Goal: Task Accomplishment & Management: Use online tool/utility

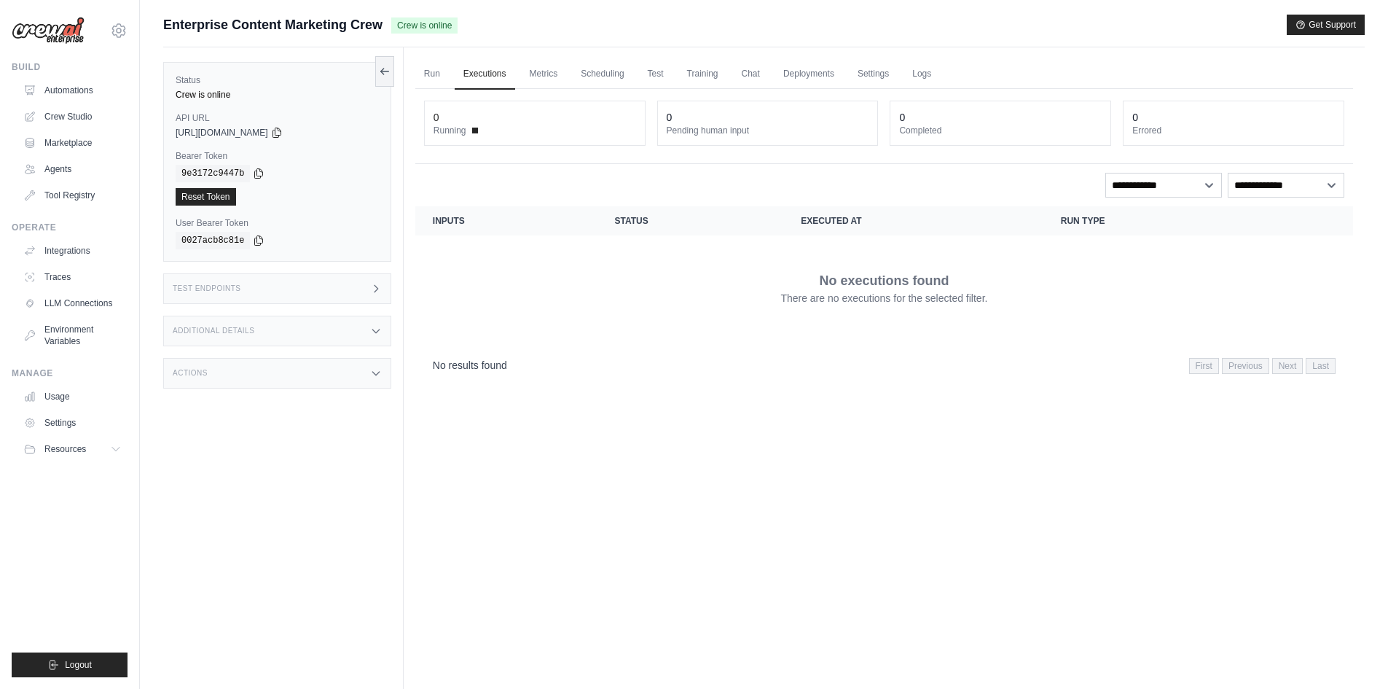
click at [414, 69] on div "Run Executions Metrics Scheduling Test Training Chat Deployments Settings Logs …" at bounding box center [884, 391] width 961 height 689
click at [424, 69] on link "Run" at bounding box center [432, 74] width 34 height 31
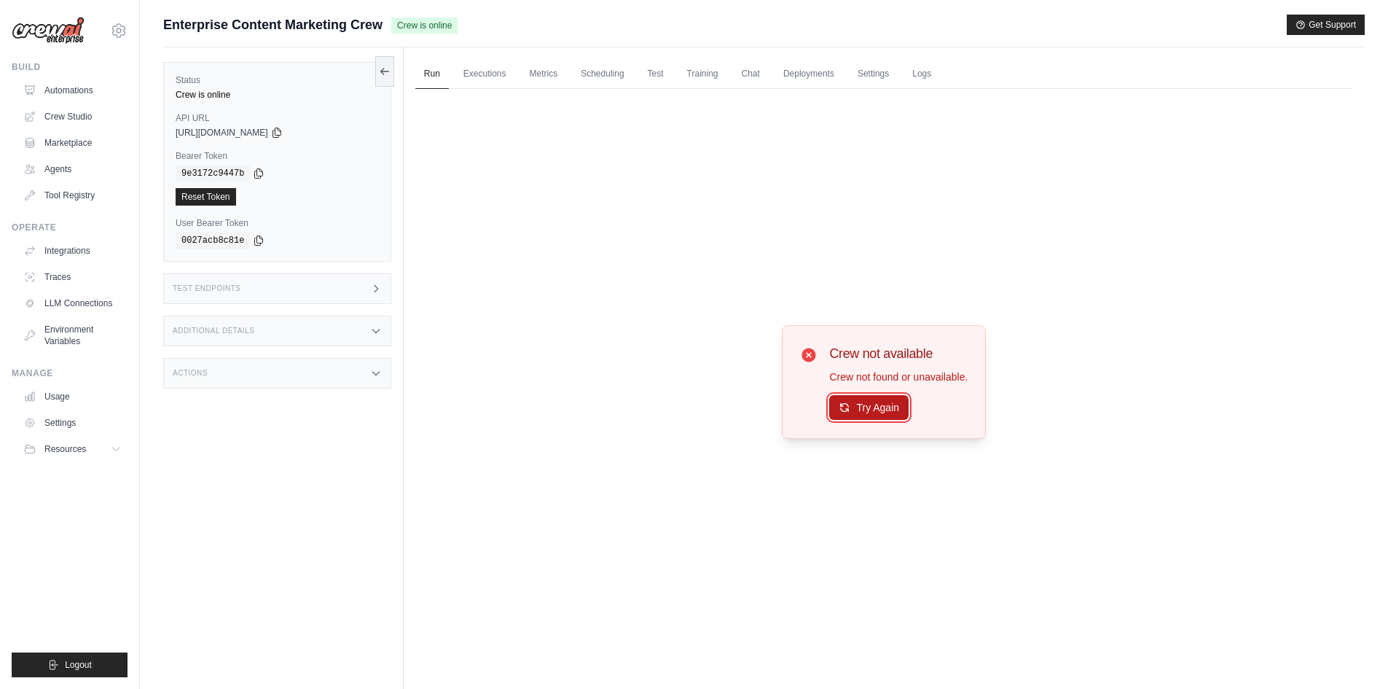
click at [869, 412] on button "Try Again" at bounding box center [868, 407] width 79 height 25
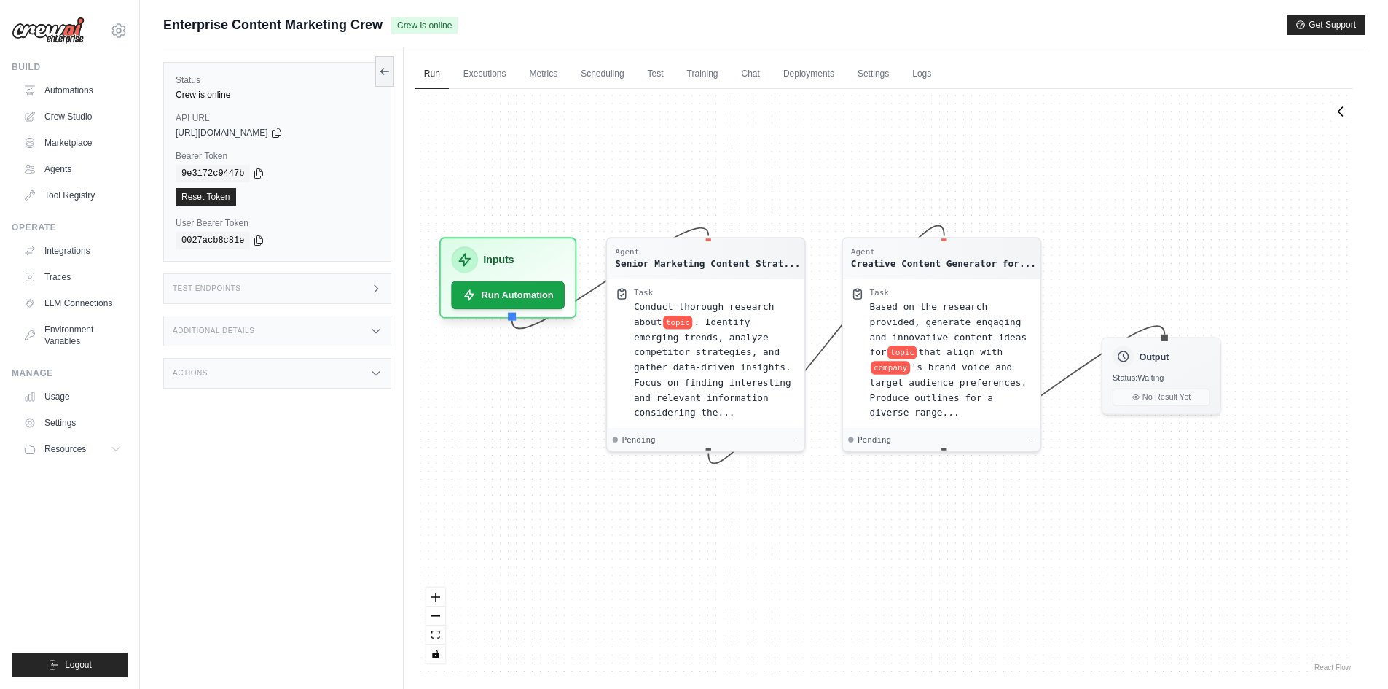
drag, startPoint x: 747, startPoint y: 227, endPoint x: 694, endPoint y: 211, distance: 54.7
click at [689, 187] on div "Agent Senior Marketing Content Strat... Task Conduct thorough research about to…" at bounding box center [884, 381] width 938 height 585
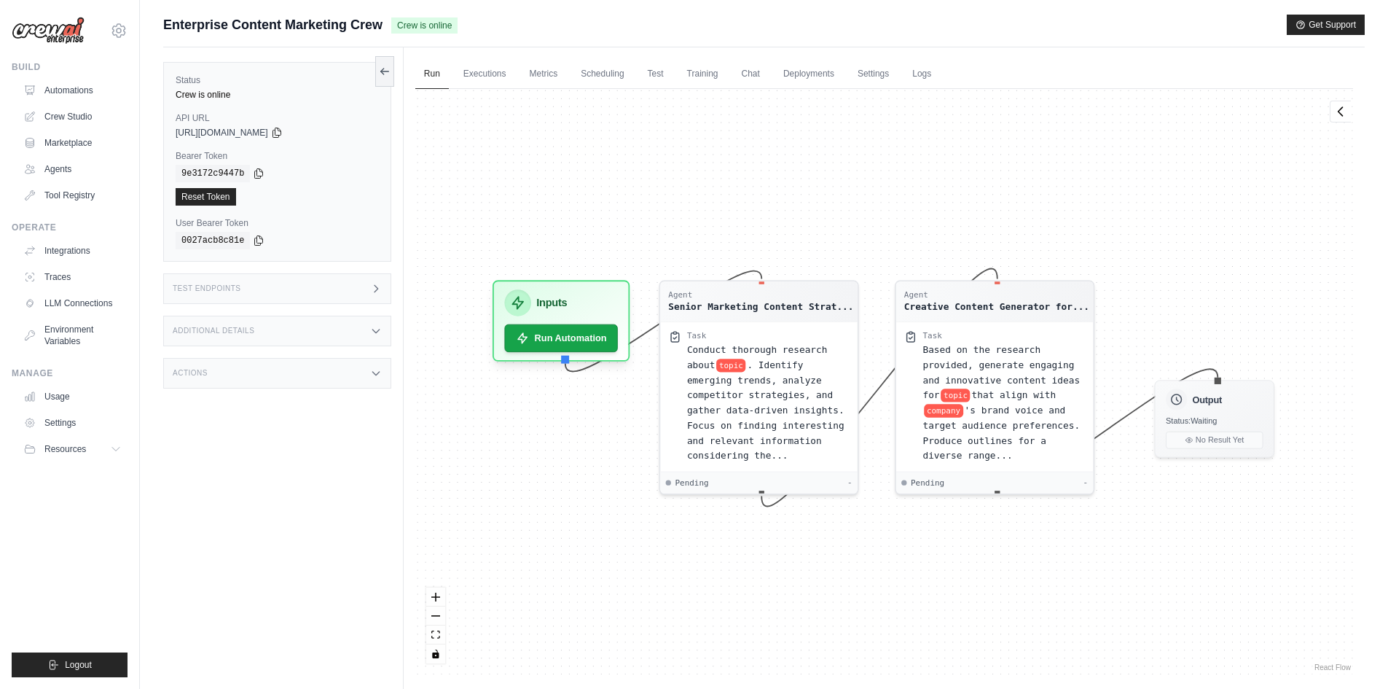
drag, startPoint x: 927, startPoint y: 565, endPoint x: 981, endPoint y: 608, distance: 68.5
click at [981, 608] on div "Agent Senior Marketing Content Strat... Task Conduct thorough research about to…" at bounding box center [884, 381] width 938 height 585
click at [572, 334] on button "Run Automation" at bounding box center [560, 332] width 119 height 29
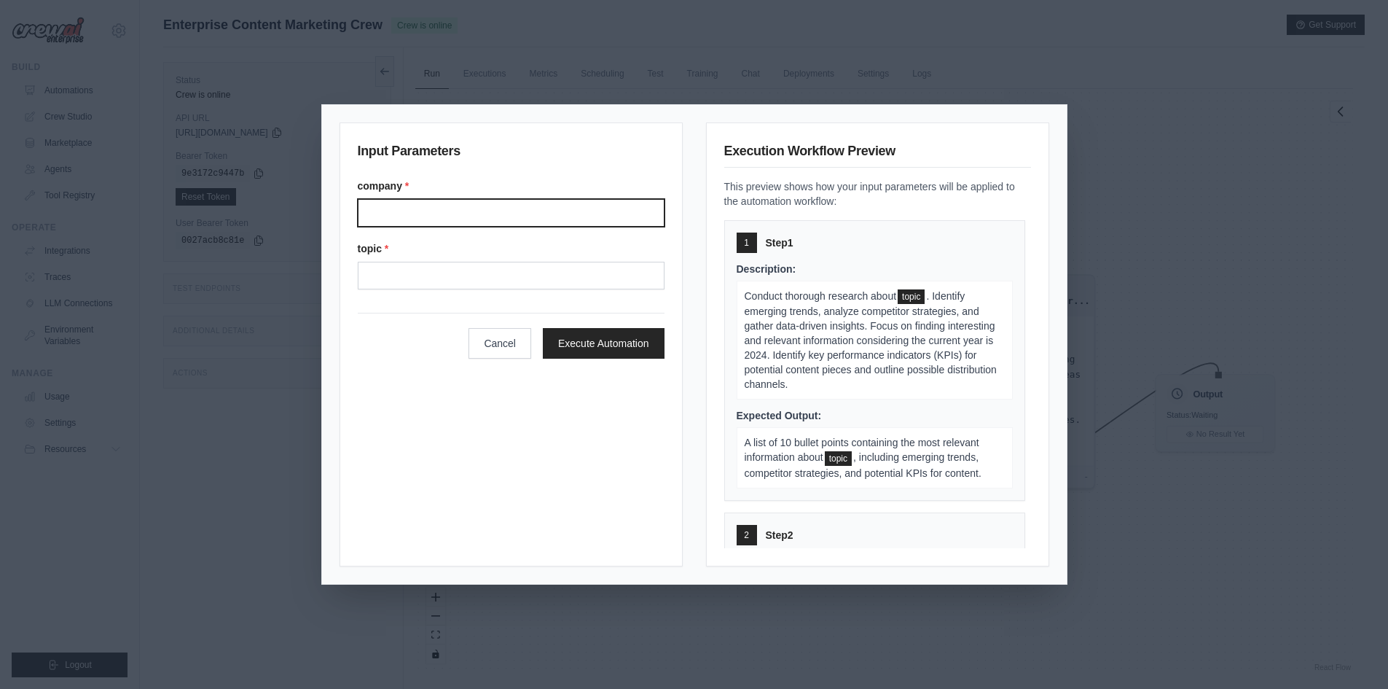
click at [515, 216] on input "company *" at bounding box center [511, 213] width 307 height 28
type input "*********"
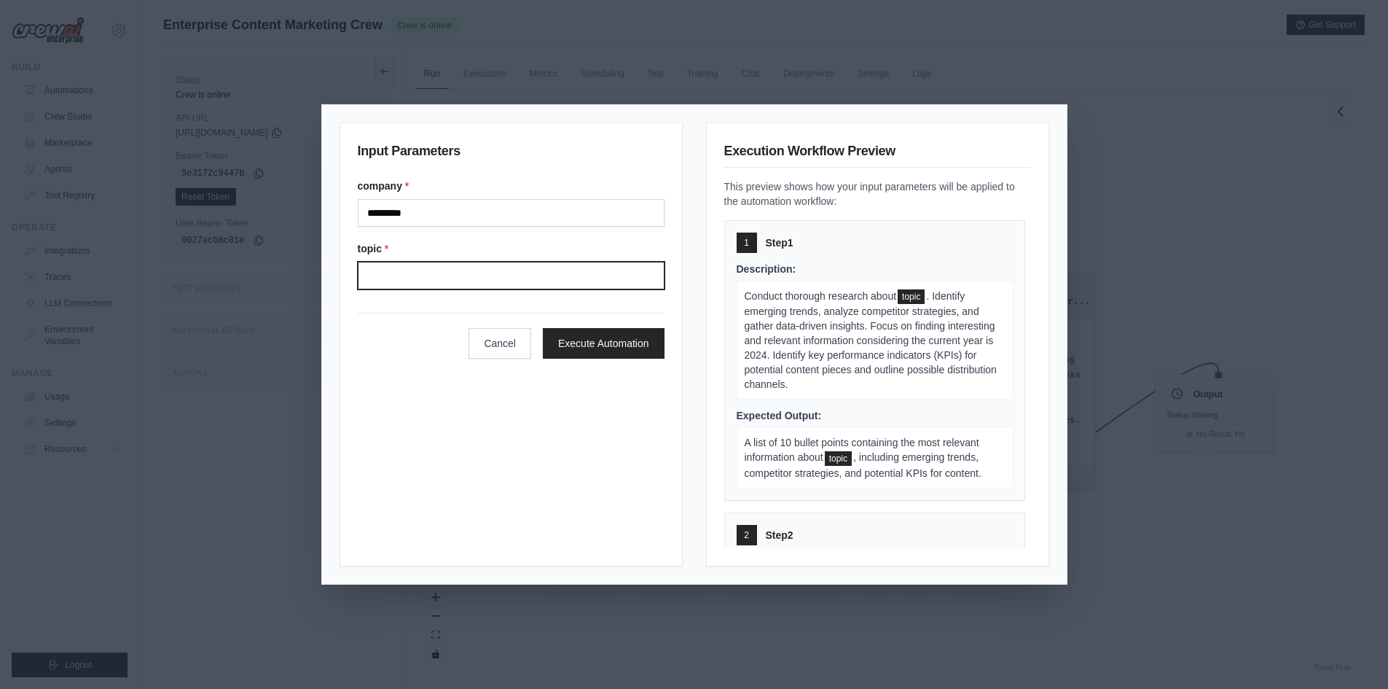
click at [445, 277] on input "topic *" at bounding box center [511, 276] width 307 height 28
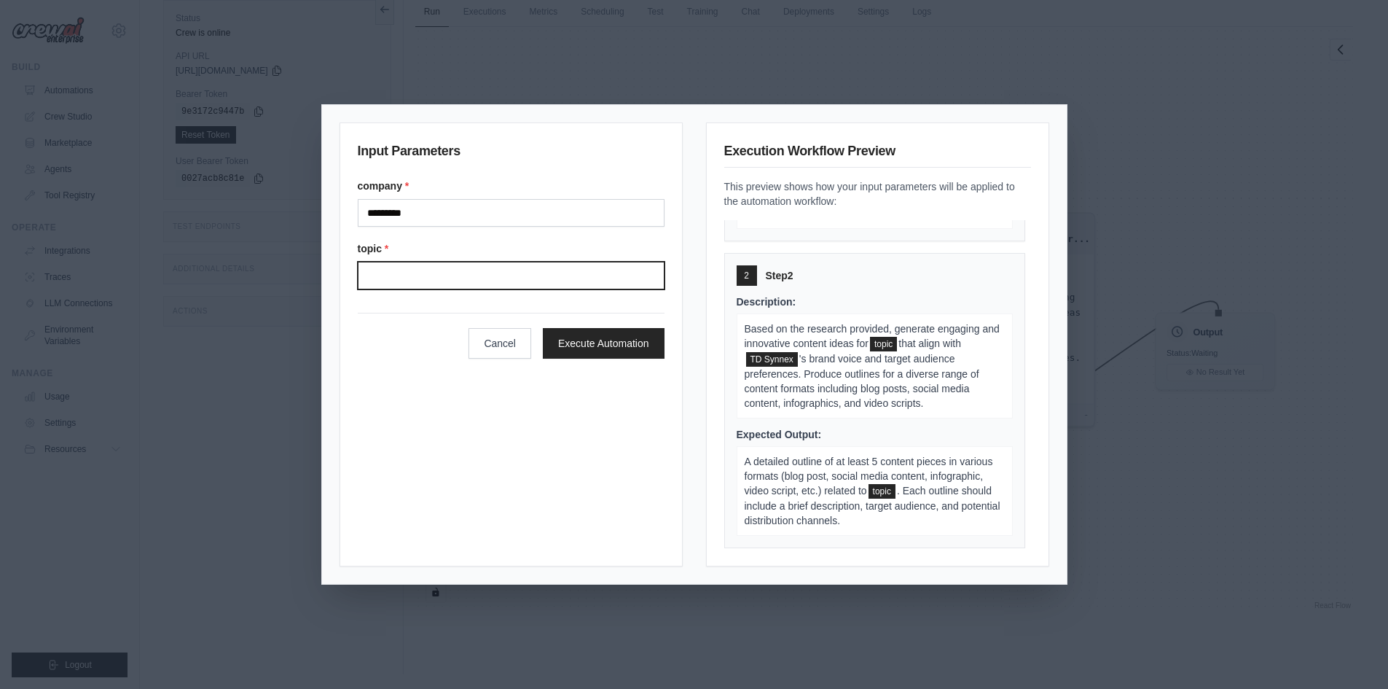
scroll to position [187, 0]
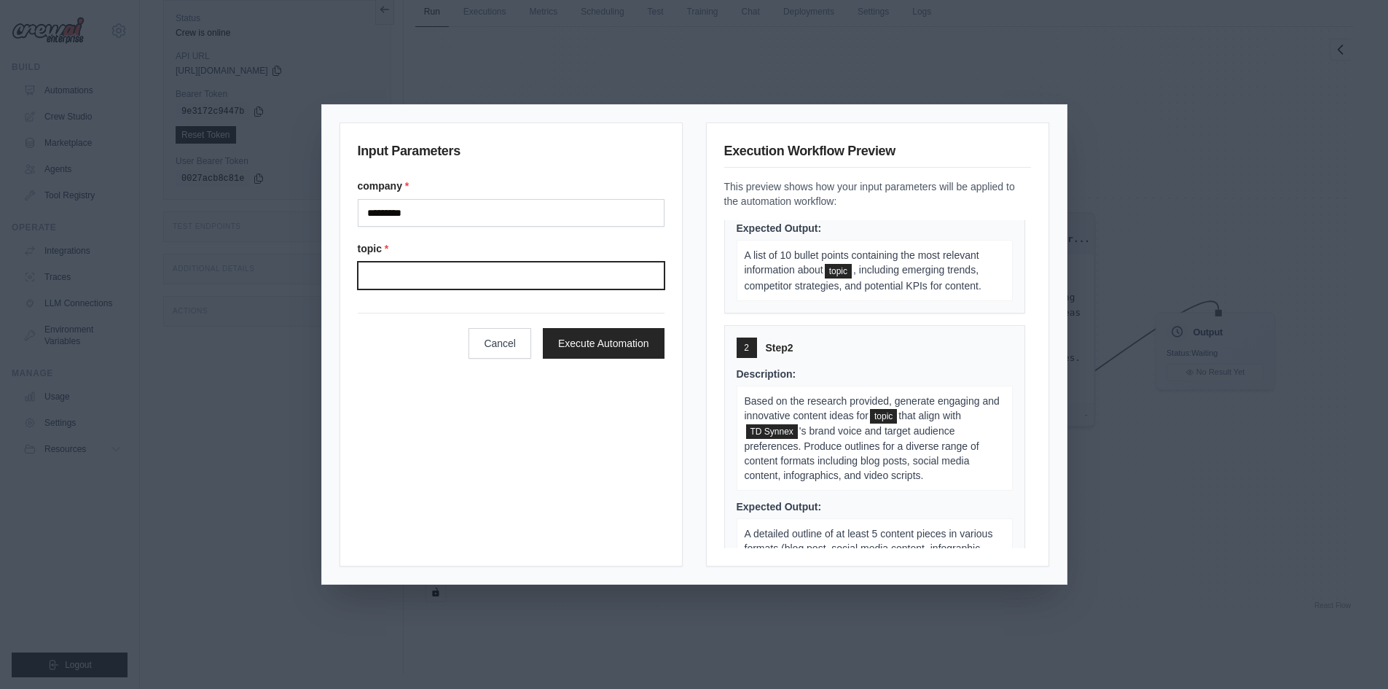
click at [430, 272] on input "topic *" at bounding box center [511, 276] width 307 height 28
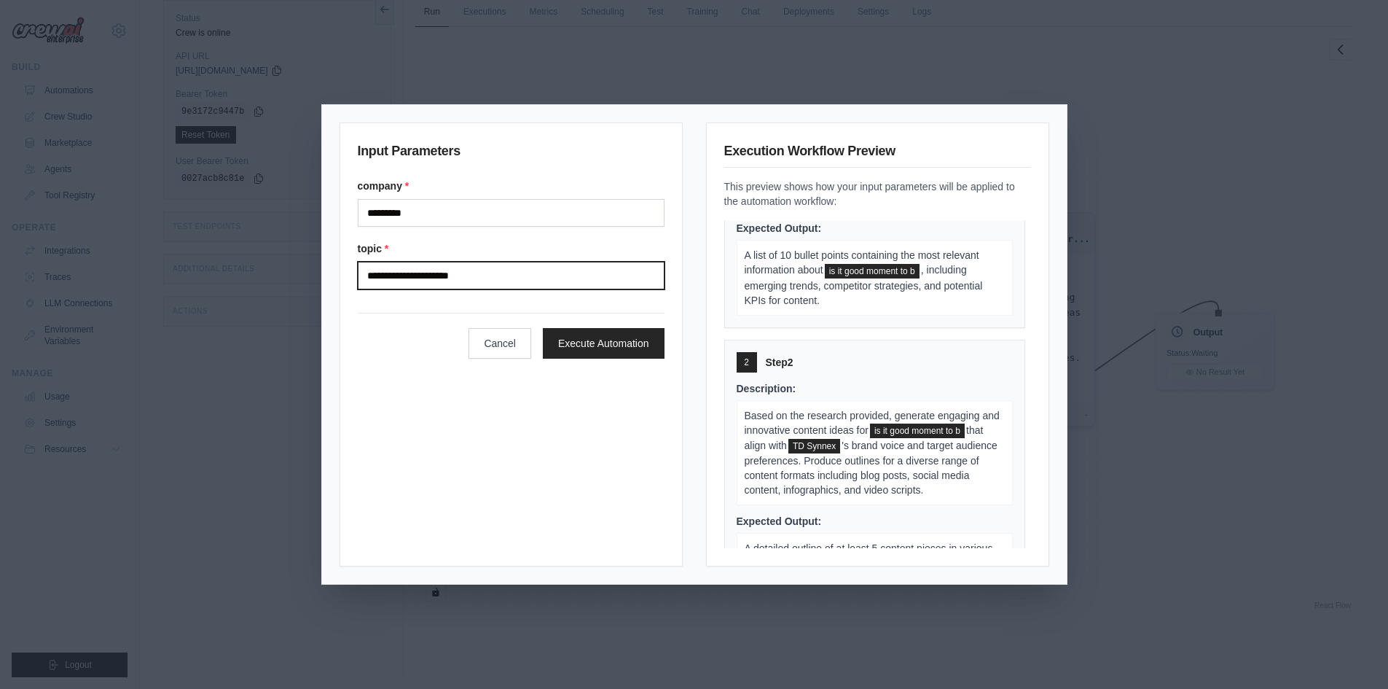
scroll to position [202, 0]
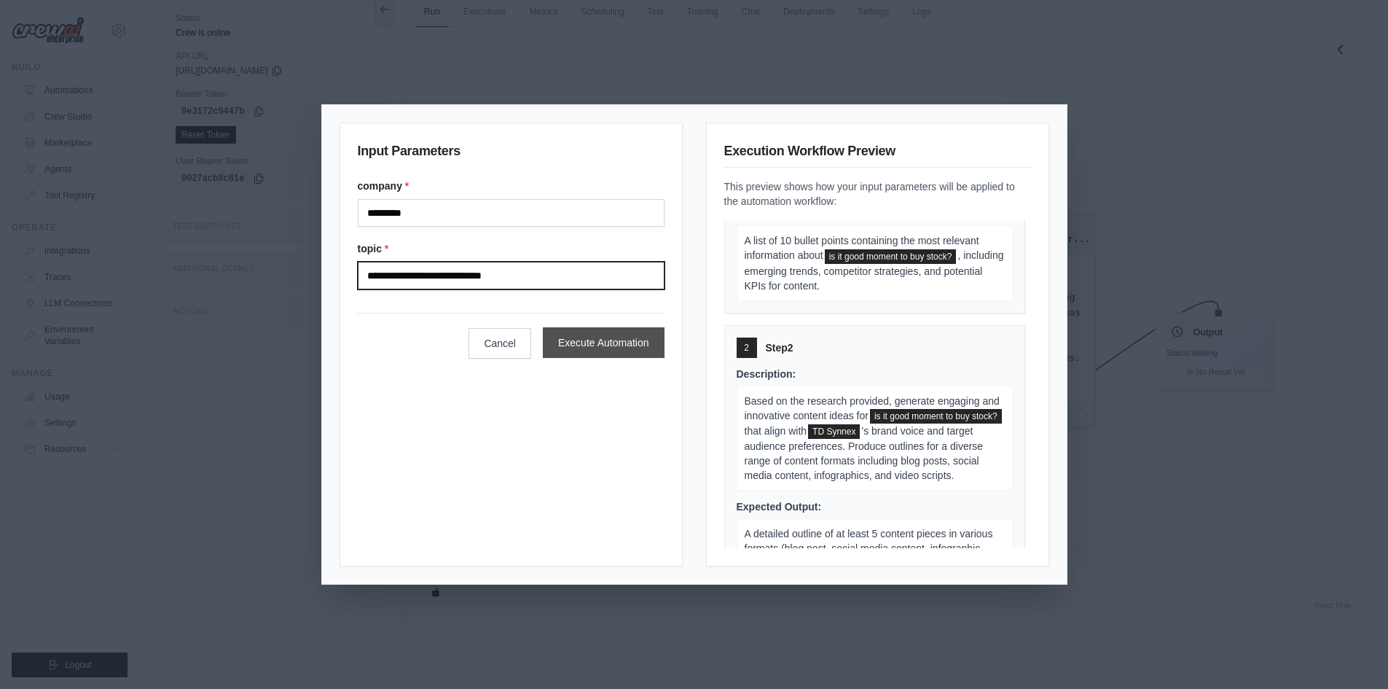
type input "**********"
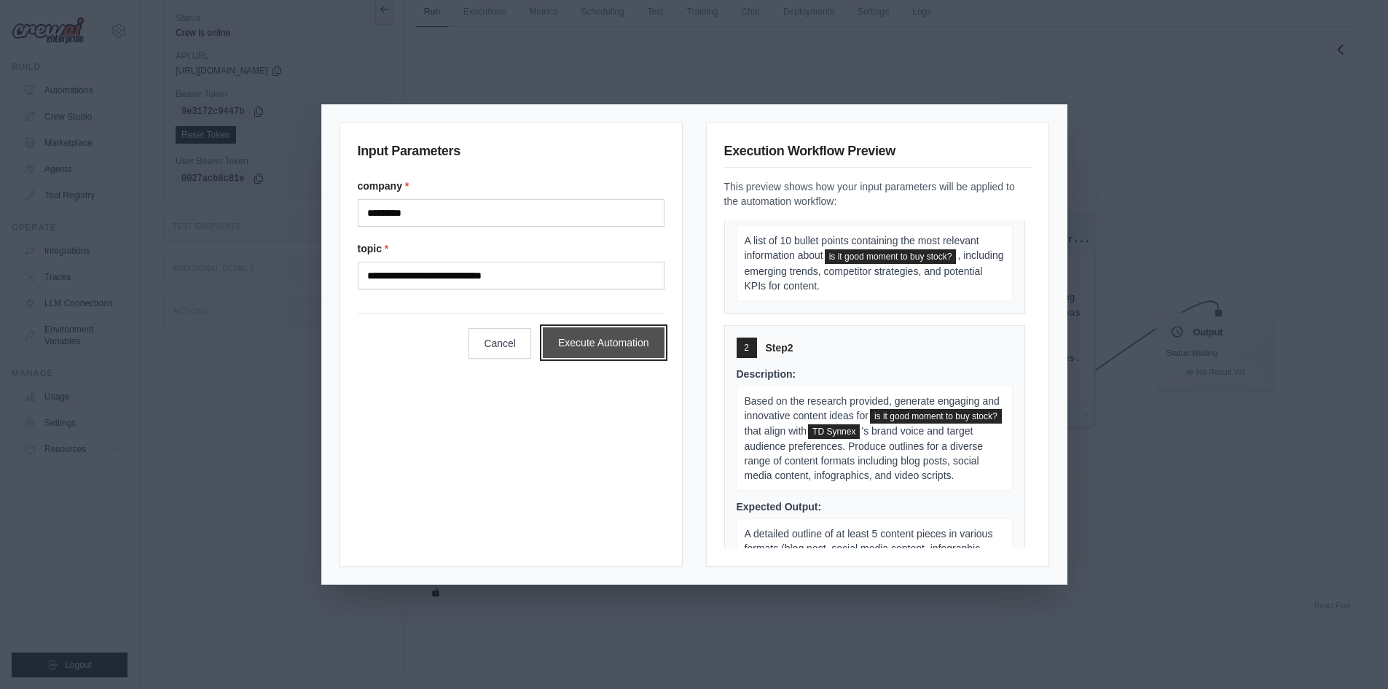
click at [579, 348] on button "Execute Automation" at bounding box center [604, 342] width 122 height 31
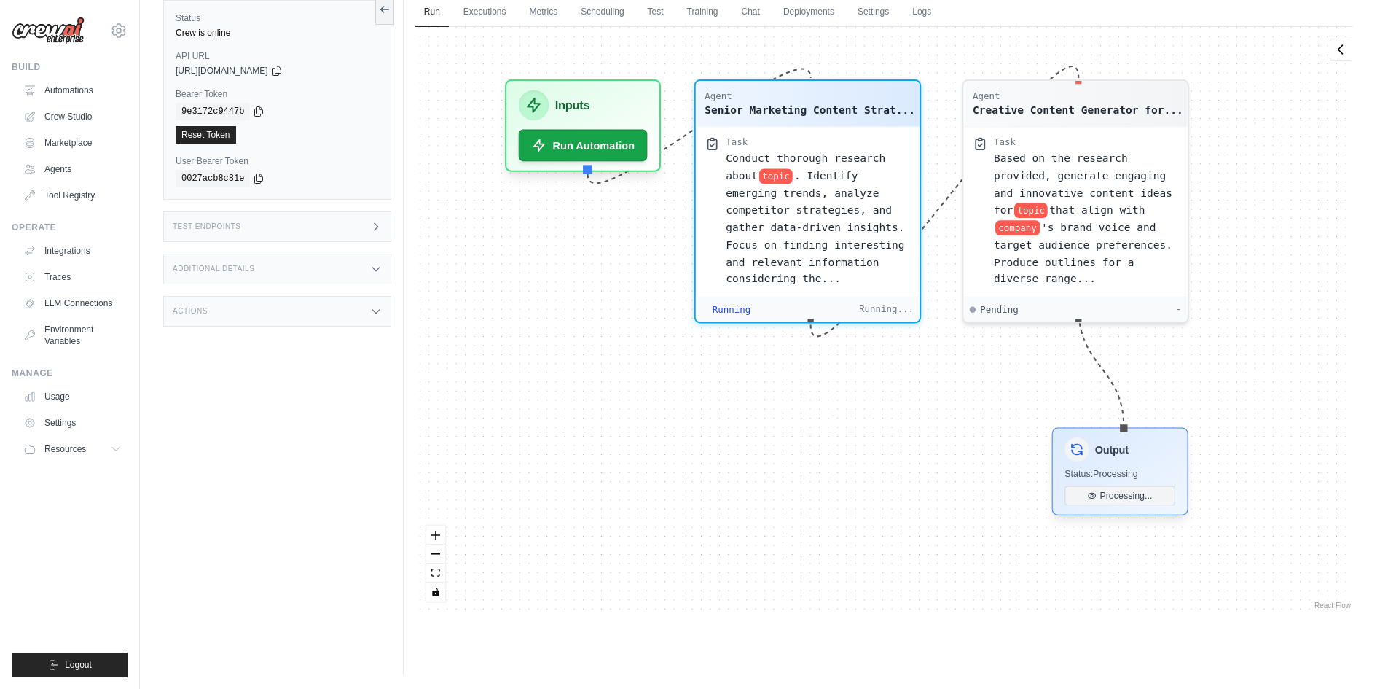
drag, startPoint x: 1187, startPoint y: 340, endPoint x: 1178, endPoint y: 463, distance: 123.5
click at [1077, 456] on div "Output Status: Processing Processing..." at bounding box center [1119, 470] width 136 height 87
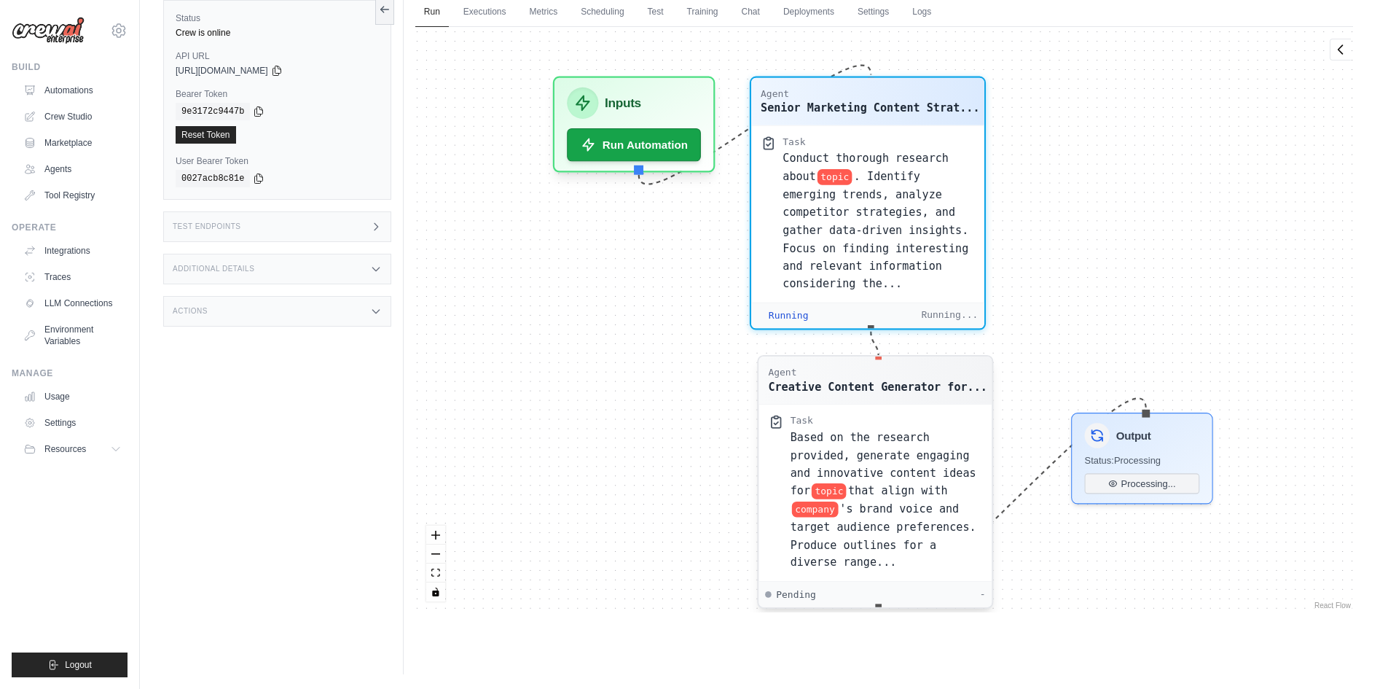
drag, startPoint x: 1091, startPoint y: 239, endPoint x: 824, endPoint y: 518, distance: 386.0
click at [824, 518] on div "Based on the research provided, generate engaging and innovative content ideas …" at bounding box center [886, 500] width 192 height 144
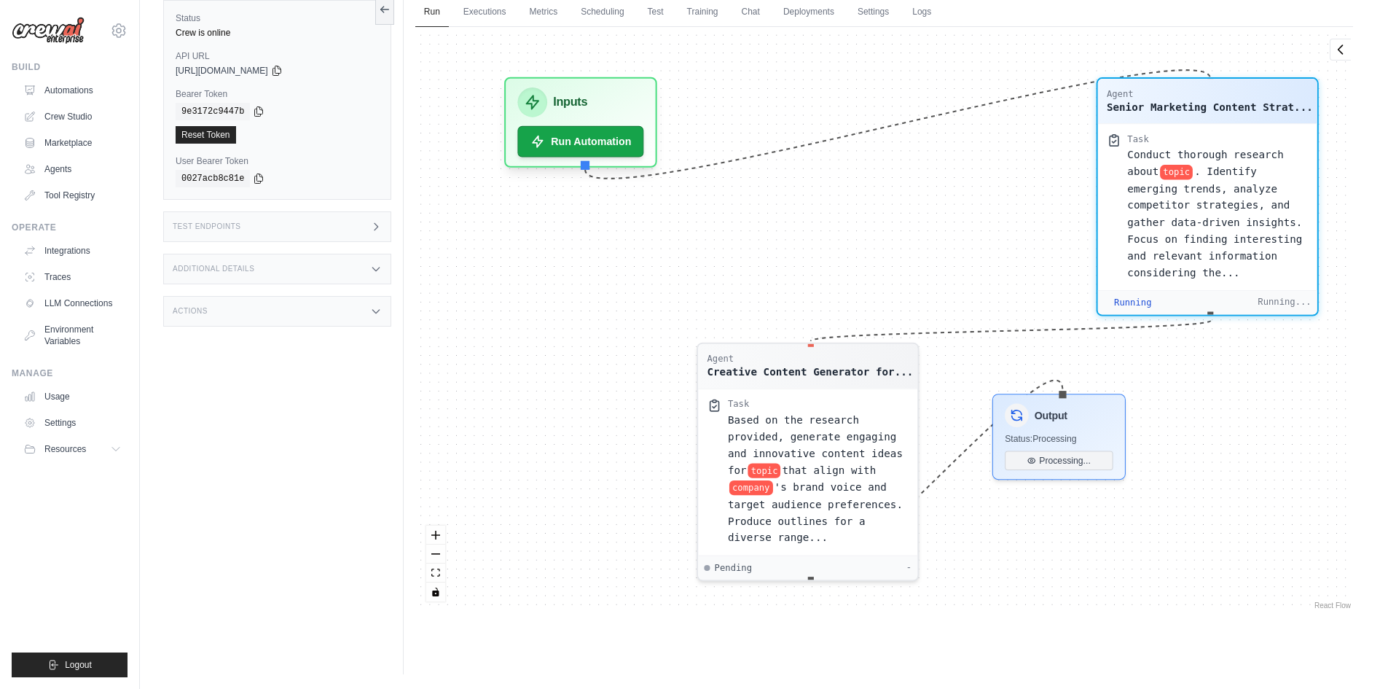
drag, startPoint x: 900, startPoint y: 194, endPoint x: 1146, endPoint y: 200, distance: 246.4
click at [1205, 201] on div "Conduct thorough research about topic . Identify emerging trends, analyze compe…" at bounding box center [1217, 213] width 181 height 135
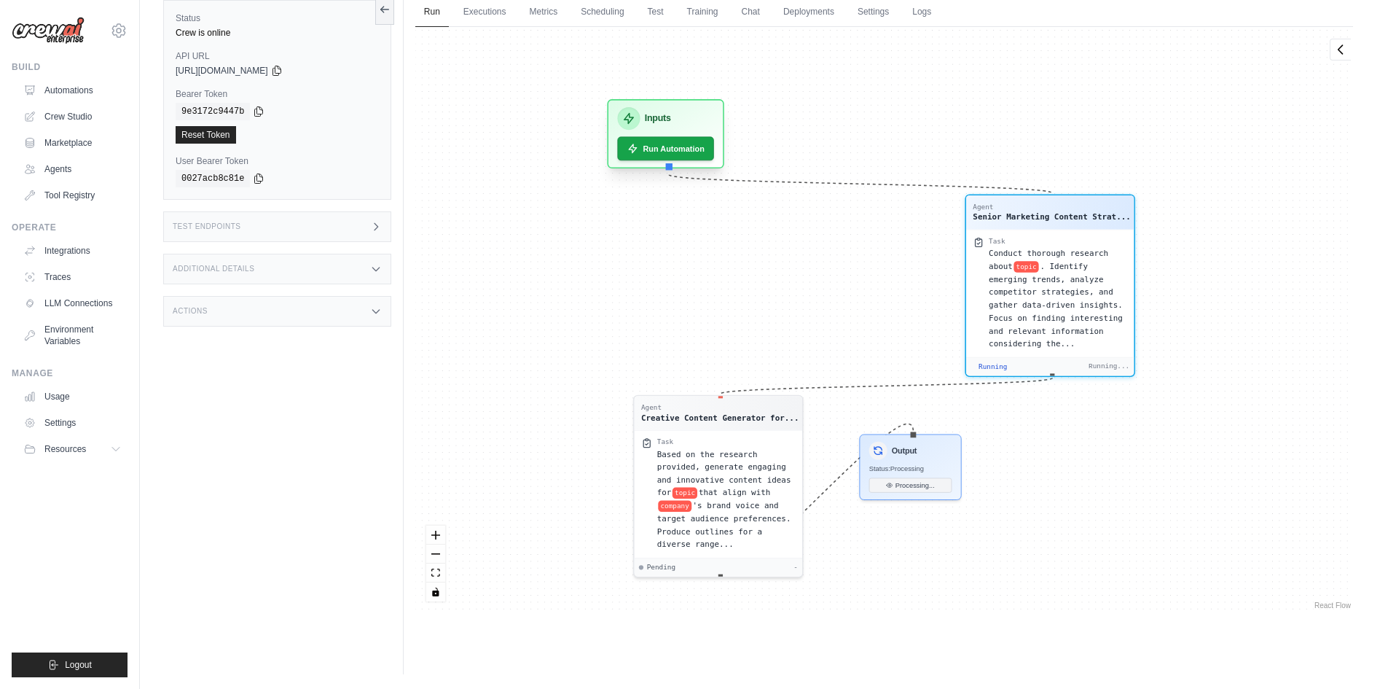
drag, startPoint x: 575, startPoint y: 155, endPoint x: 683, endPoint y: 160, distance: 108.0
click at [683, 191] on div "Agent Senior Marketing Content Strat... Task Conduct thorough research about to…" at bounding box center [791, 418] width 730 height 455
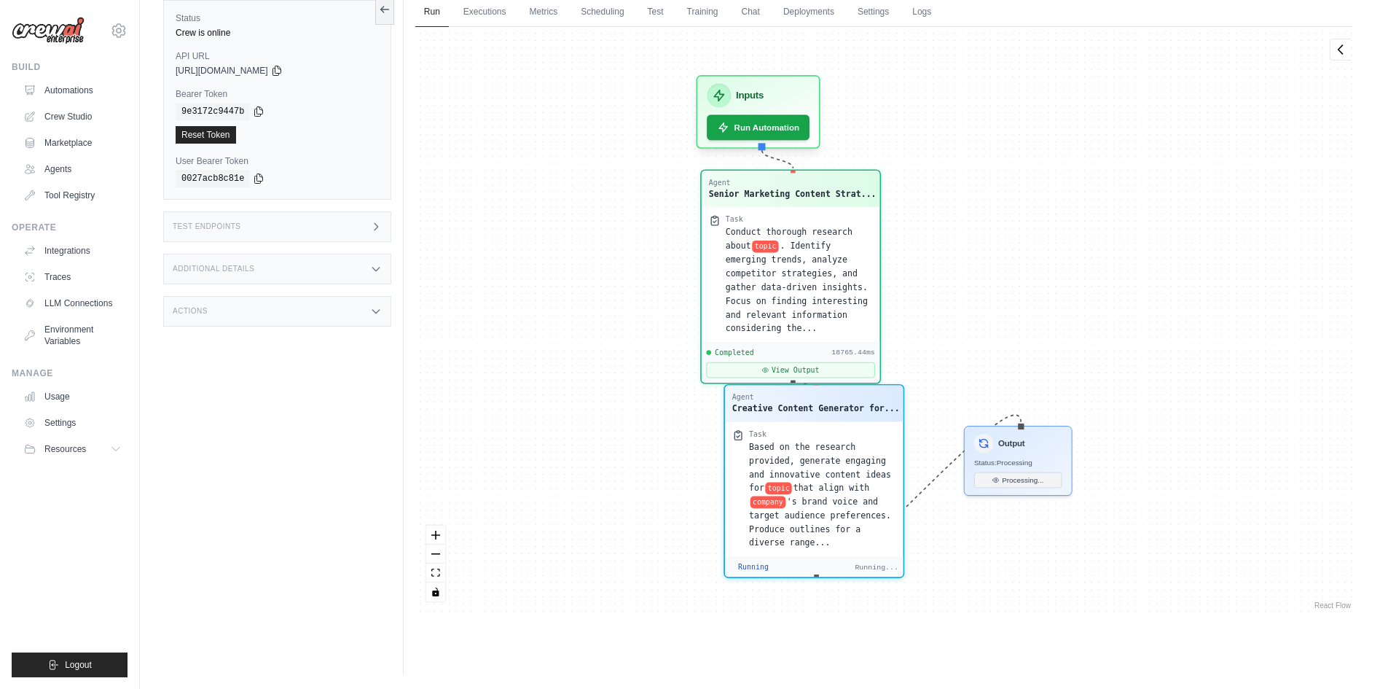
scroll to position [198, 0]
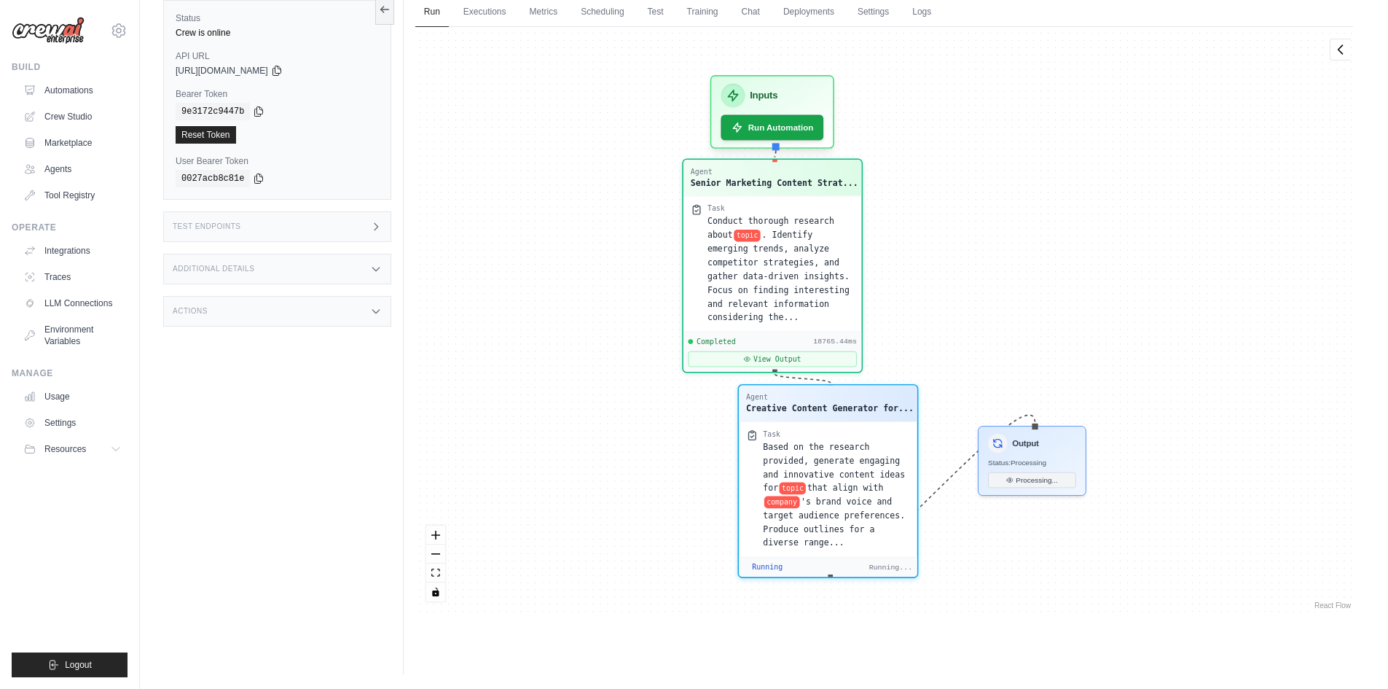
drag, startPoint x: 1053, startPoint y: 230, endPoint x: 741, endPoint y: 219, distance: 312.0
click at [741, 219] on span "Conduct thorough research about" at bounding box center [771, 227] width 127 height 23
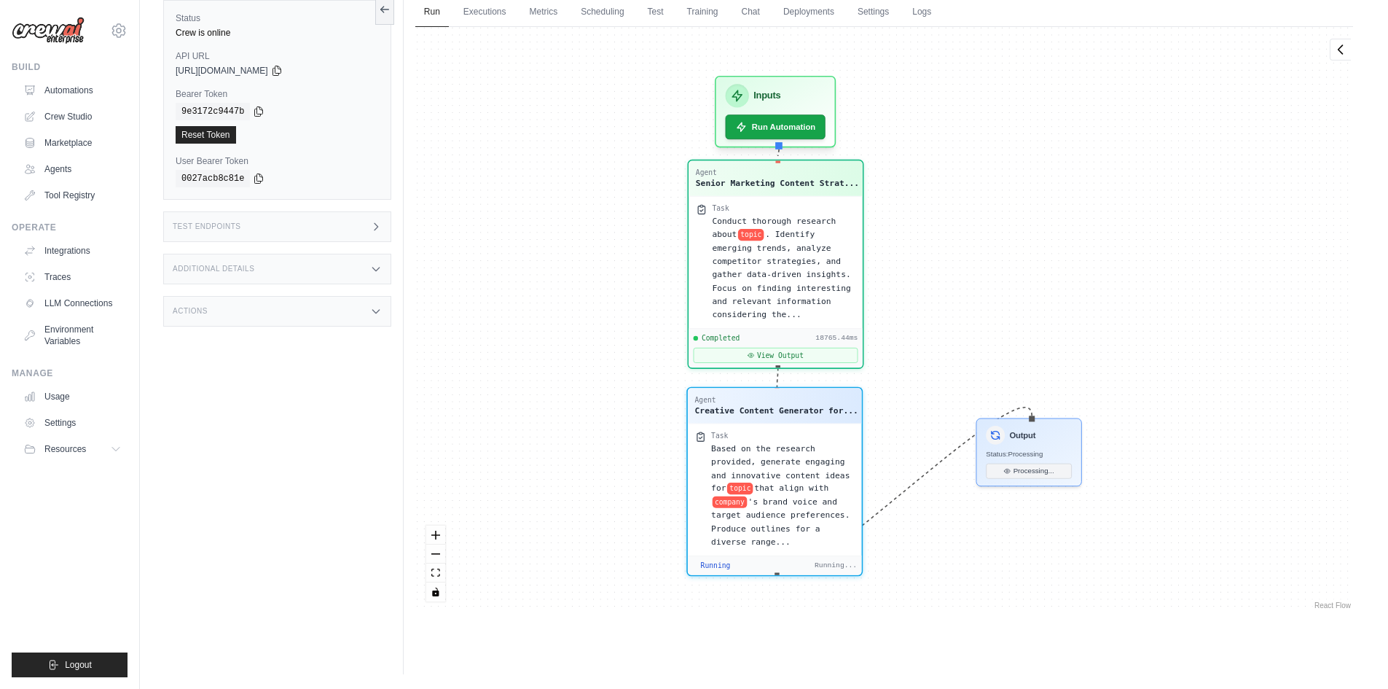
drag, startPoint x: 832, startPoint y: 452, endPoint x: 785, endPoint y: 449, distance: 47.5
click at [785, 449] on span "Based on the research provided, generate engaging and innovative content ideas …" at bounding box center [780, 468] width 138 height 50
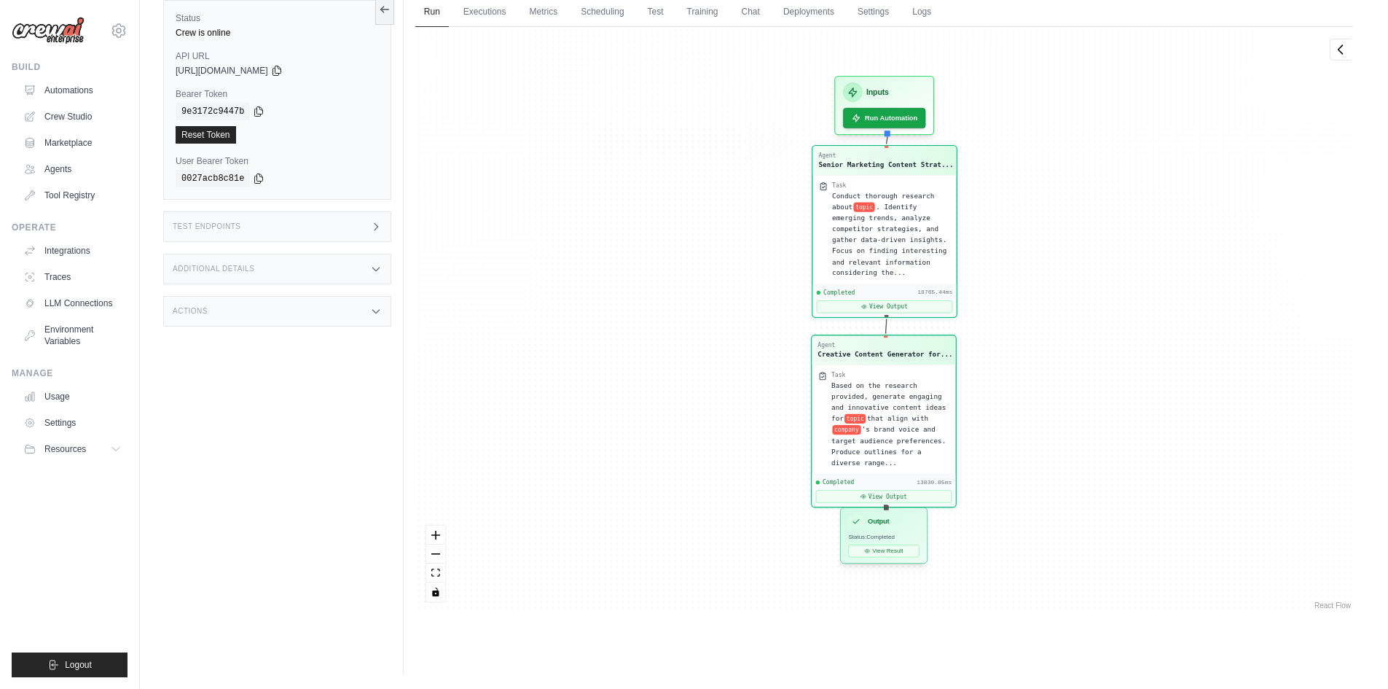
scroll to position [7277, 0]
drag, startPoint x: 1017, startPoint y: 450, endPoint x: 872, endPoint y: 545, distance: 173.6
click at [872, 545] on div "Output Status: Completed View Result" at bounding box center [883, 534] width 87 height 56
click at [894, 552] on button "View Result" at bounding box center [883, 550] width 71 height 12
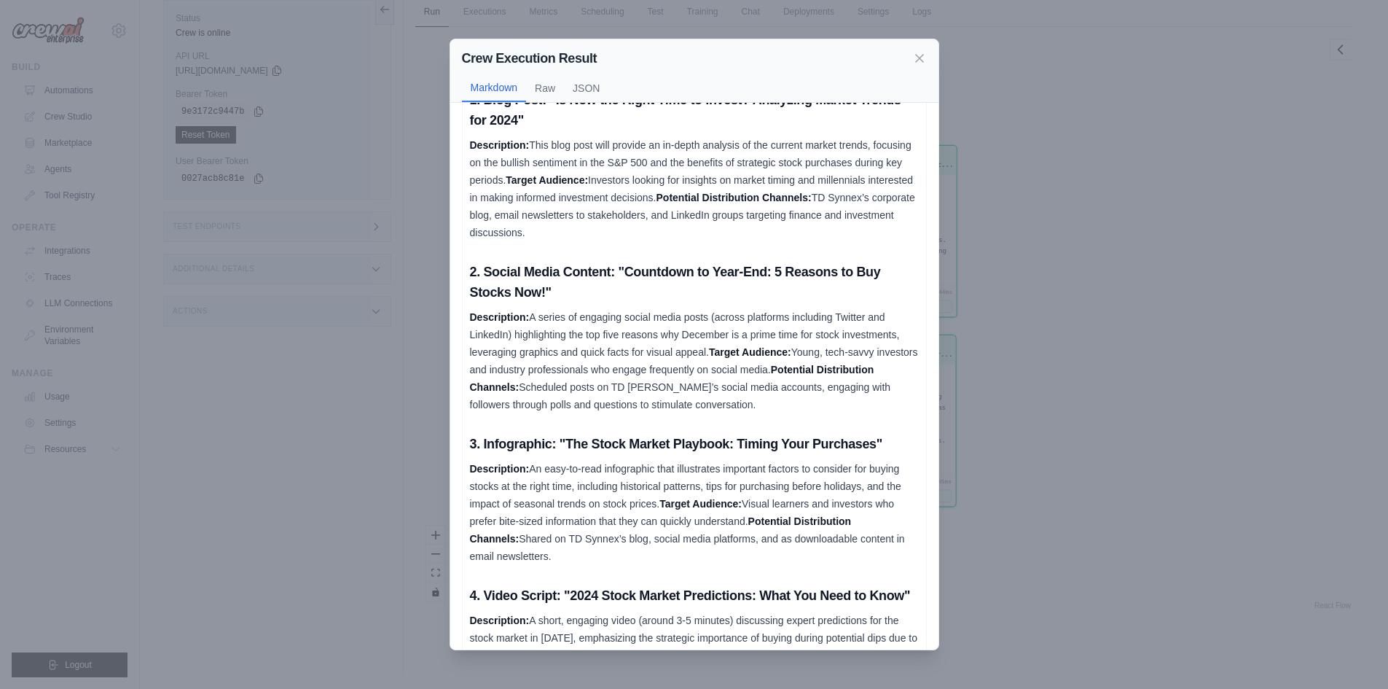
scroll to position [73, 0]
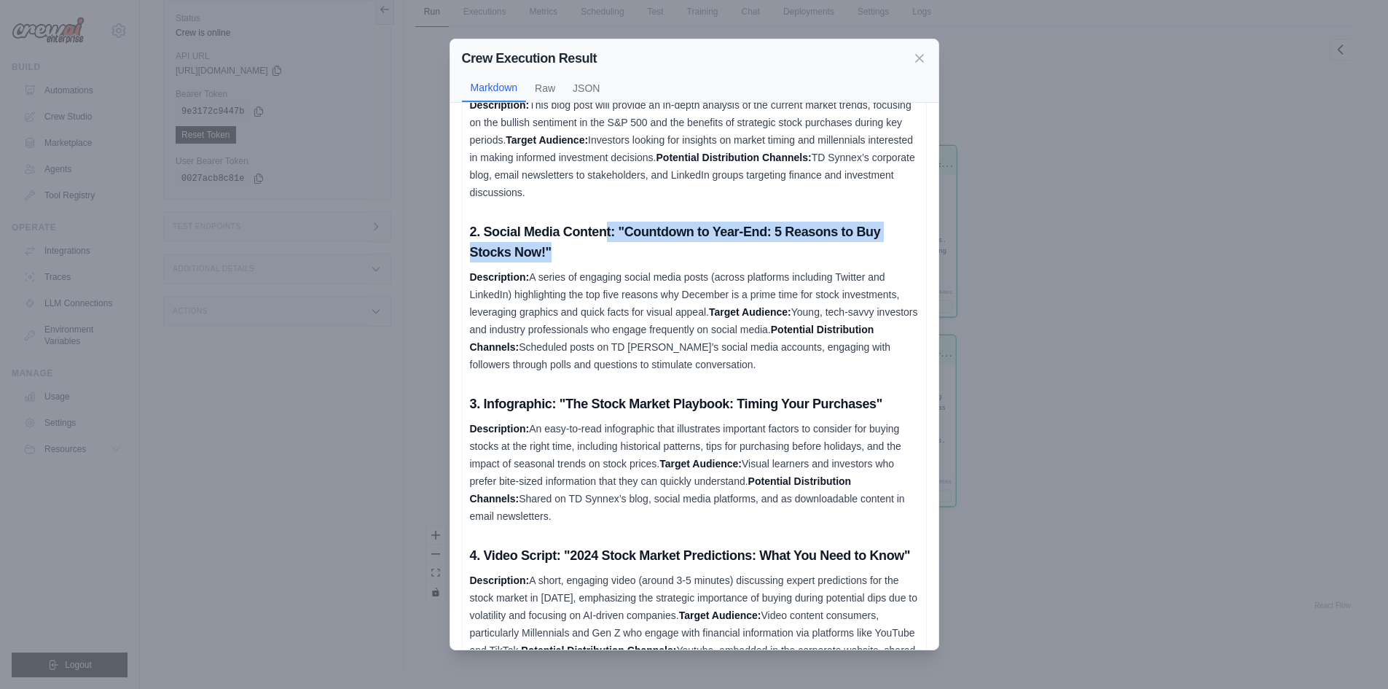
drag, startPoint x: 619, startPoint y: 238, endPoint x: 642, endPoint y: 255, distance: 28.6
click at [642, 255] on h3 "2. Social Media Content: "Countdown to Year-End: 5 Reasons to Buy Stocks Now!"" at bounding box center [694, 242] width 449 height 41
click at [651, 268] on p "Description: A series of engaging social media posts (across platforms includin…" at bounding box center [694, 320] width 449 height 105
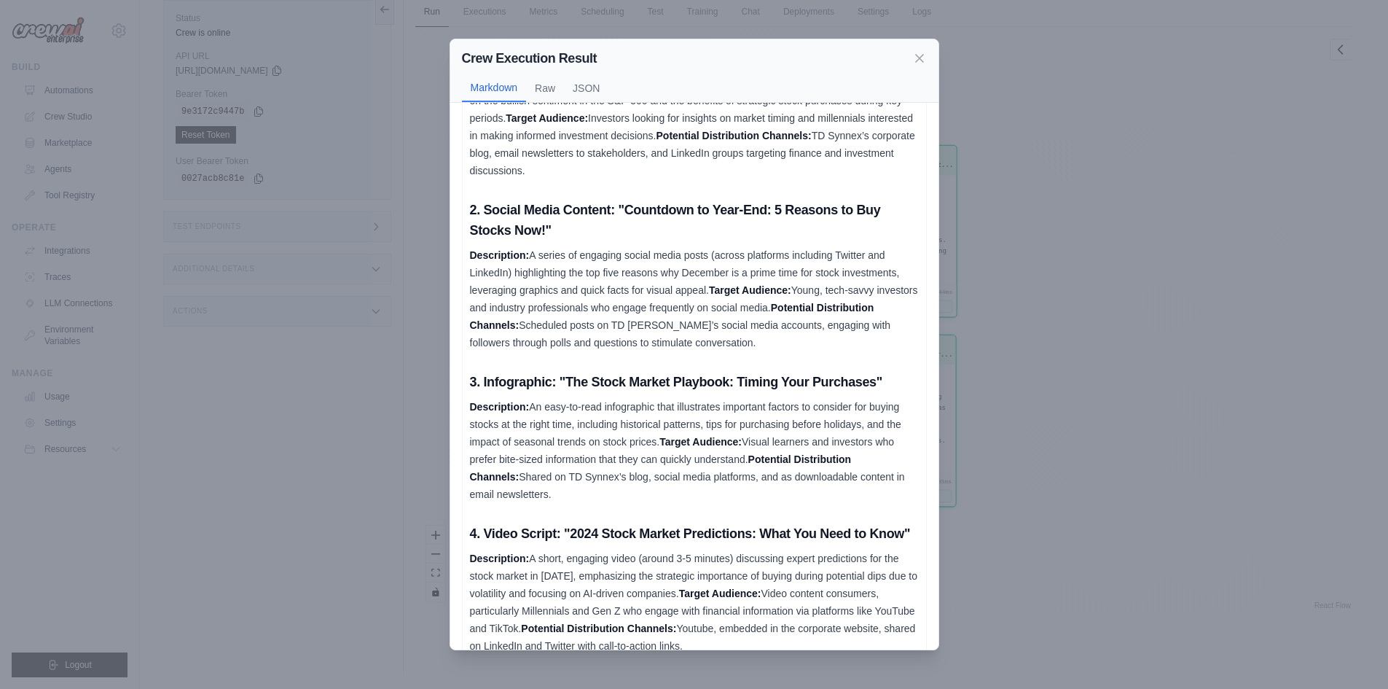
scroll to position [0, 0]
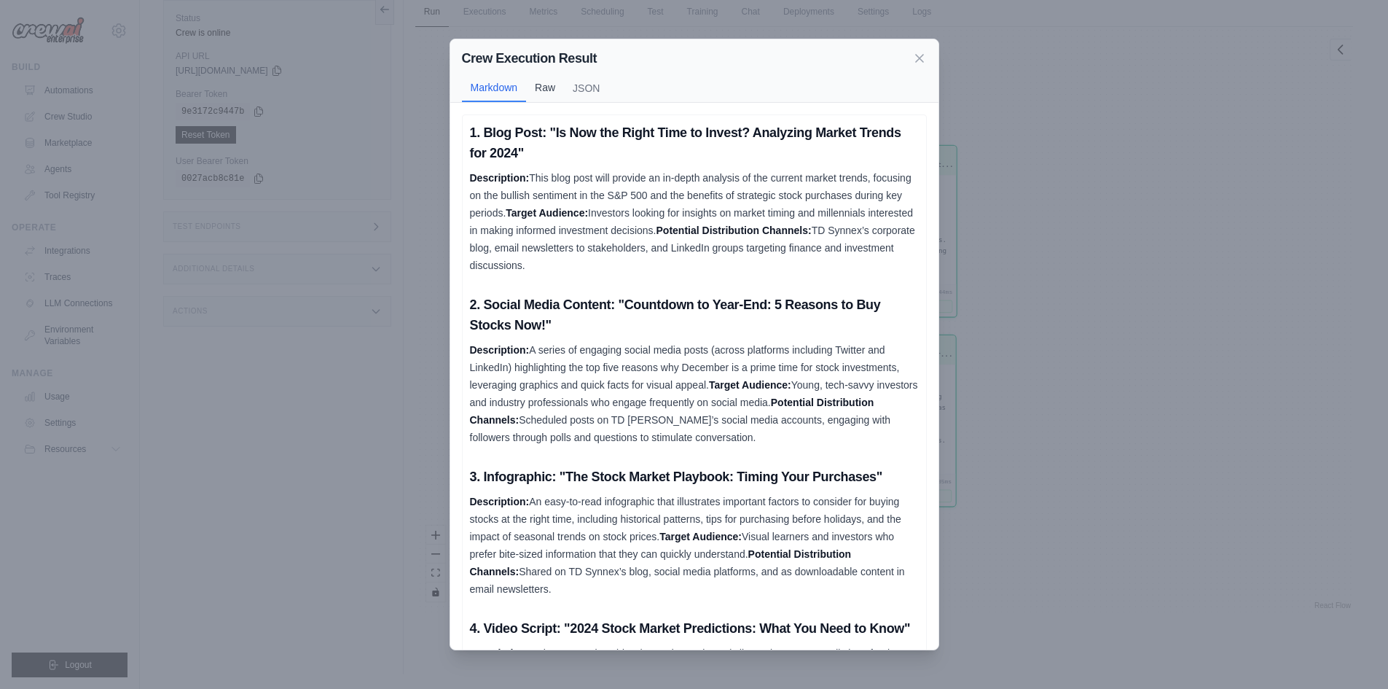
click at [548, 85] on button "Raw" at bounding box center [545, 88] width 38 height 28
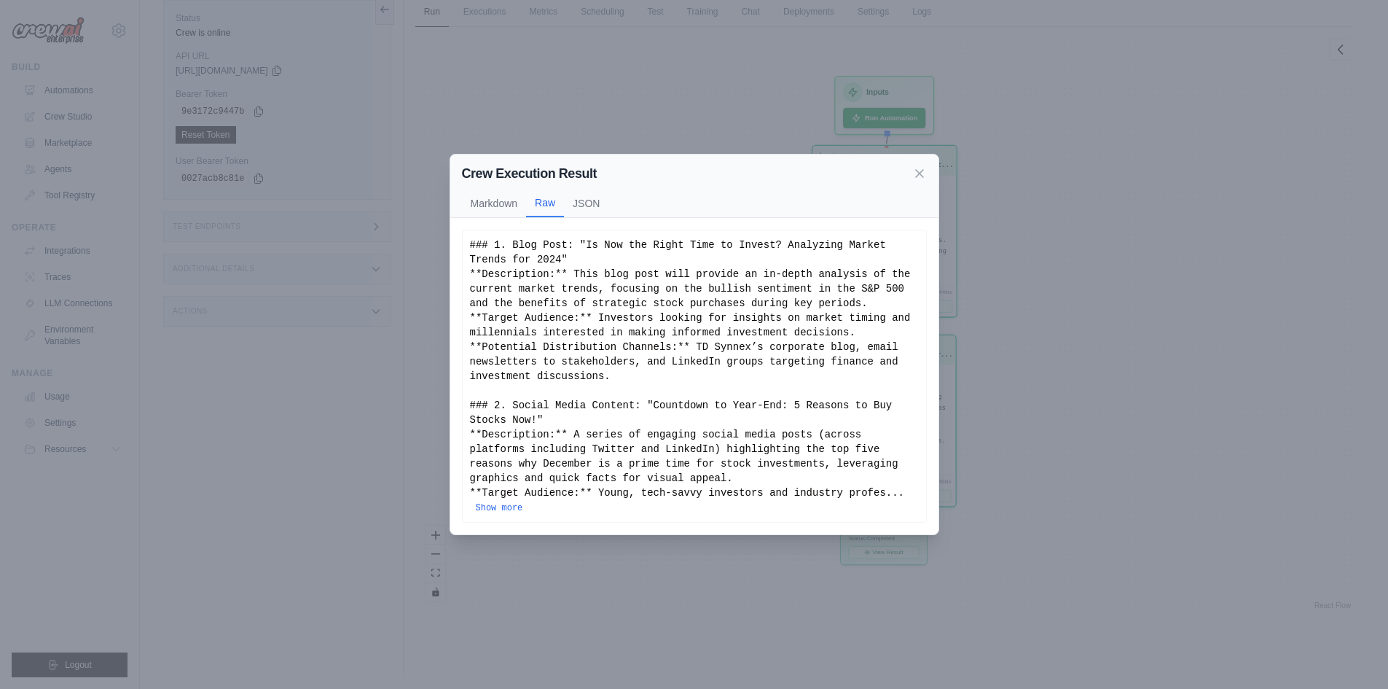
click at [581, 195] on div "Crew Execution Result Markdown Raw JSON" at bounding box center [694, 185] width 488 height 63
click at [579, 211] on button "JSON" at bounding box center [586, 203] width 44 height 28
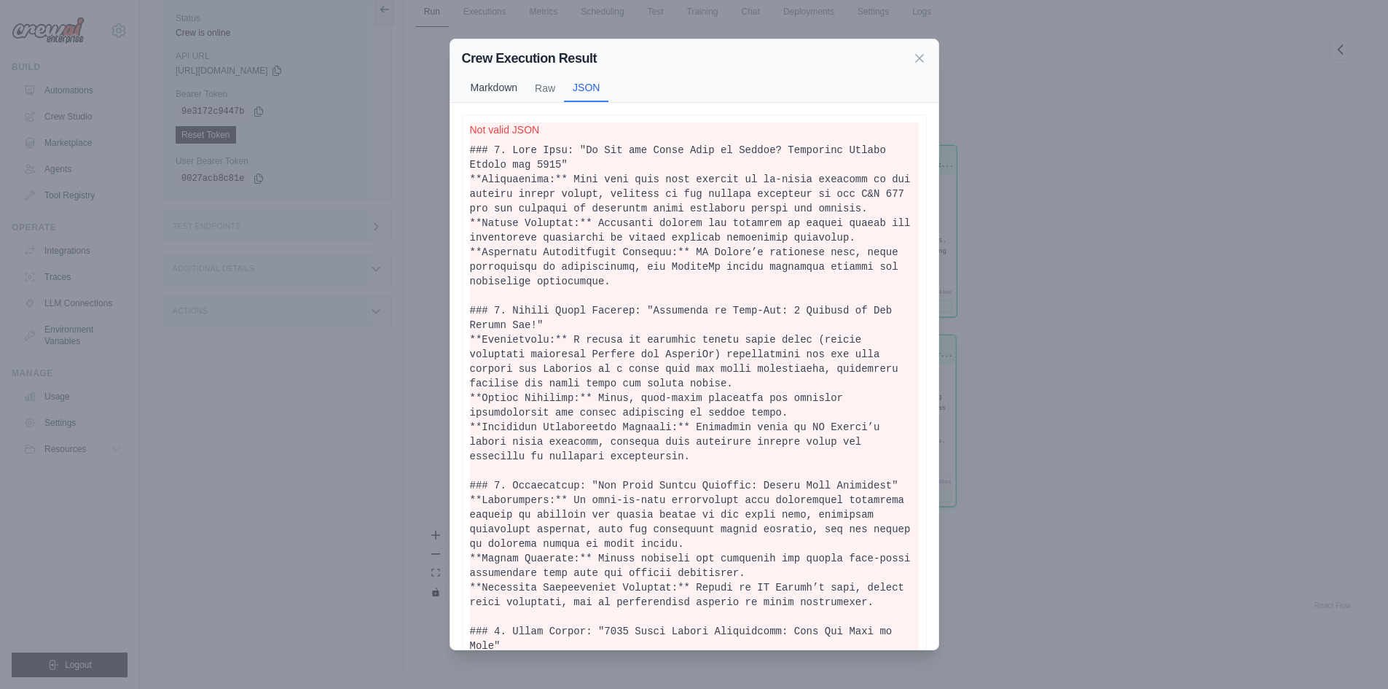
click at [488, 85] on button "Markdown" at bounding box center [494, 88] width 65 height 28
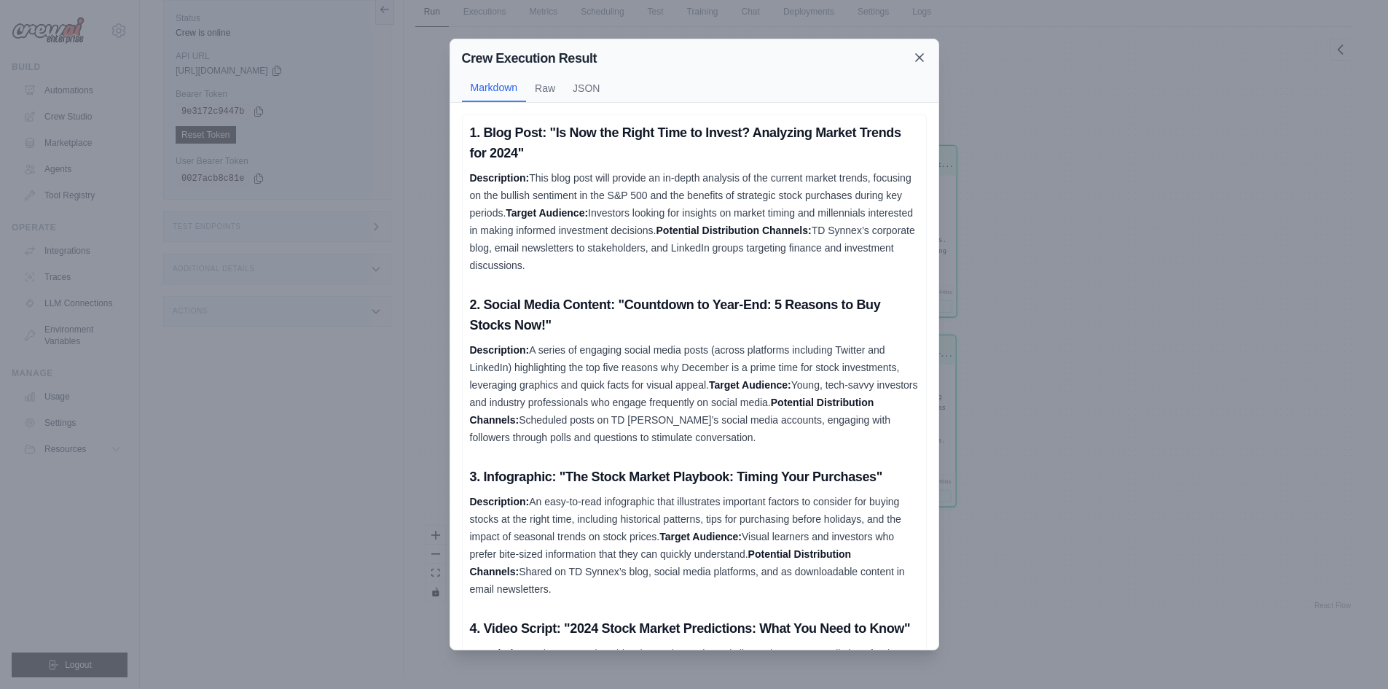
click at [920, 57] on icon at bounding box center [919, 57] width 7 height 7
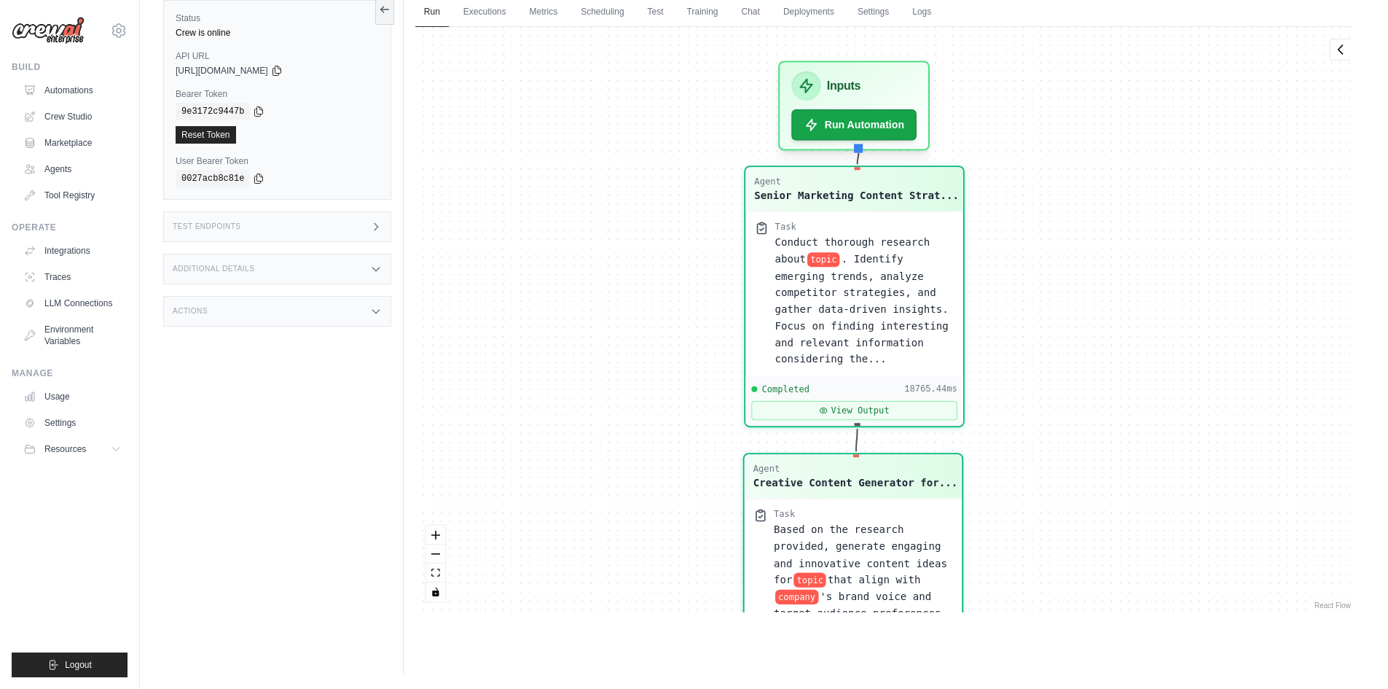
drag, startPoint x: 952, startPoint y: 189, endPoint x: 1010, endPoint y: 294, distance: 120.7
click at [1010, 294] on div "Agent Senior Marketing Content Strat... Task Conduct thorough research about to…" at bounding box center [884, 319] width 938 height 585
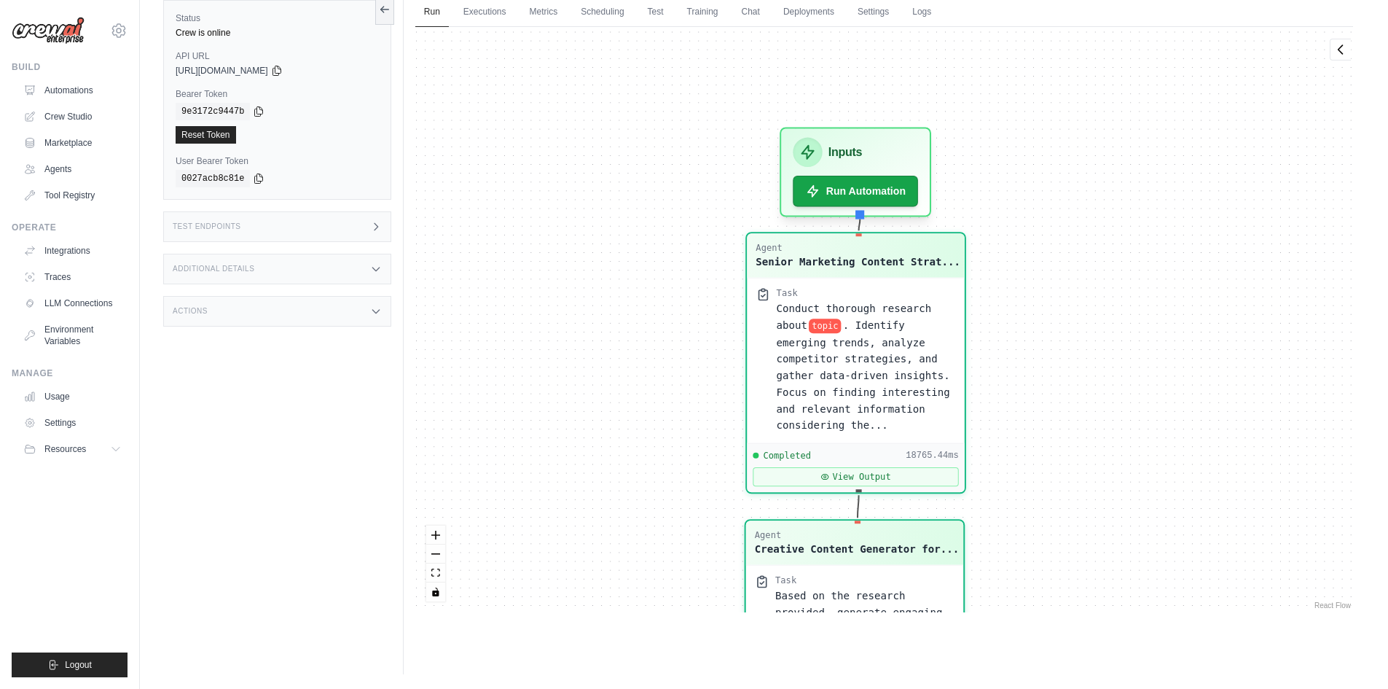
drag, startPoint x: 1009, startPoint y: 238, endPoint x: 1011, endPoint y: 267, distance: 29.2
click at [1011, 267] on div "Agent Senior Marketing Content Strat... Task Conduct thorough research about to…" at bounding box center [884, 319] width 938 height 585
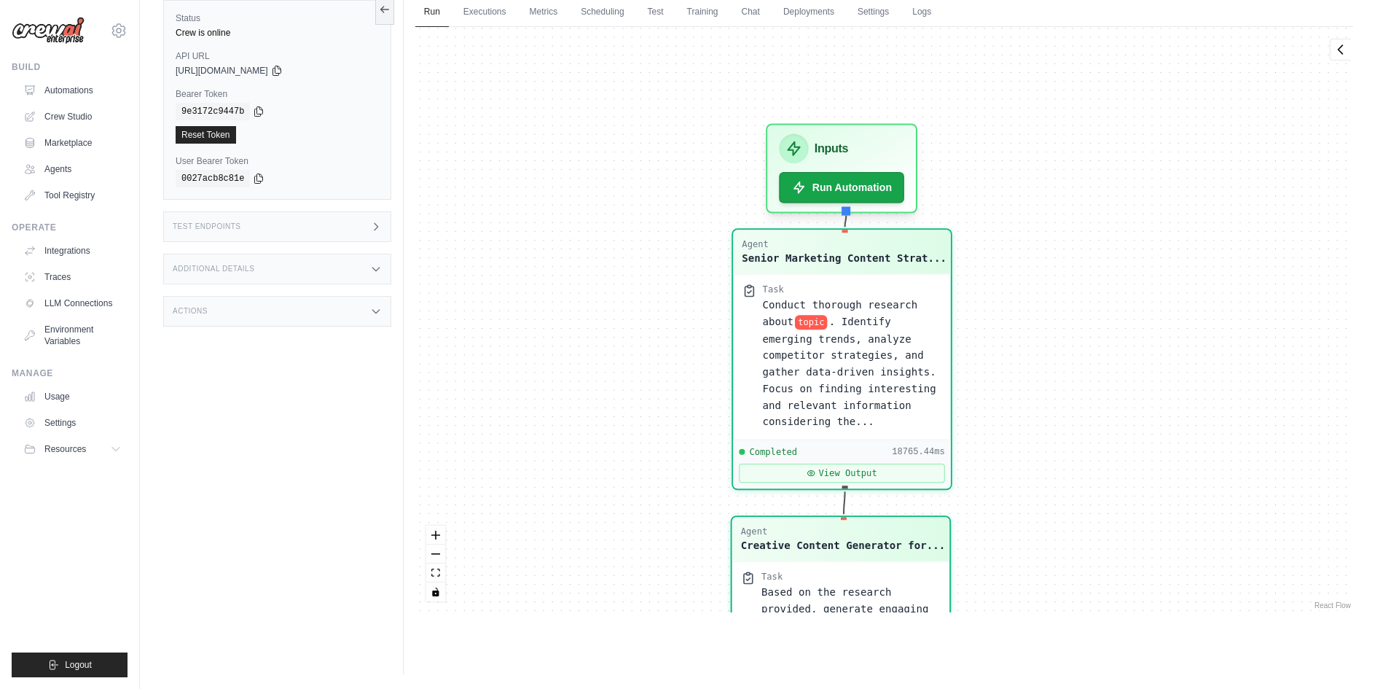
drag, startPoint x: 1058, startPoint y: 361, endPoint x: 1043, endPoint y: 356, distance: 15.9
click at [1043, 356] on div "Agent Senior Marketing Content Strat... Task Conduct thorough research about to…" at bounding box center [884, 319] width 938 height 585
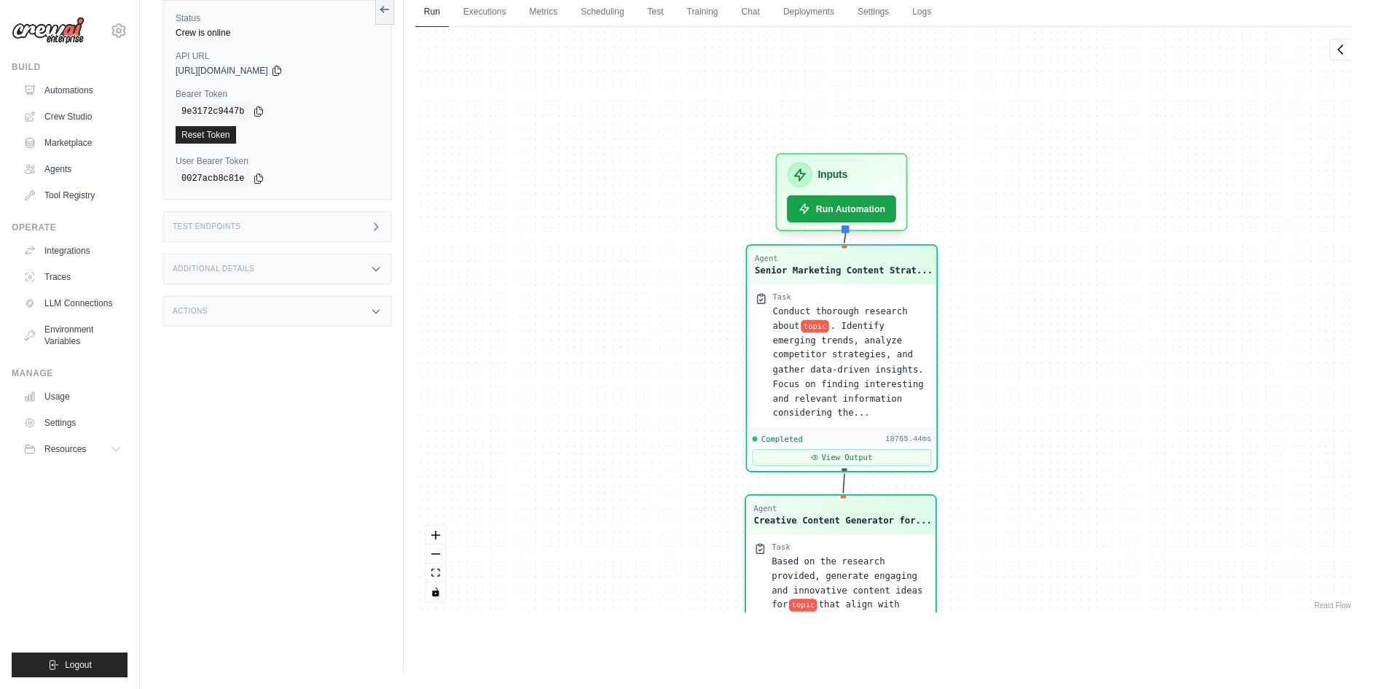
drag, startPoint x: 1021, startPoint y: 451, endPoint x: 977, endPoint y: 238, distance: 217.2
click at [977, 239] on div "Agent Senior Marketing Content Strat... Task Conduct thorough research about to…" at bounding box center [884, 319] width 938 height 585
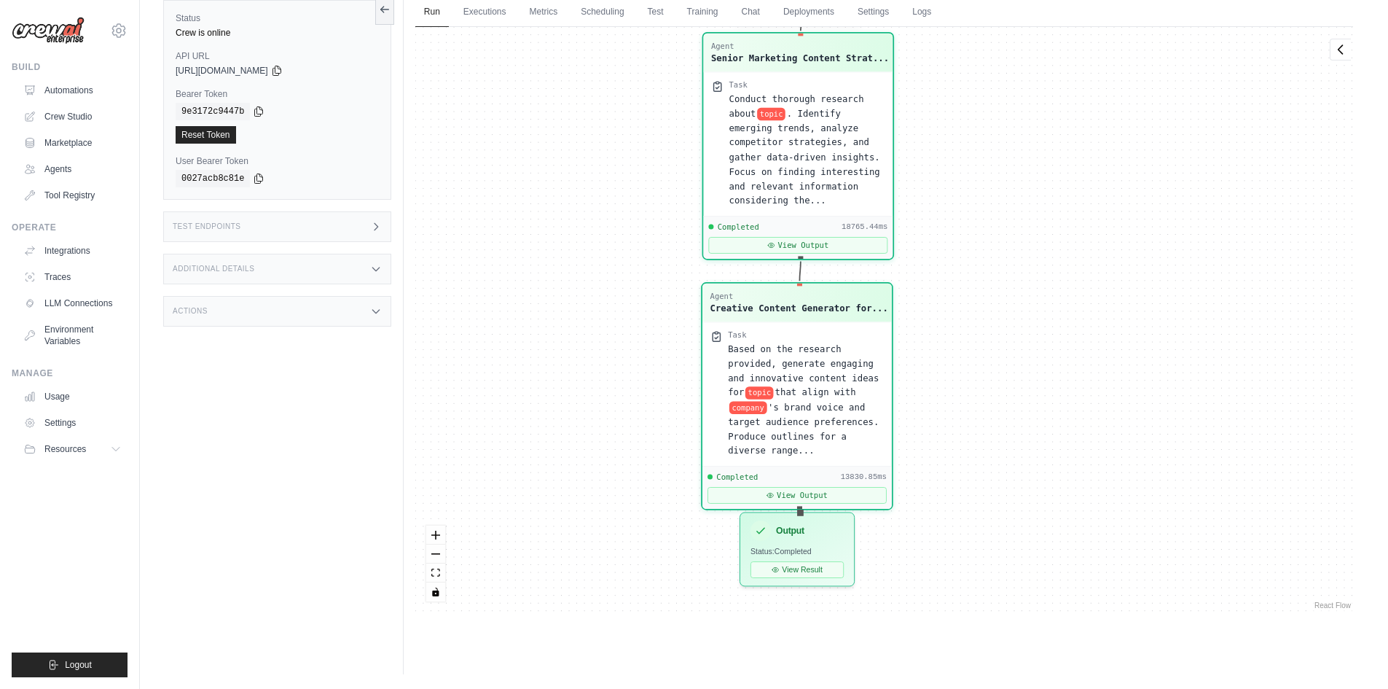
click at [1011, 350] on div "Agent Senior Marketing Content Strat... Task Conduct thorough research about to…" at bounding box center [884, 319] width 938 height 585
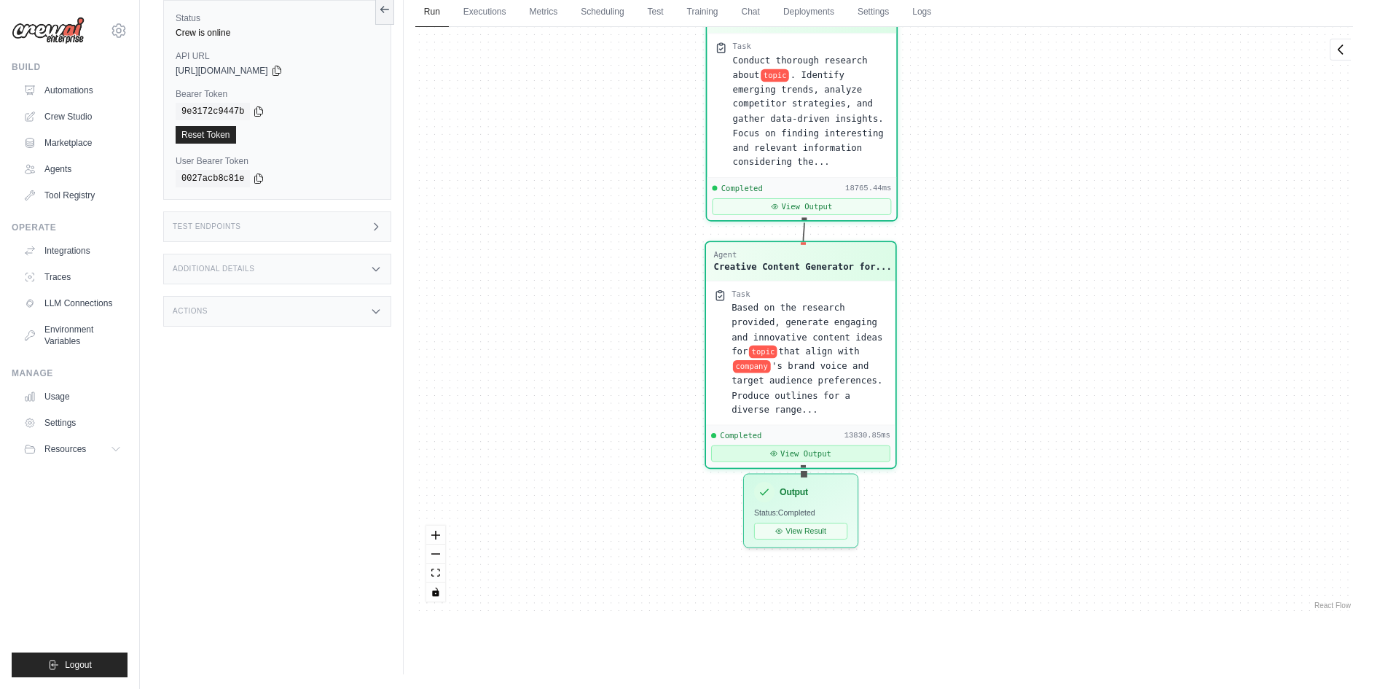
click at [800, 445] on button "View Output" at bounding box center [800, 453] width 179 height 17
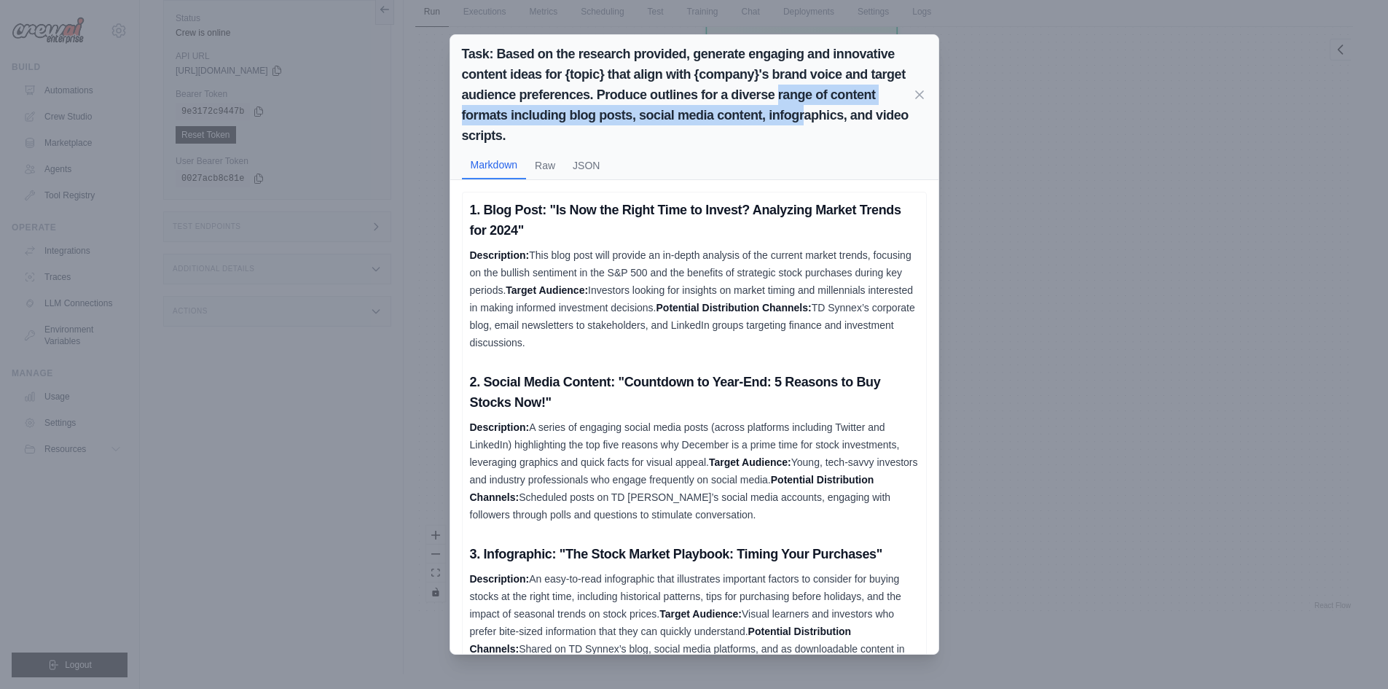
drag, startPoint x: 791, startPoint y: 106, endPoint x: 807, endPoint y: 127, distance: 26.5
click at [807, 127] on h2 "Task: Based on the research provided, generate engaging and innovative content …" at bounding box center [687, 95] width 450 height 102
click at [982, 168] on div "Task: Based on the research provided, generate engaging and innovative content …" at bounding box center [694, 344] width 1388 height 689
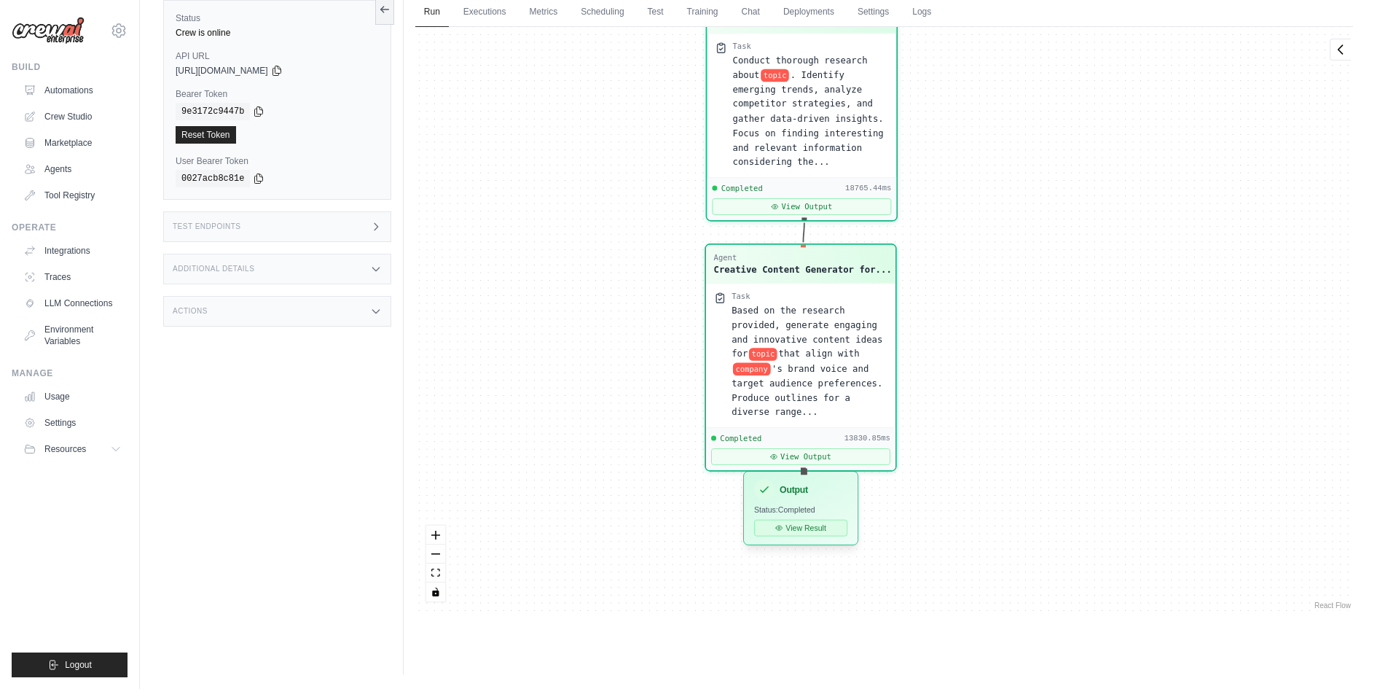
click at [805, 526] on button "View Result" at bounding box center [800, 528] width 93 height 17
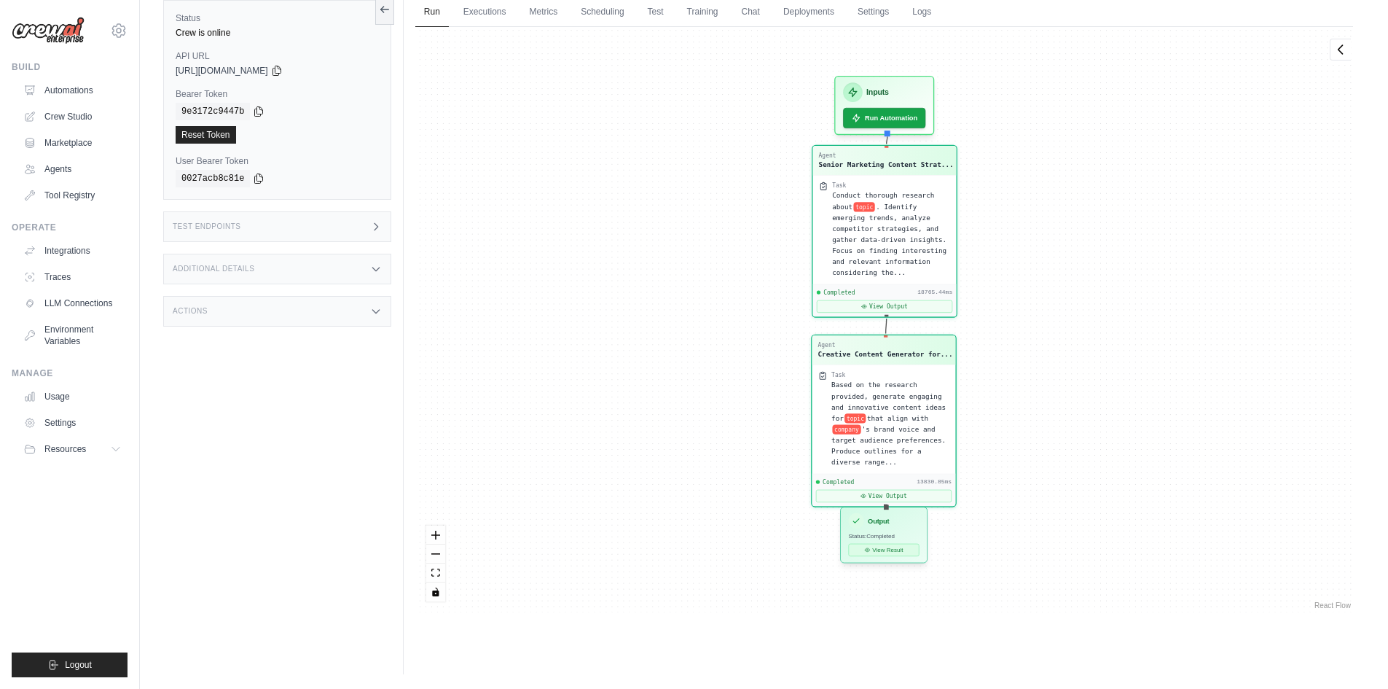
click at [888, 551] on button "View Result" at bounding box center [883, 550] width 71 height 12
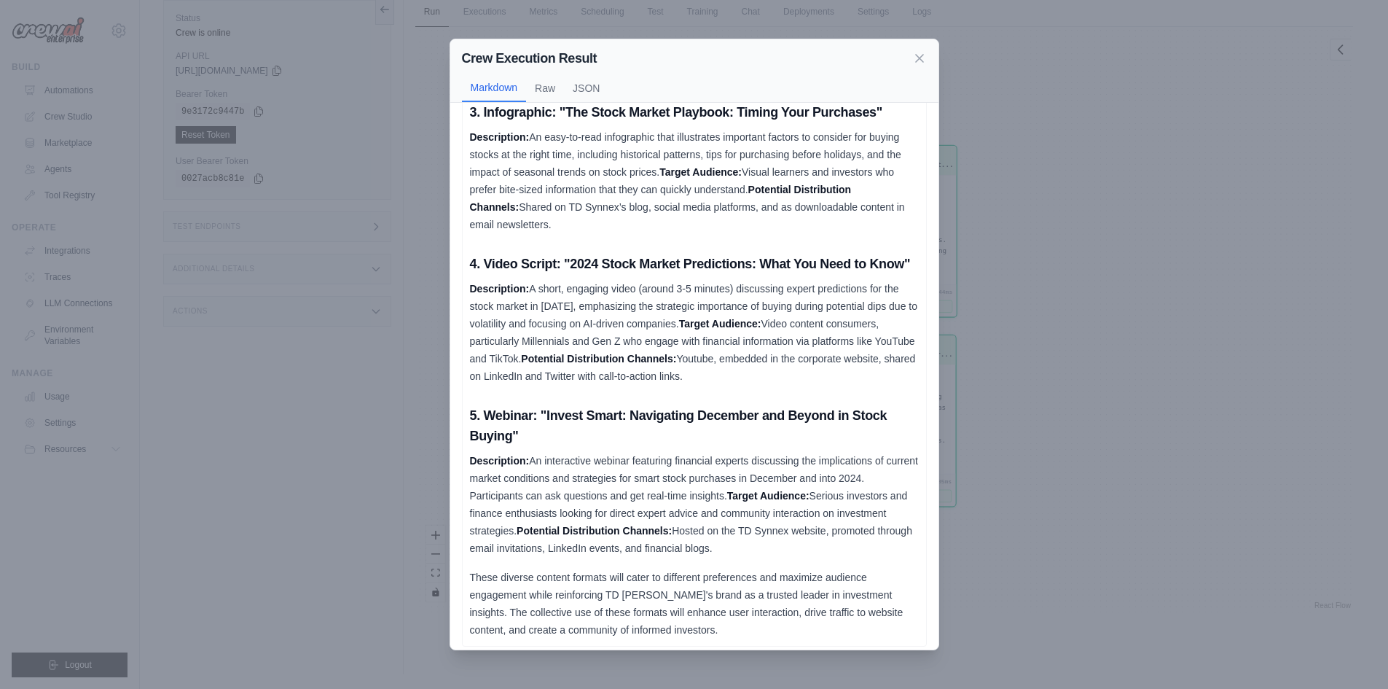
scroll to position [393, 0]
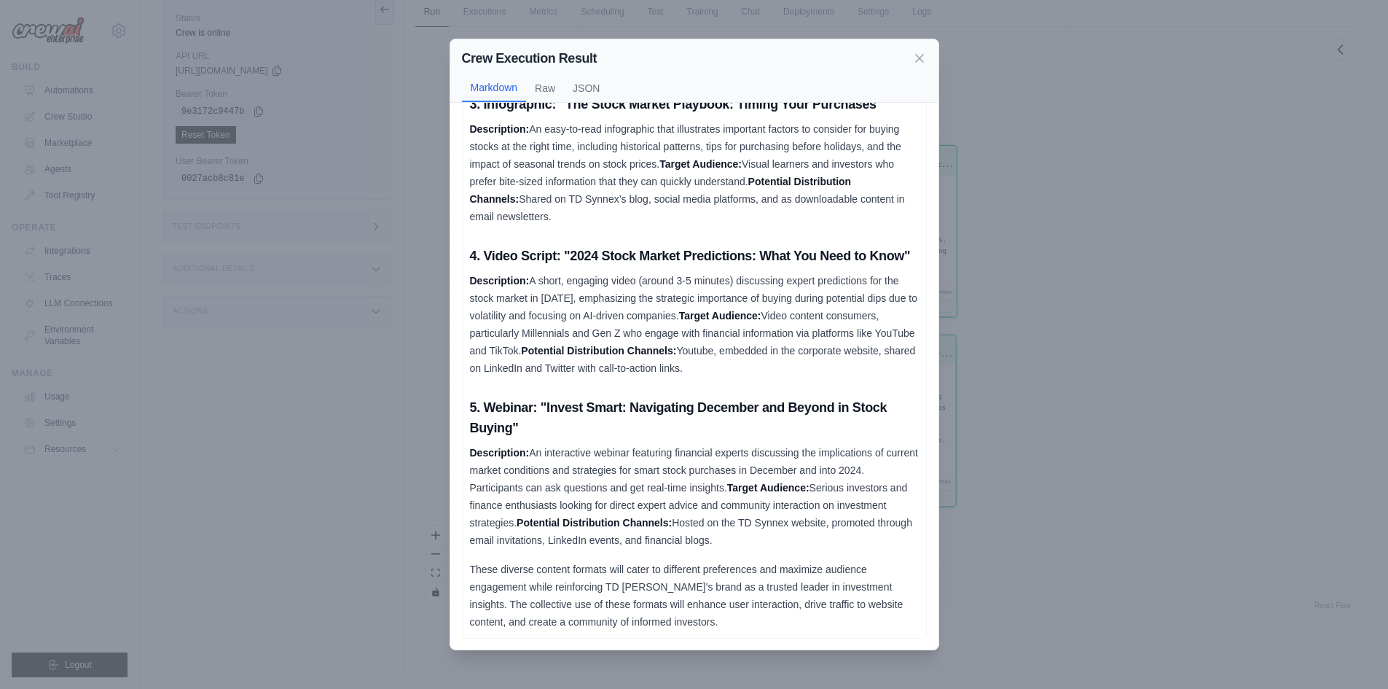
click at [921, 54] on icon at bounding box center [919, 58] width 15 height 15
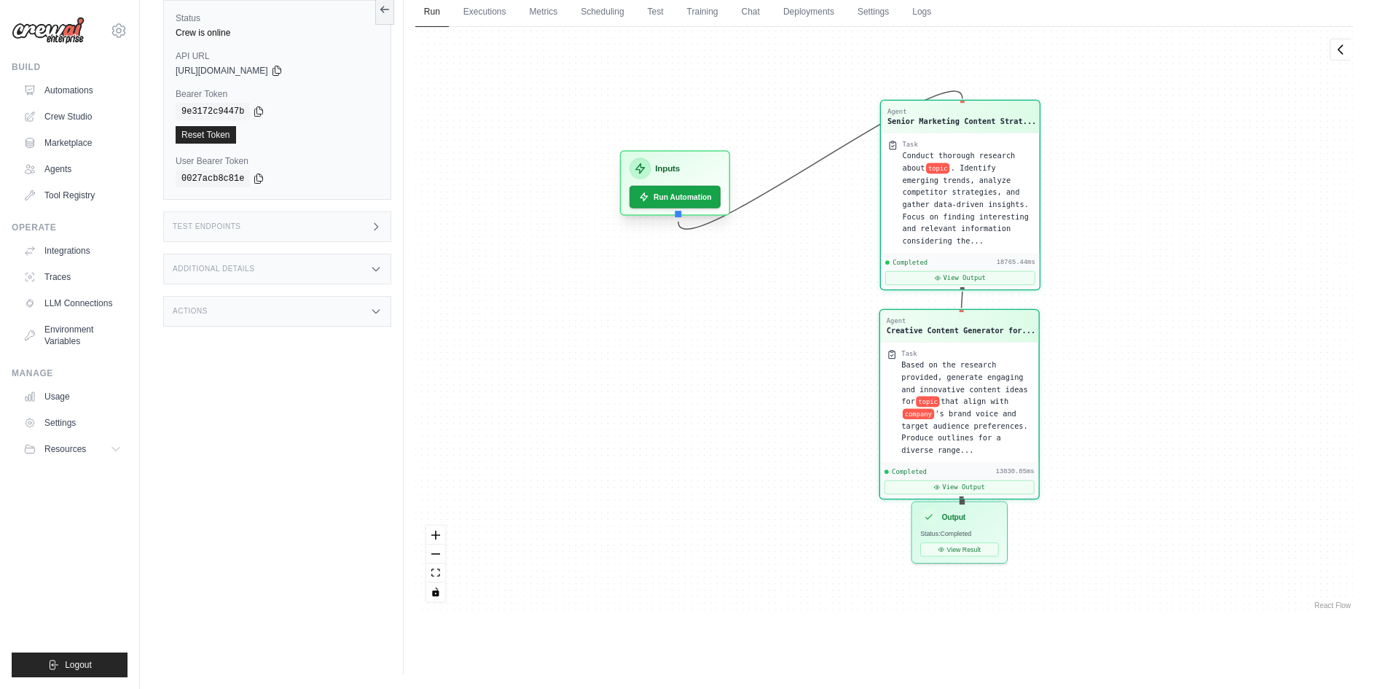
drag, startPoint x: 896, startPoint y: 87, endPoint x: 688, endPoint y: 179, distance: 227.1
click at [688, 179] on div "Inputs" at bounding box center [675, 167] width 91 height 21
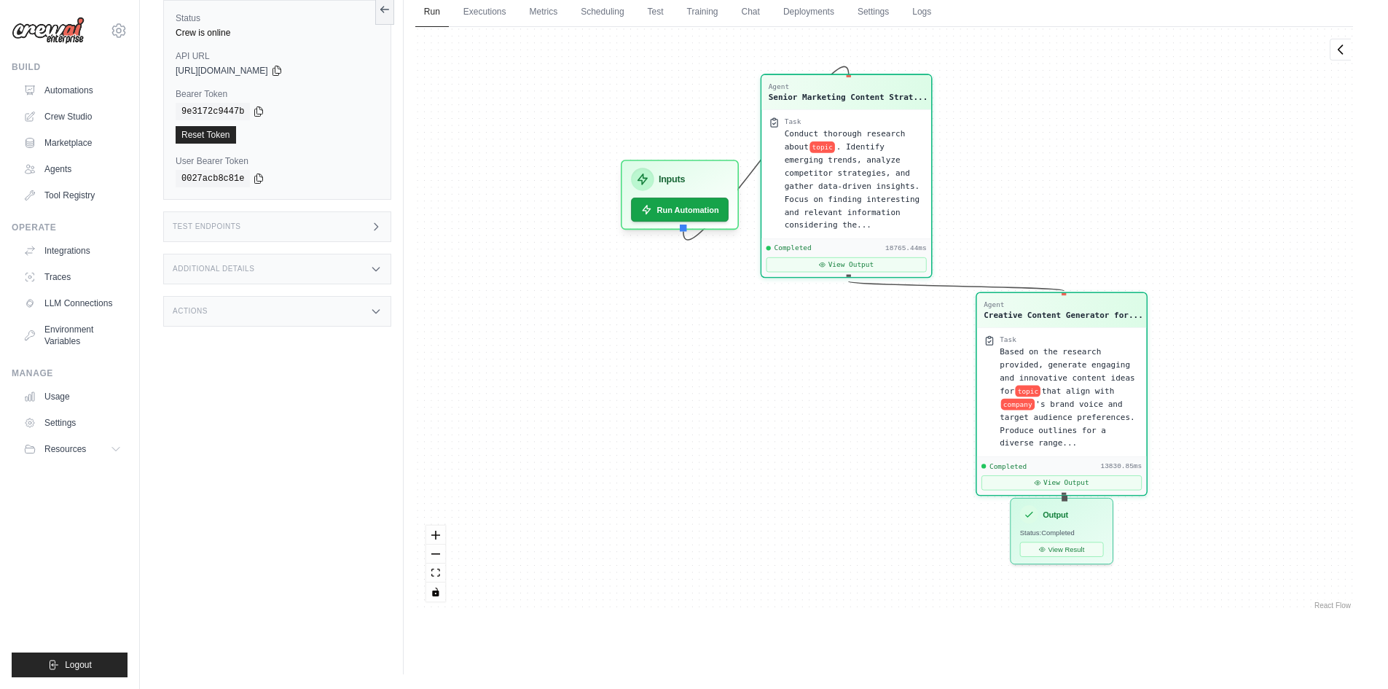
drag, startPoint x: 1035, startPoint y: 167, endPoint x: 817, endPoint y: 175, distance: 218.0
click at [818, 175] on span ". Identify emerging trends, analyze competitor strategies, and gather data-driv…" at bounding box center [852, 185] width 136 height 87
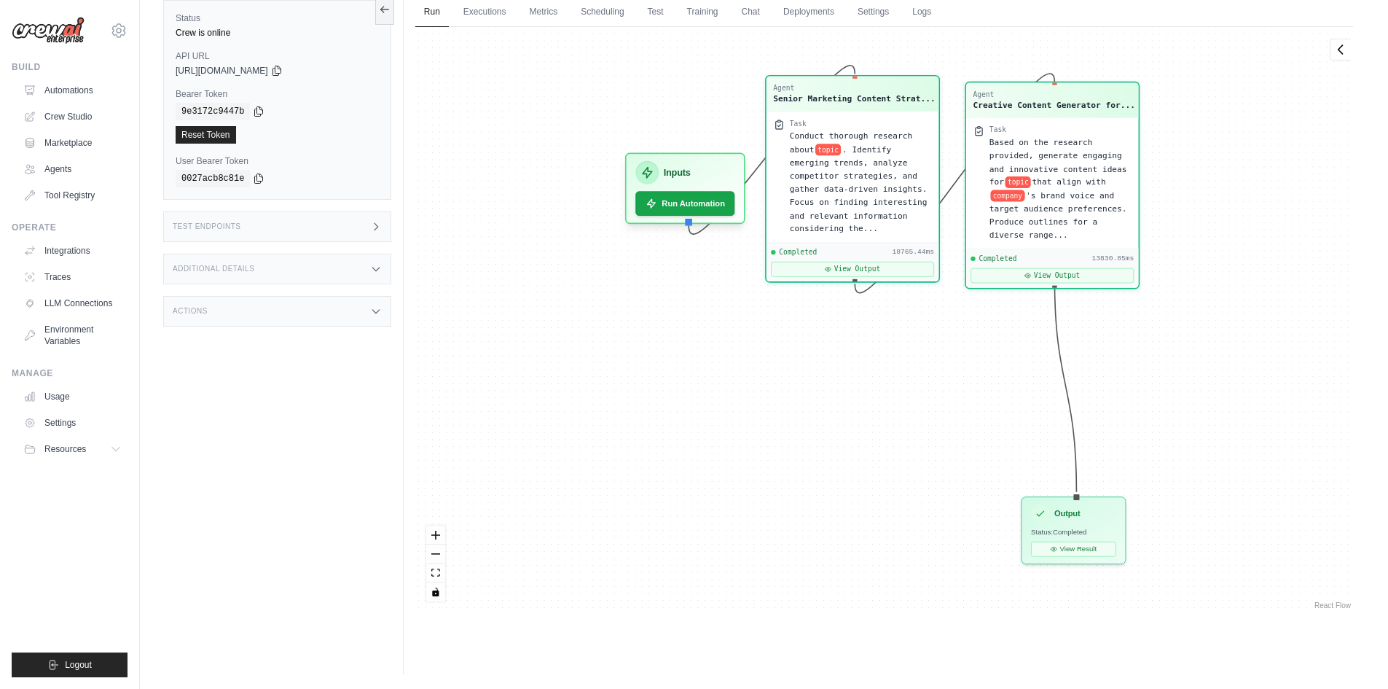
drag, startPoint x: 1041, startPoint y: 289, endPoint x: 1014, endPoint y: 185, distance: 106.7
click at [1014, 185] on span "topic" at bounding box center [1018, 182] width 26 height 12
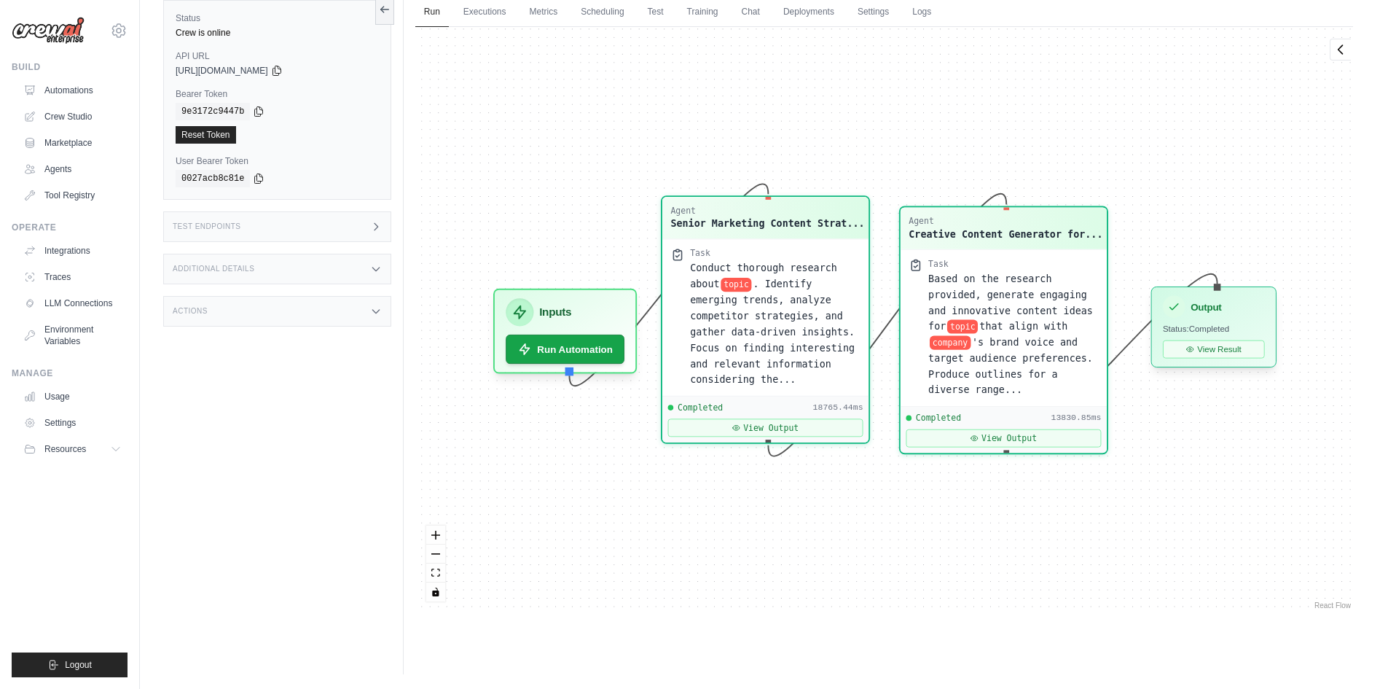
drag, startPoint x: 1099, startPoint y: 506, endPoint x: 1218, endPoint y: 310, distance: 228.6
click at [1218, 310] on div "Output" at bounding box center [1214, 306] width 102 height 23
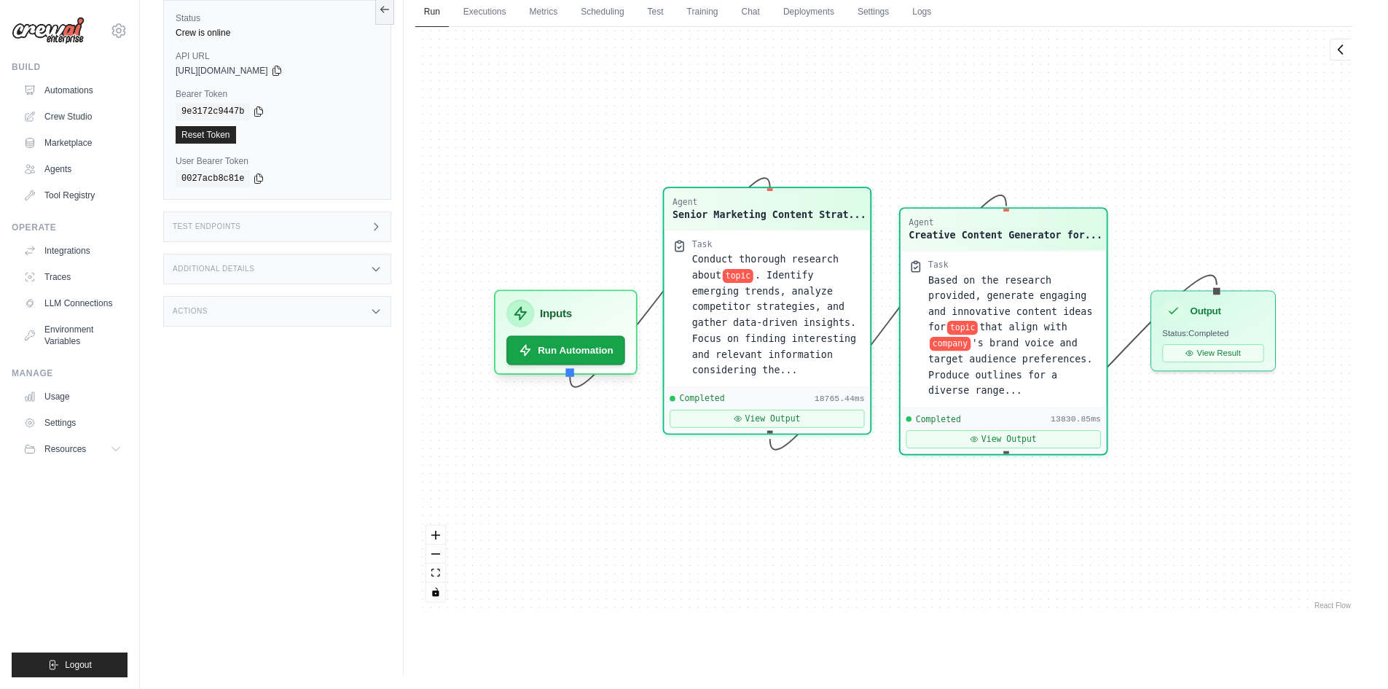
drag, startPoint x: 780, startPoint y: 338, endPoint x: 782, endPoint y: 330, distance: 8.1
click at [782, 330] on span ". Identify emerging trends, analyze competitor strategies, and gather data-driv…" at bounding box center [774, 323] width 164 height 106
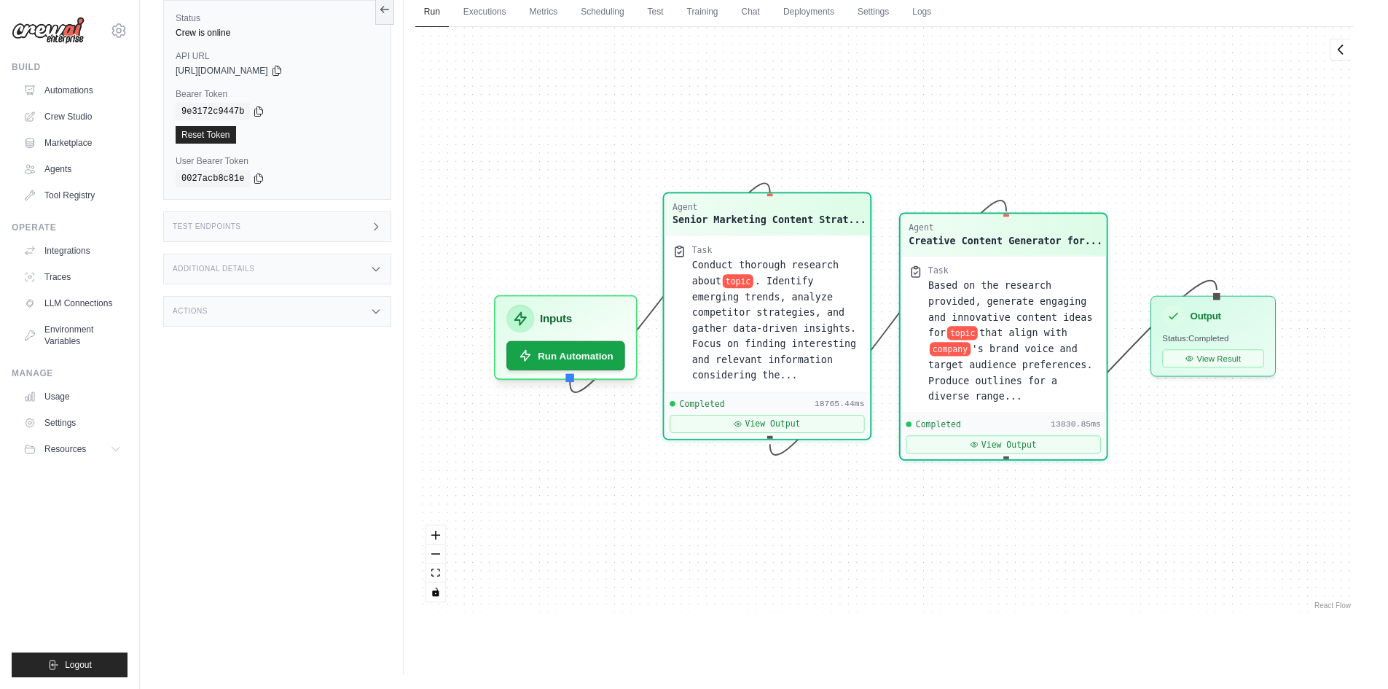
drag, startPoint x: 776, startPoint y: 241, endPoint x: 739, endPoint y: 217, distance: 44.3
click at [739, 217] on div "Senior Marketing Content Strat..." at bounding box center [770, 220] width 194 height 14
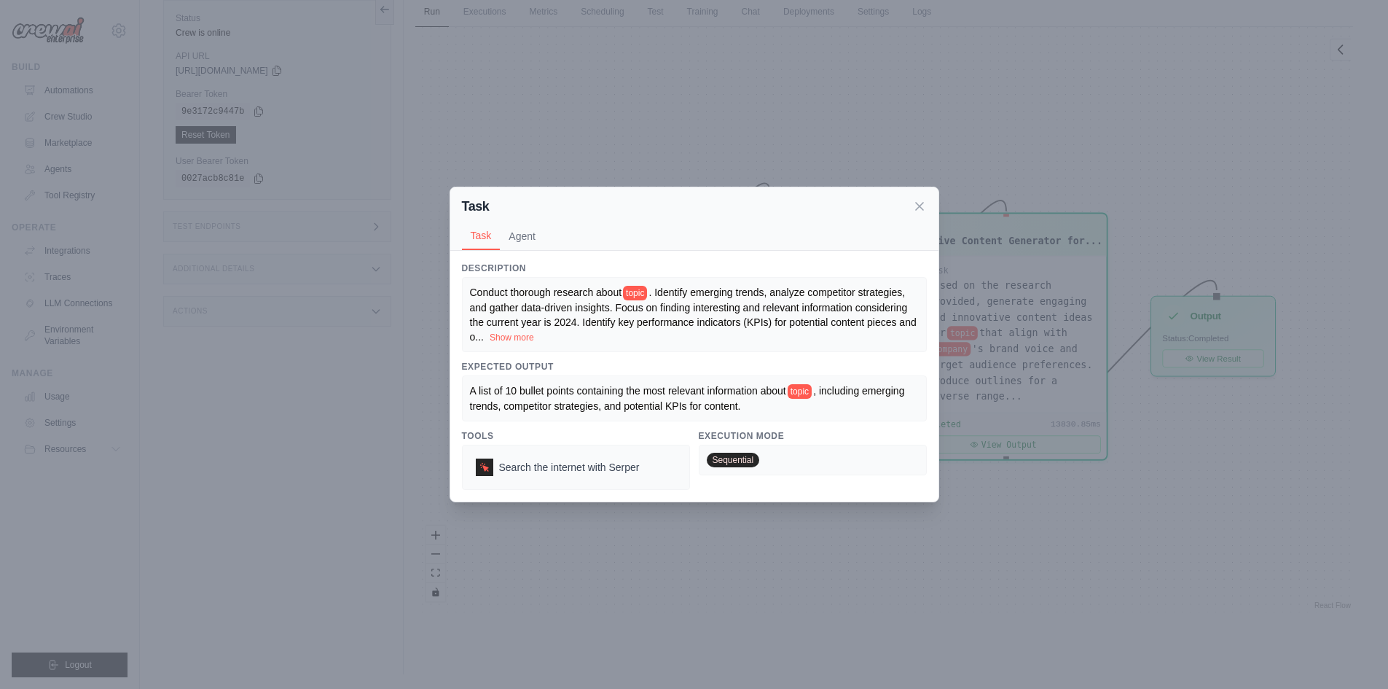
click at [739, 217] on div "Task Task Agent" at bounding box center [694, 218] width 488 height 63
click at [512, 471] on span "Search the internet with Serper" at bounding box center [569, 467] width 141 height 15
click at [473, 466] on div "Search the internet with Serper" at bounding box center [558, 467] width 176 height 29
click at [912, 201] on div "Task" at bounding box center [694, 206] width 465 height 20
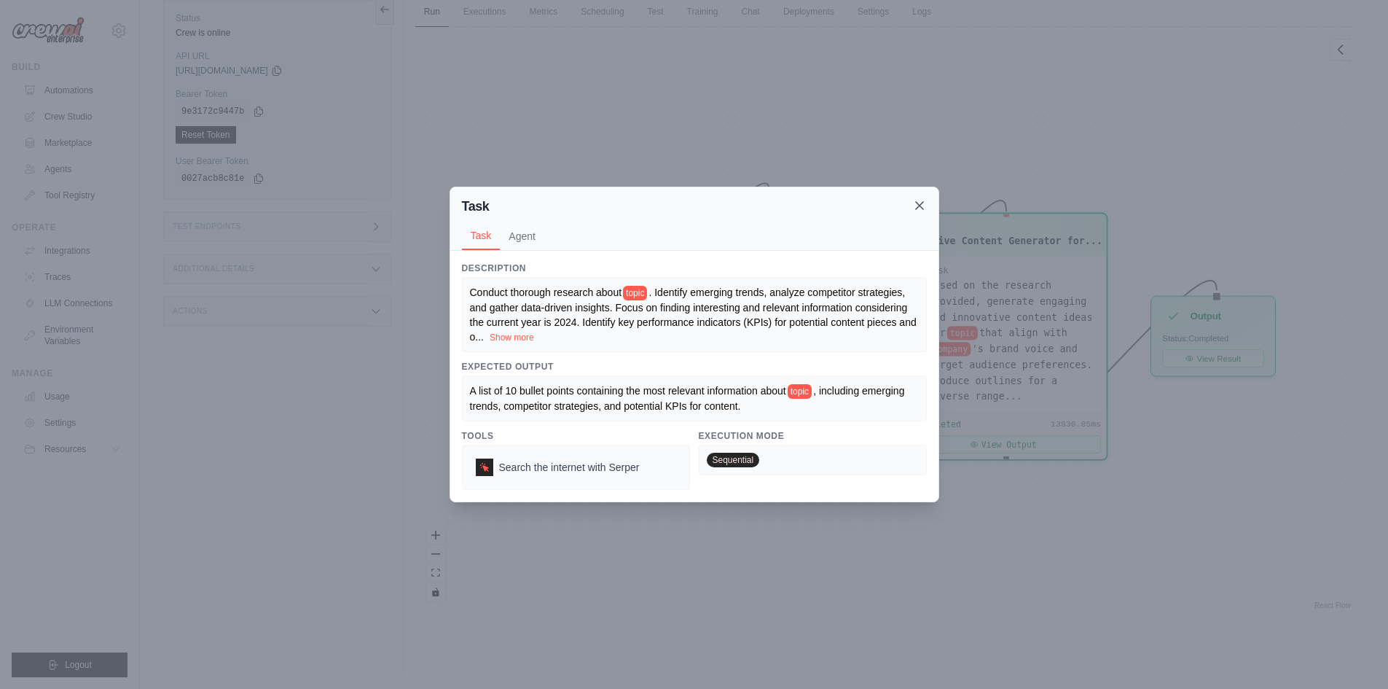
click at [916, 205] on icon at bounding box center [919, 205] width 15 height 15
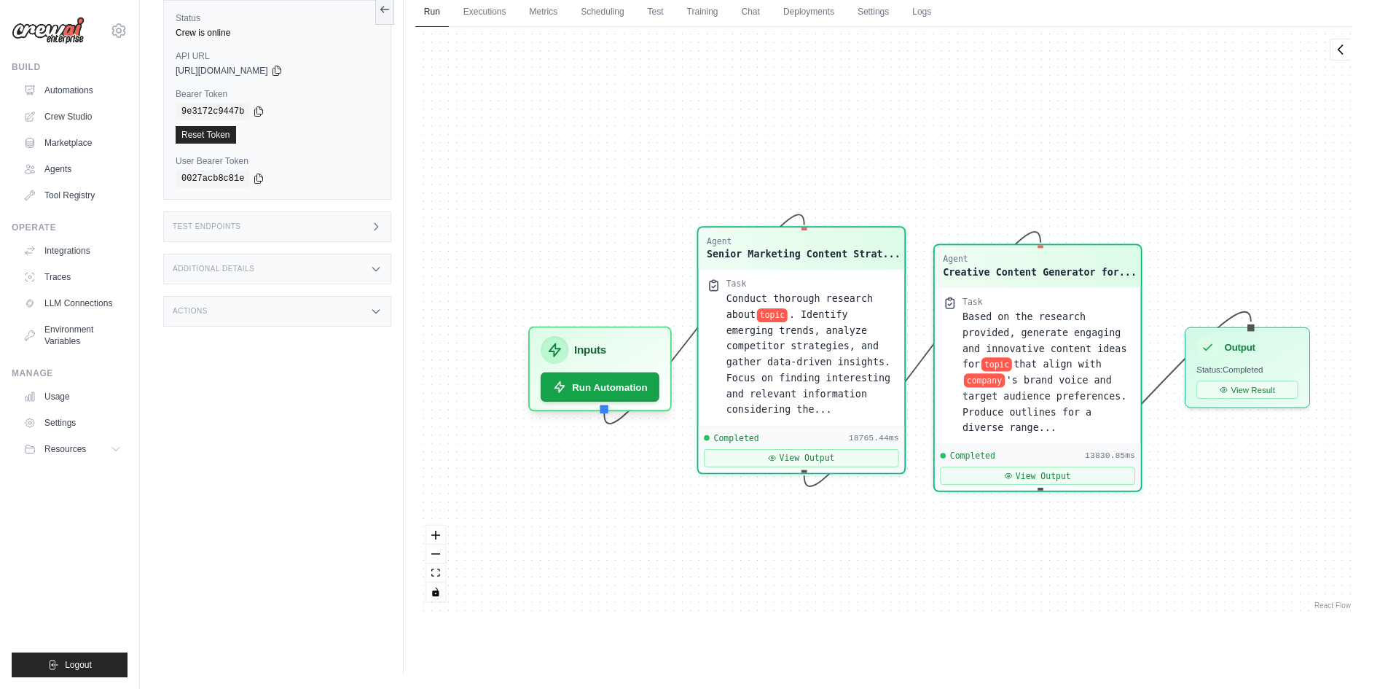
drag, startPoint x: 761, startPoint y: 568, endPoint x: 772, endPoint y: 568, distance: 11.0
click at [772, 568] on div "Agent Senior Marketing Content Strat... Task Conduct thorough research about to…" at bounding box center [884, 319] width 938 height 585
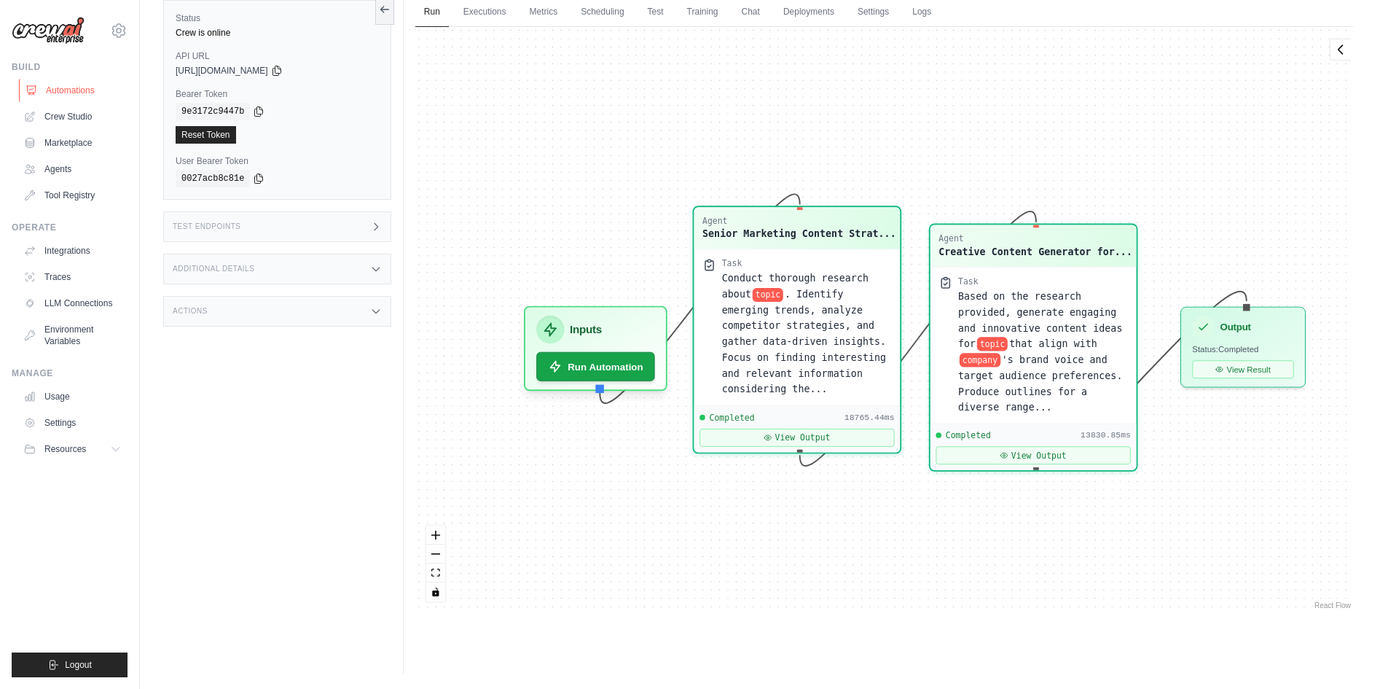
click at [97, 89] on link "Automations" at bounding box center [74, 90] width 110 height 23
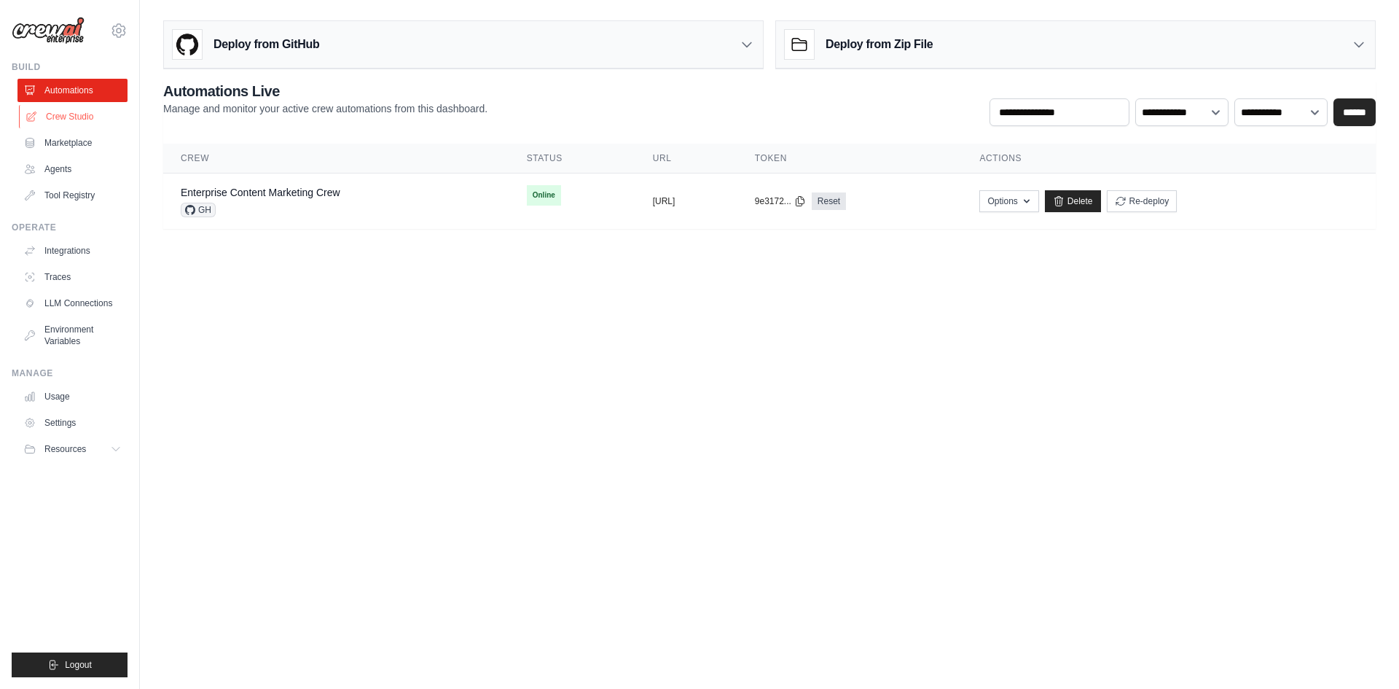
click at [81, 120] on link "Crew Studio" at bounding box center [74, 116] width 110 height 23
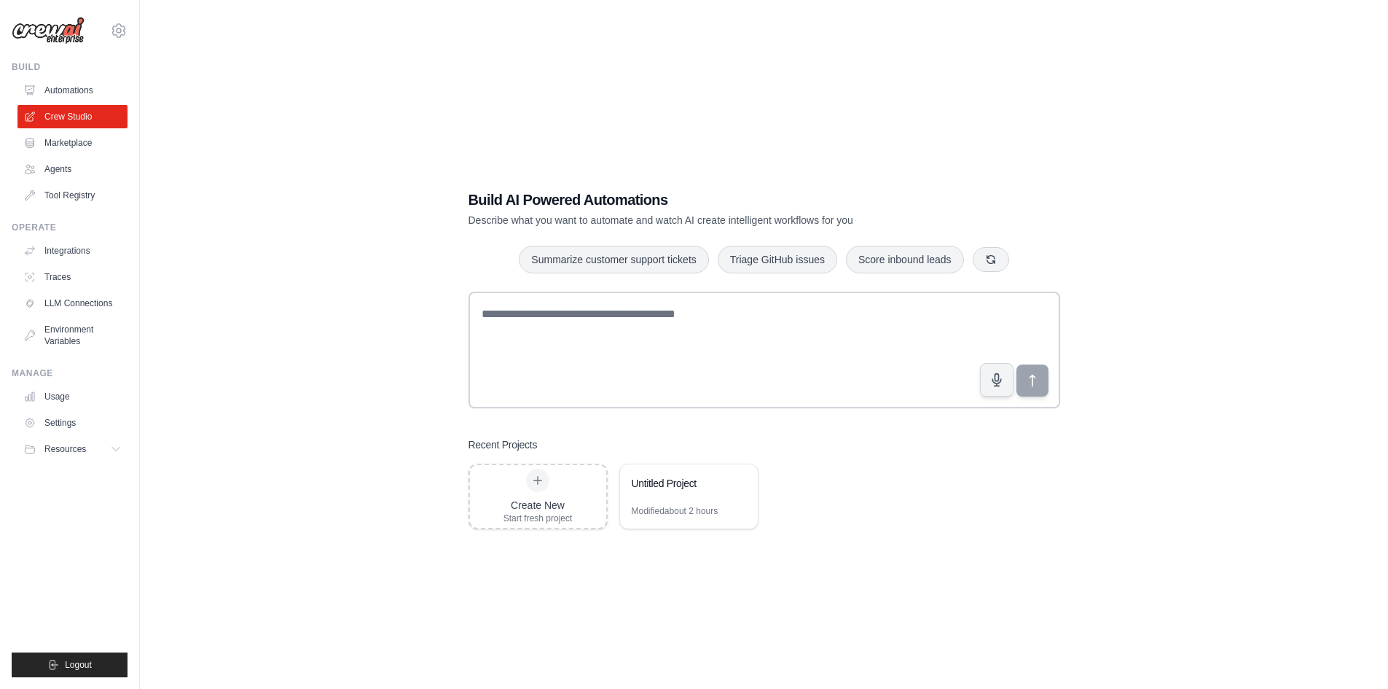
click at [67, 140] on link "Marketplace" at bounding box center [72, 142] width 110 height 23
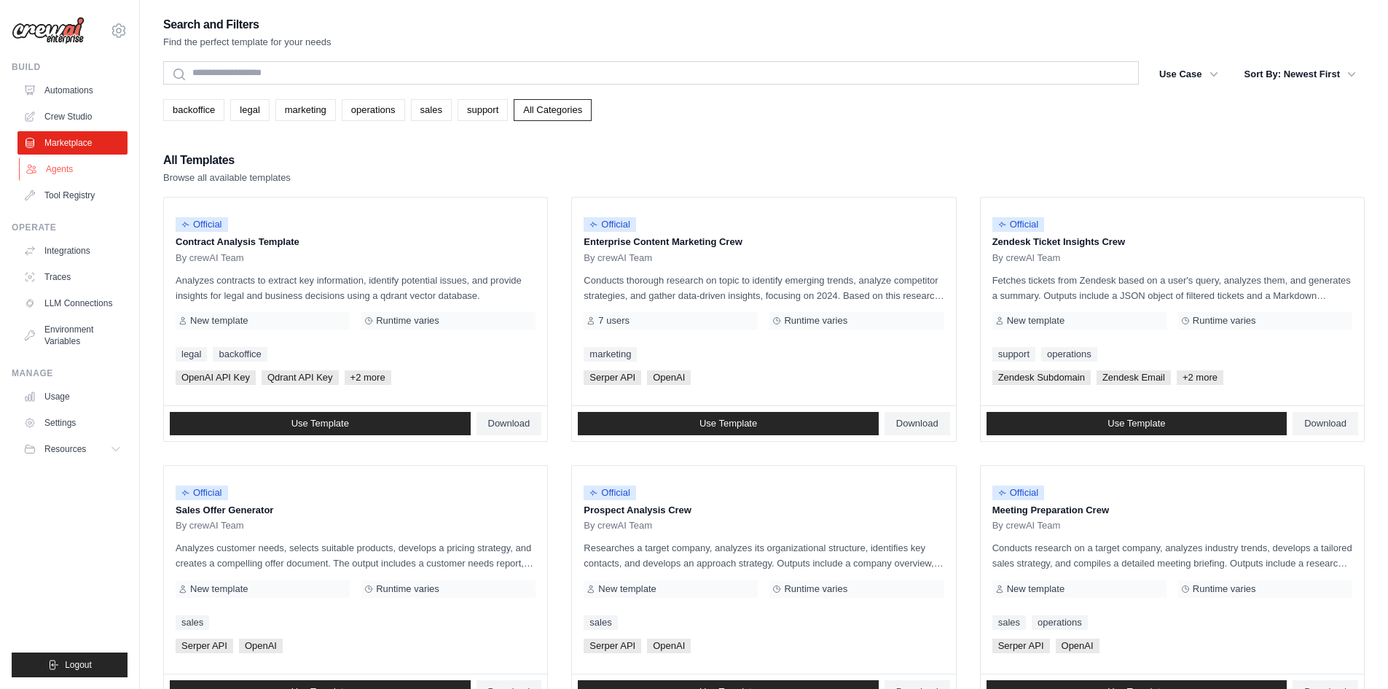
click at [70, 173] on link "Agents" at bounding box center [74, 168] width 110 height 23
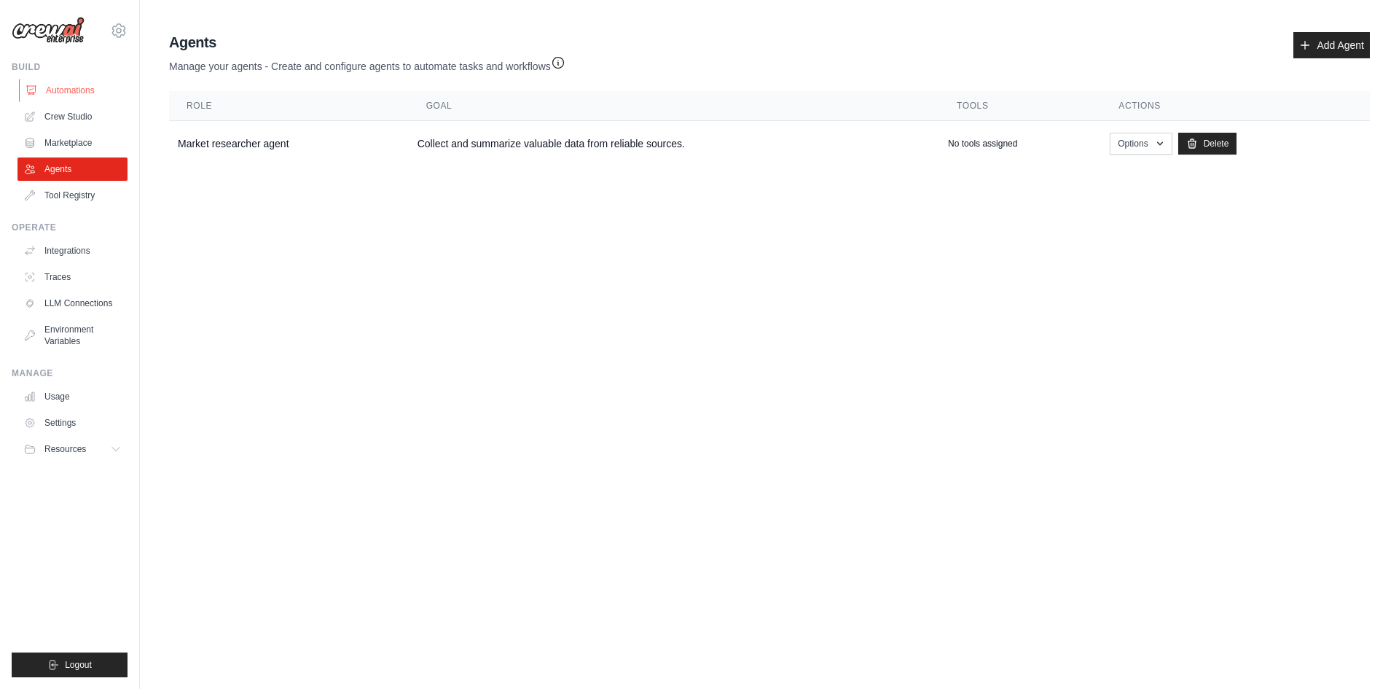
click at [71, 82] on link "Automations" at bounding box center [74, 90] width 110 height 23
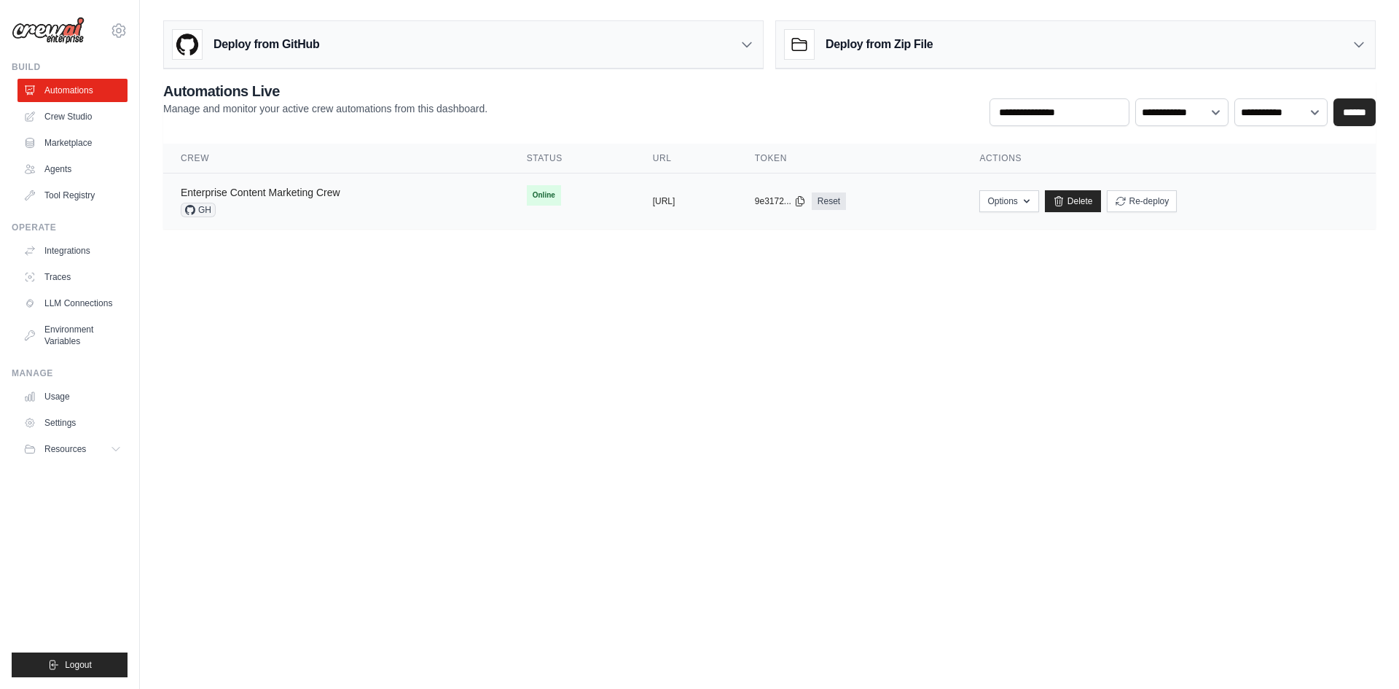
click at [271, 197] on link "Enterprise Content Marketing Crew" at bounding box center [261, 193] width 160 height 12
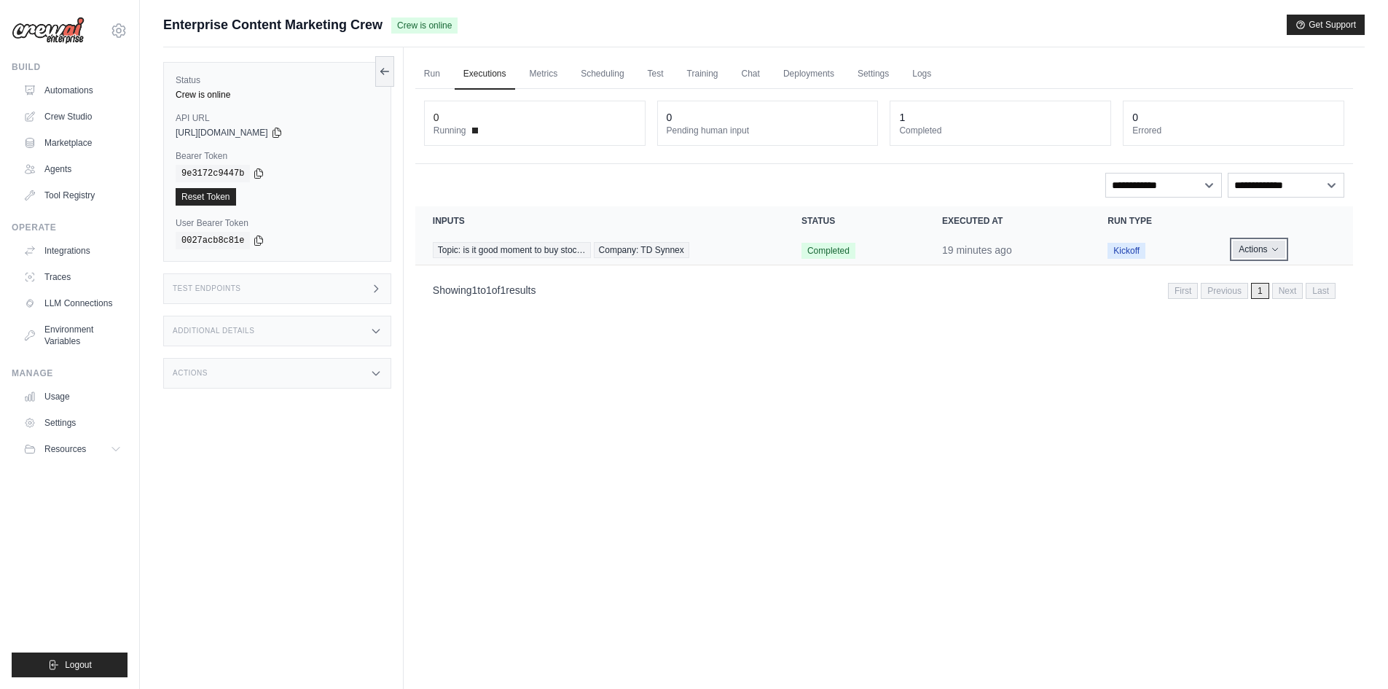
click at [1276, 246] on icon "Actions for execution" at bounding box center [1275, 249] width 9 height 9
click at [1273, 302] on button "Delete" at bounding box center [1288, 298] width 93 height 23
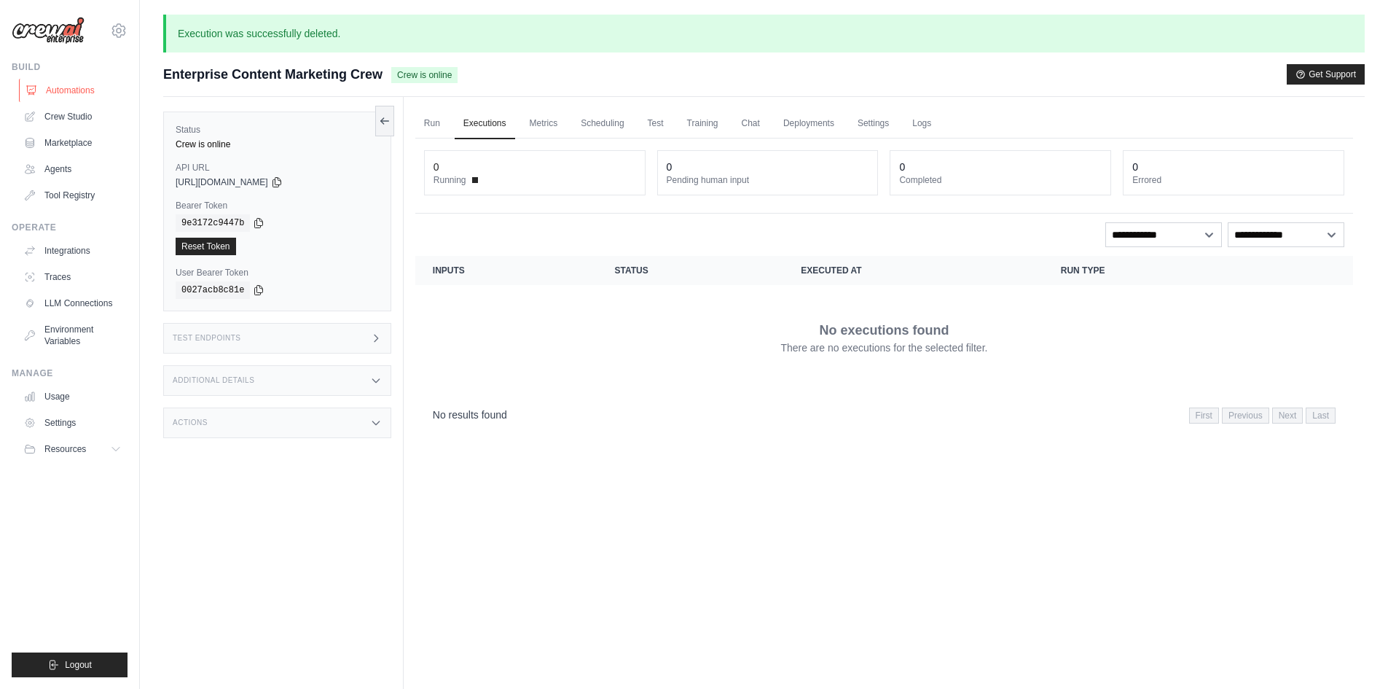
click at [54, 87] on link "Automations" at bounding box center [74, 90] width 110 height 23
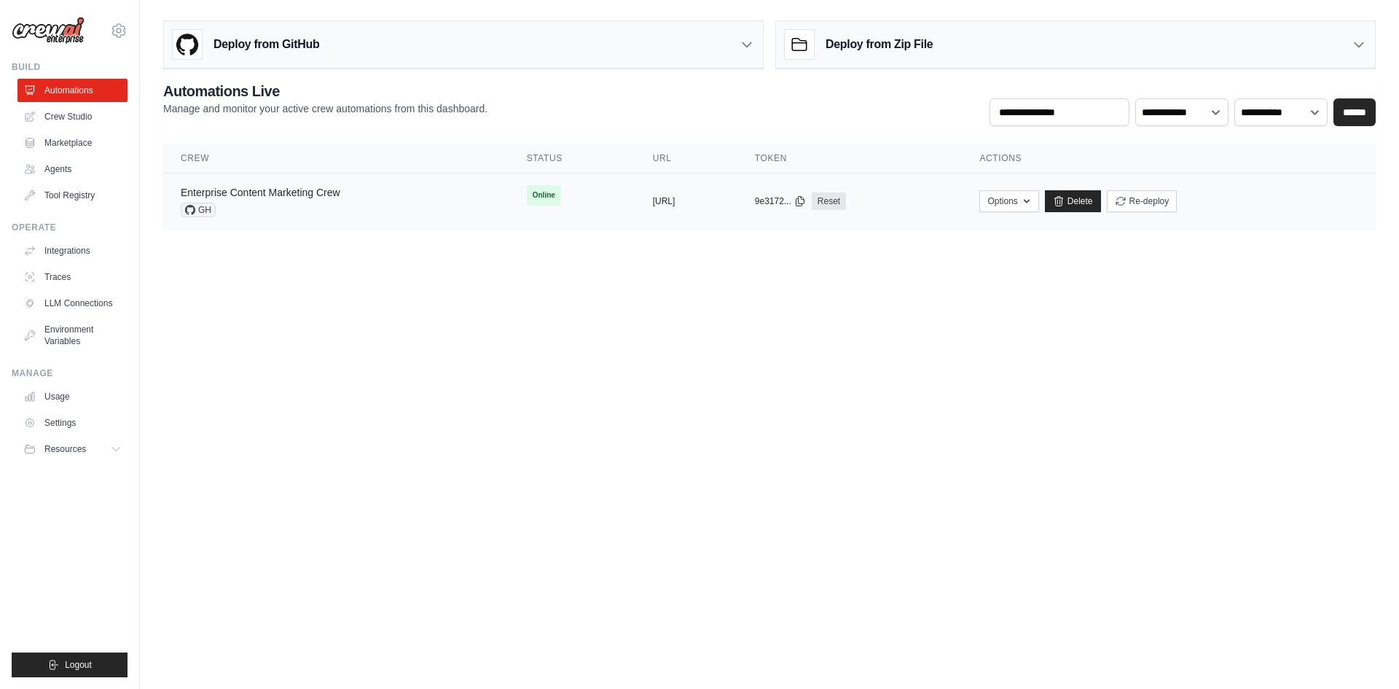
click at [263, 187] on link "Enterprise Content Marketing Crew" at bounding box center [261, 193] width 160 height 12
click at [1038, 200] on button "Options" at bounding box center [1008, 200] width 59 height 22
click at [1178, 332] on body "k.winiarski00@gmail.com Settings Build Automations Crew Studio" at bounding box center [699, 344] width 1399 height 689
click at [308, 193] on link "Enterprise Content Marketing Crew" at bounding box center [261, 193] width 160 height 12
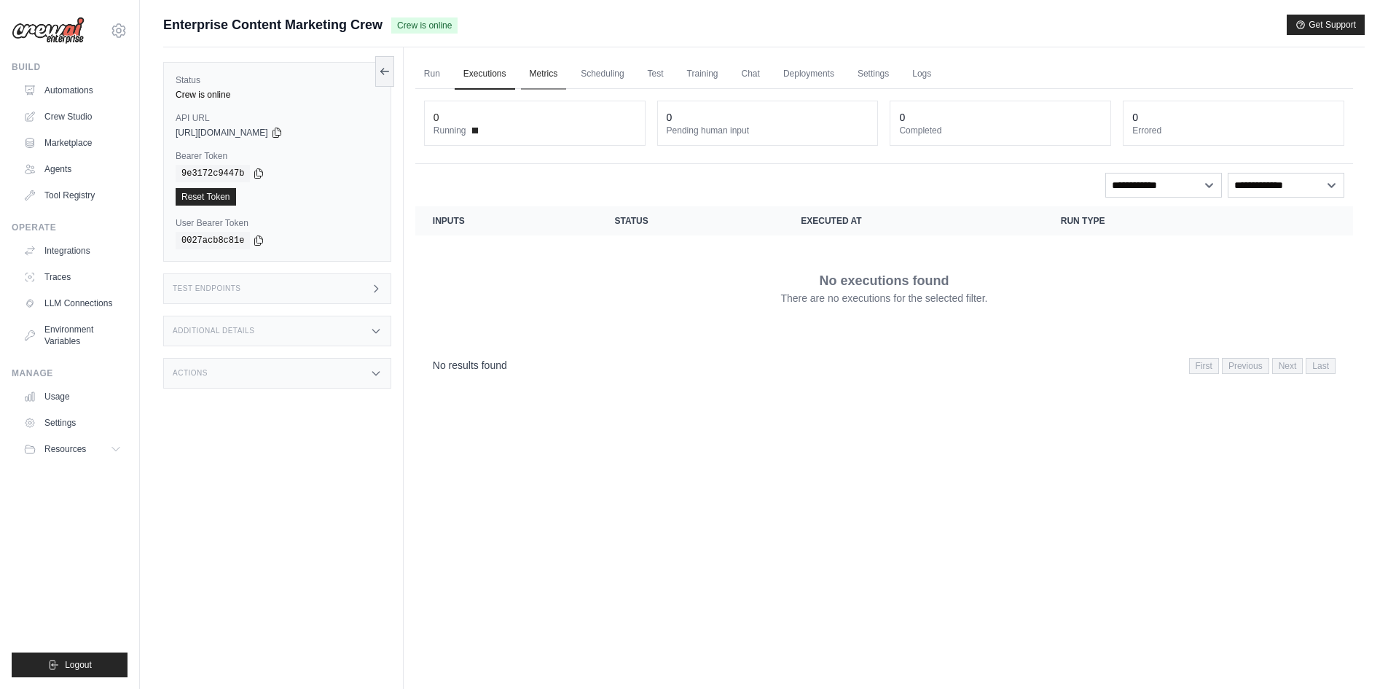
click at [546, 71] on link "Metrics" at bounding box center [544, 74] width 46 height 31
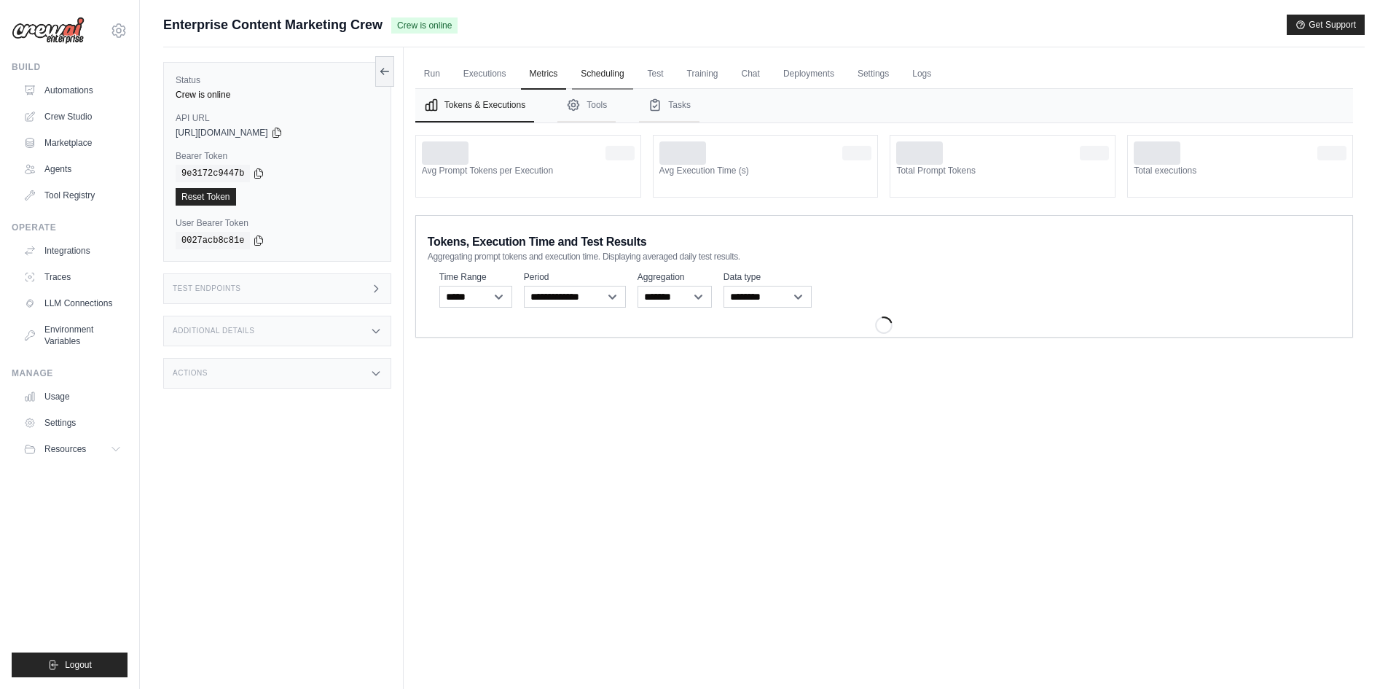
click at [627, 74] on link "Scheduling" at bounding box center [602, 74] width 60 height 31
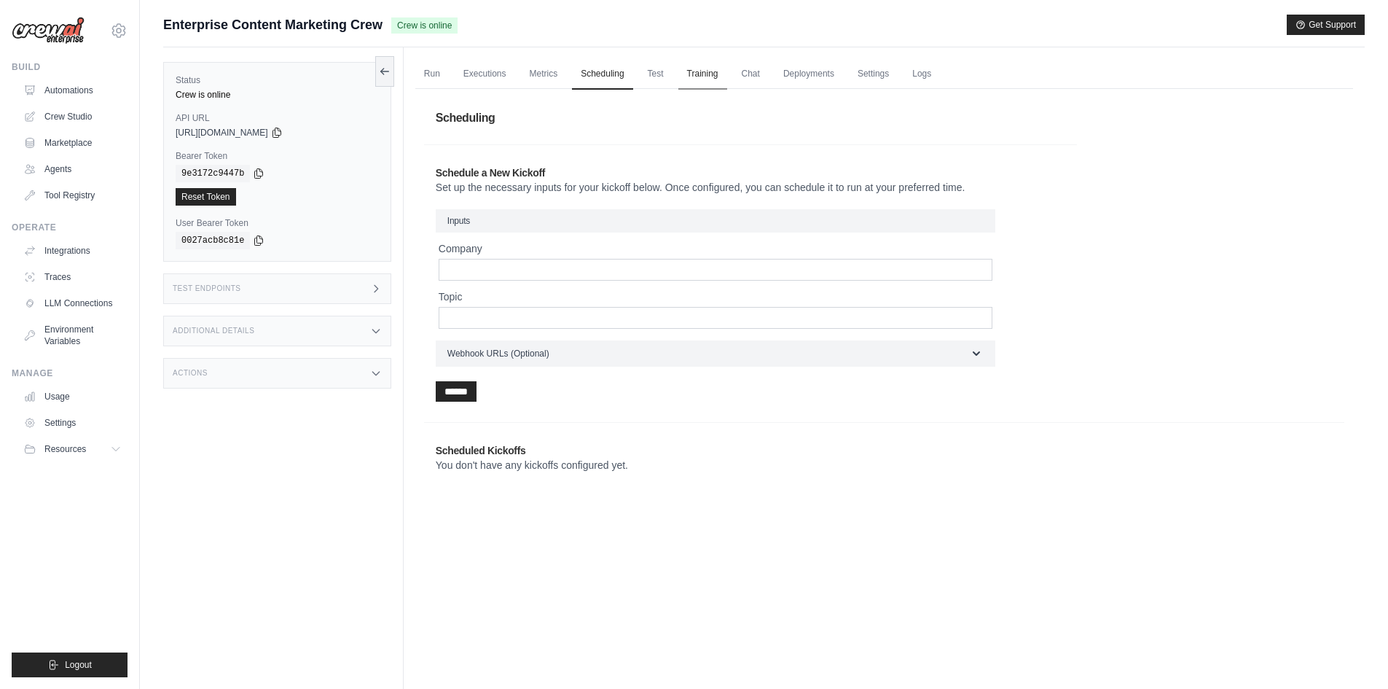
click at [689, 74] on link "Training" at bounding box center [702, 74] width 49 height 31
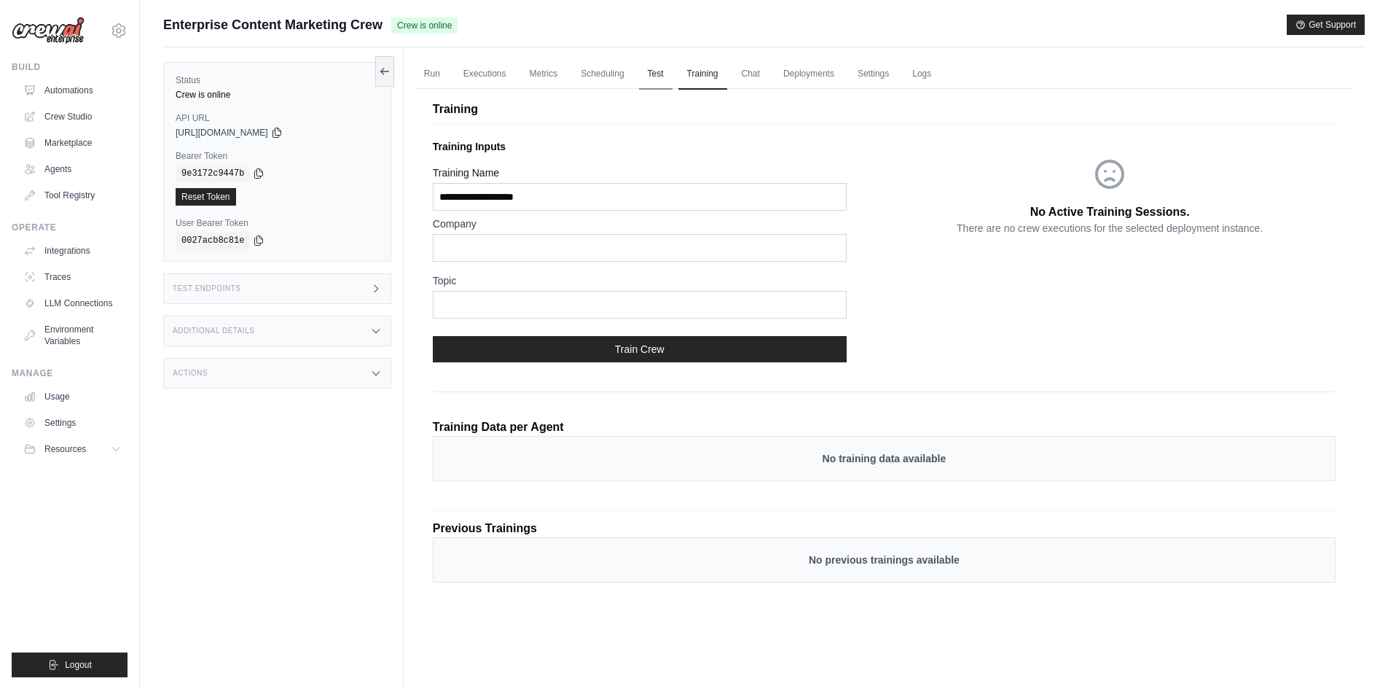
click at [660, 71] on link "Test" at bounding box center [656, 74] width 34 height 31
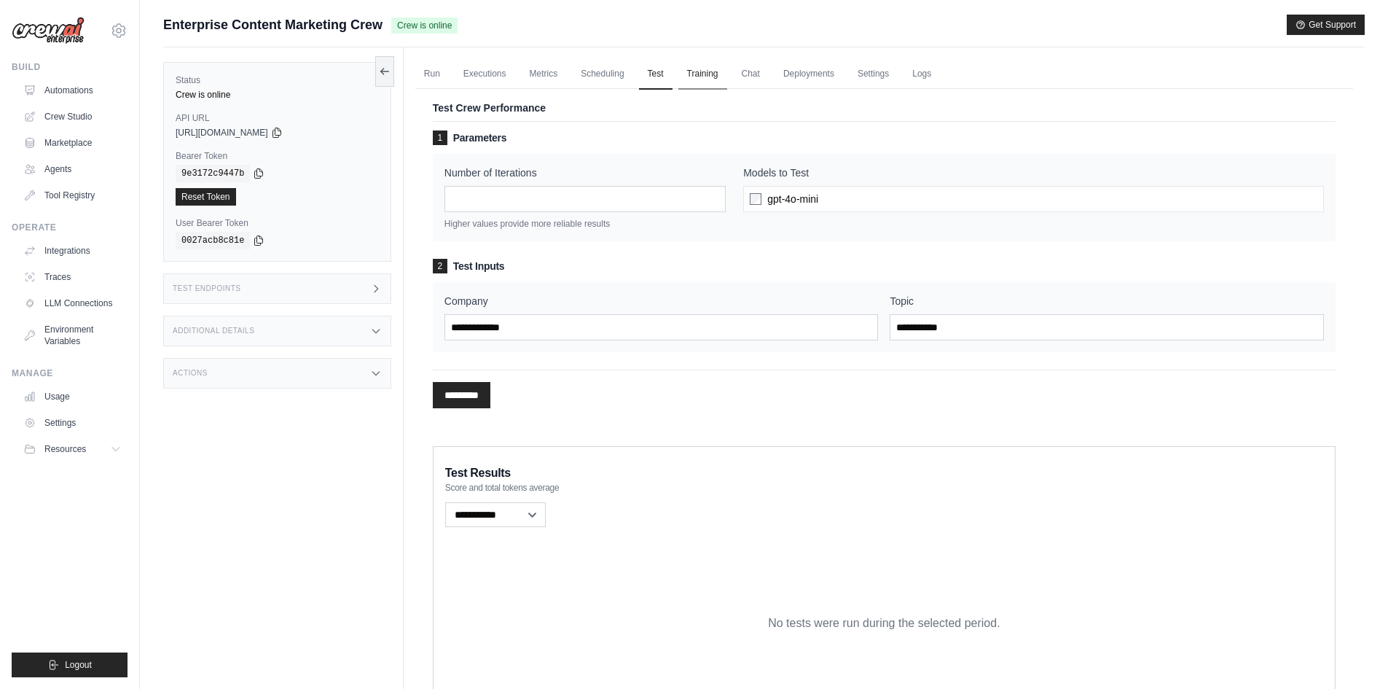
click at [708, 79] on link "Training" at bounding box center [702, 74] width 49 height 31
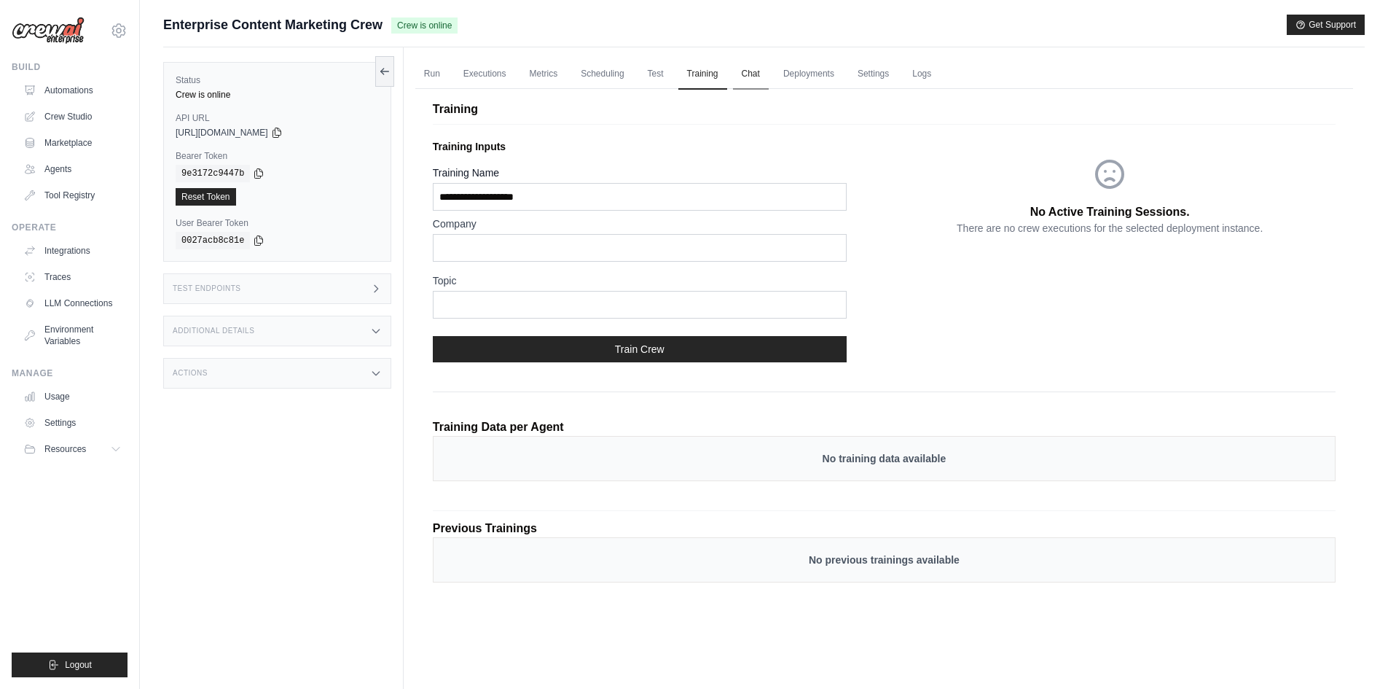
click at [752, 80] on link "Chat" at bounding box center [751, 74] width 36 height 31
click at [804, 78] on link "Deployments" at bounding box center [809, 74] width 68 height 31
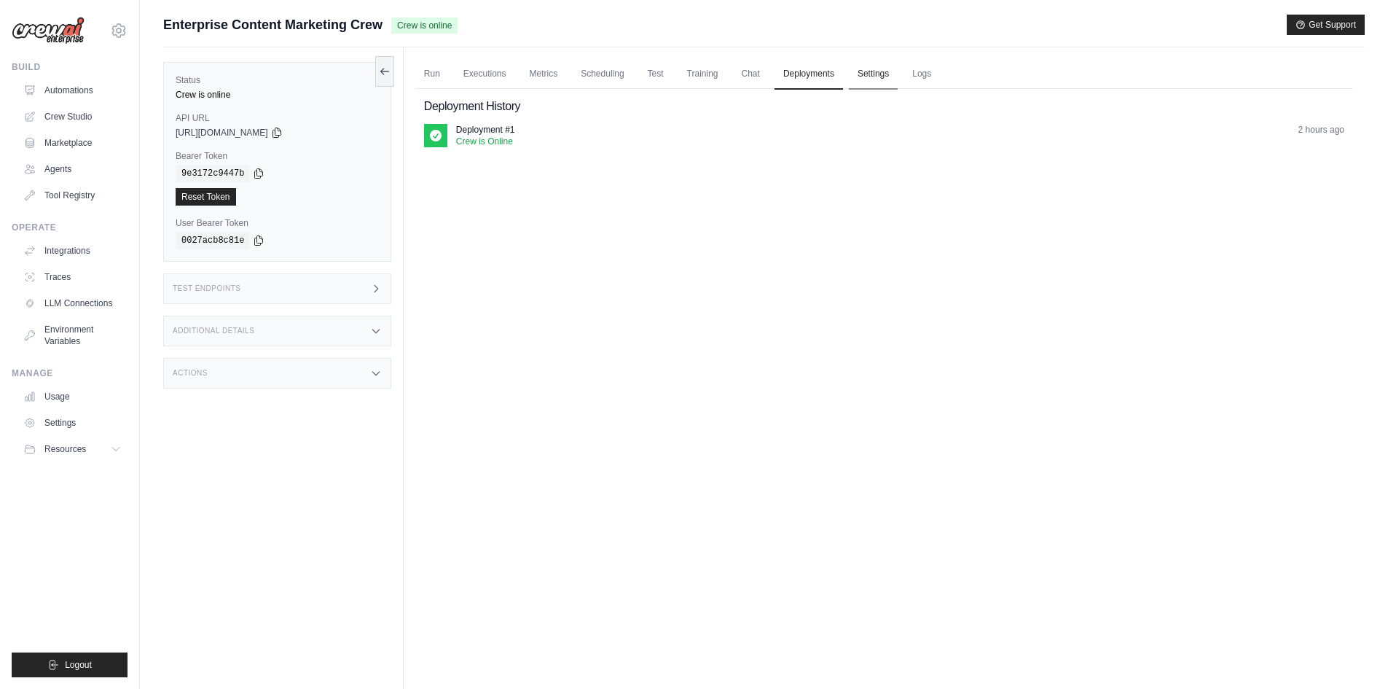
click at [882, 72] on link "Settings" at bounding box center [873, 74] width 49 height 31
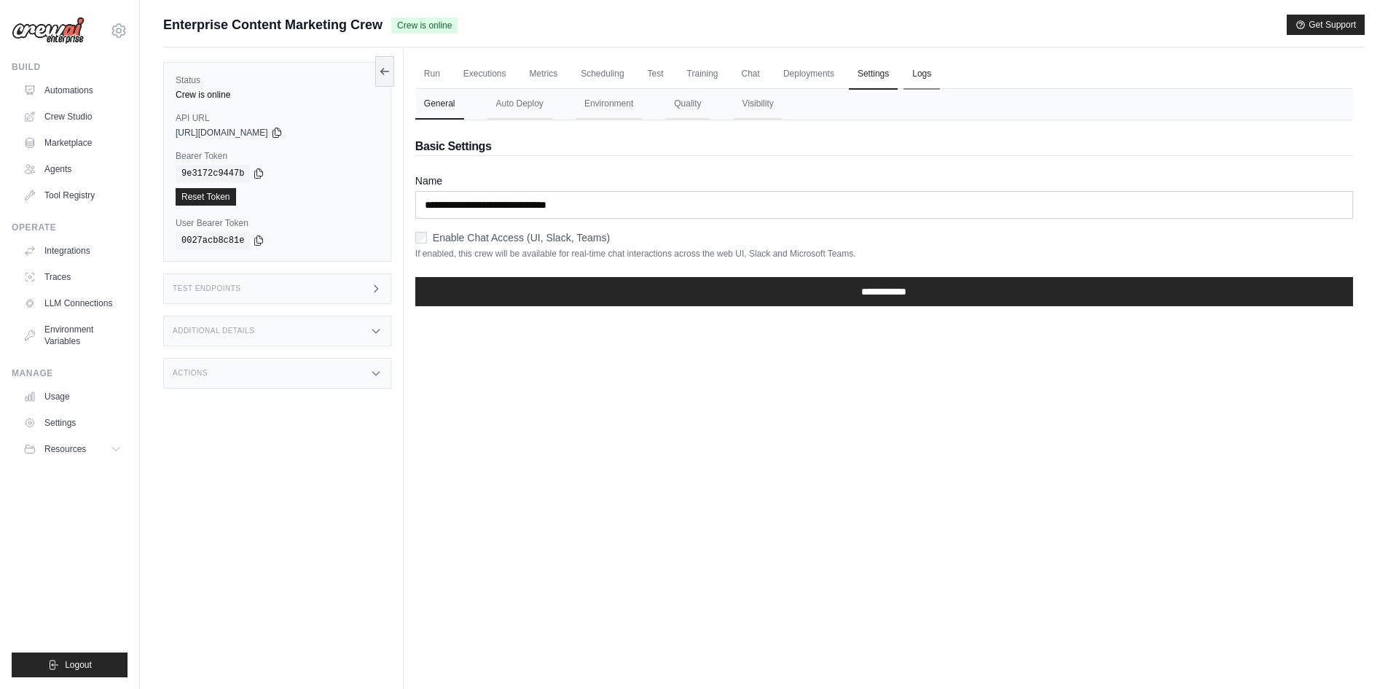
click at [912, 77] on link "Logs" at bounding box center [922, 74] width 36 height 31
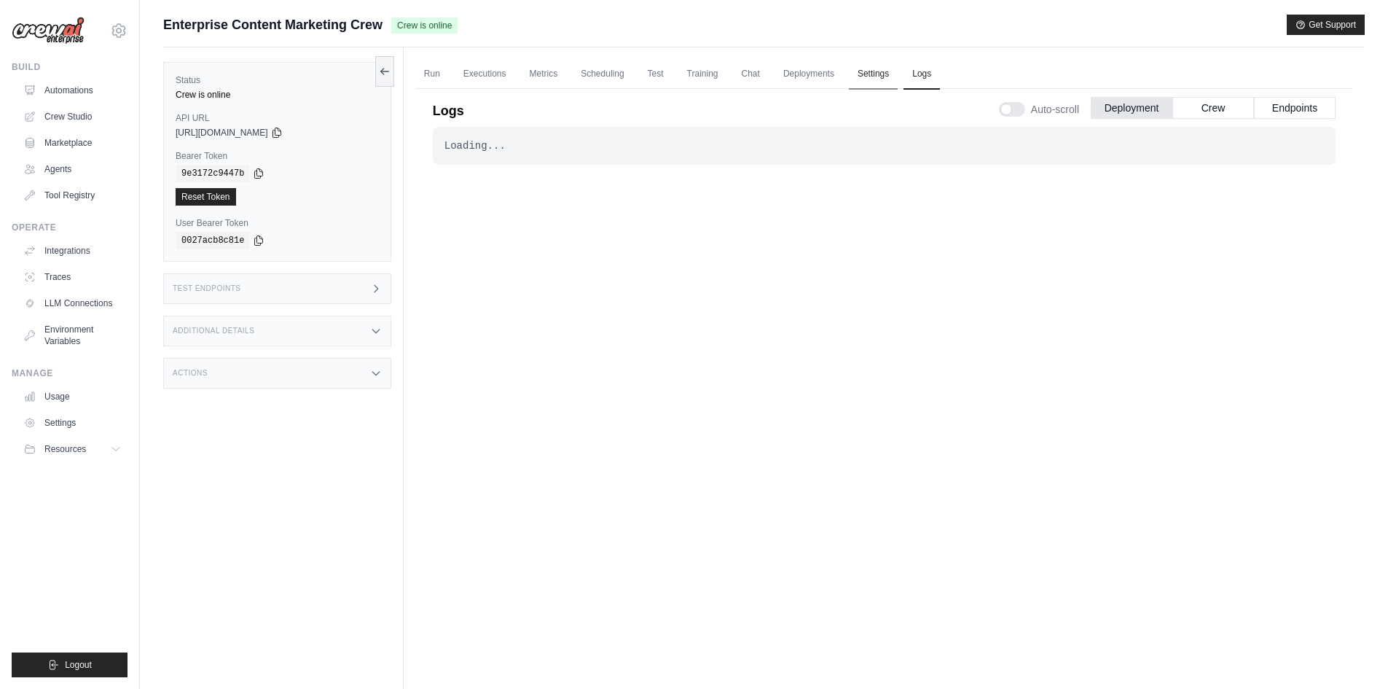
click at [877, 71] on link "Settings" at bounding box center [873, 74] width 49 height 31
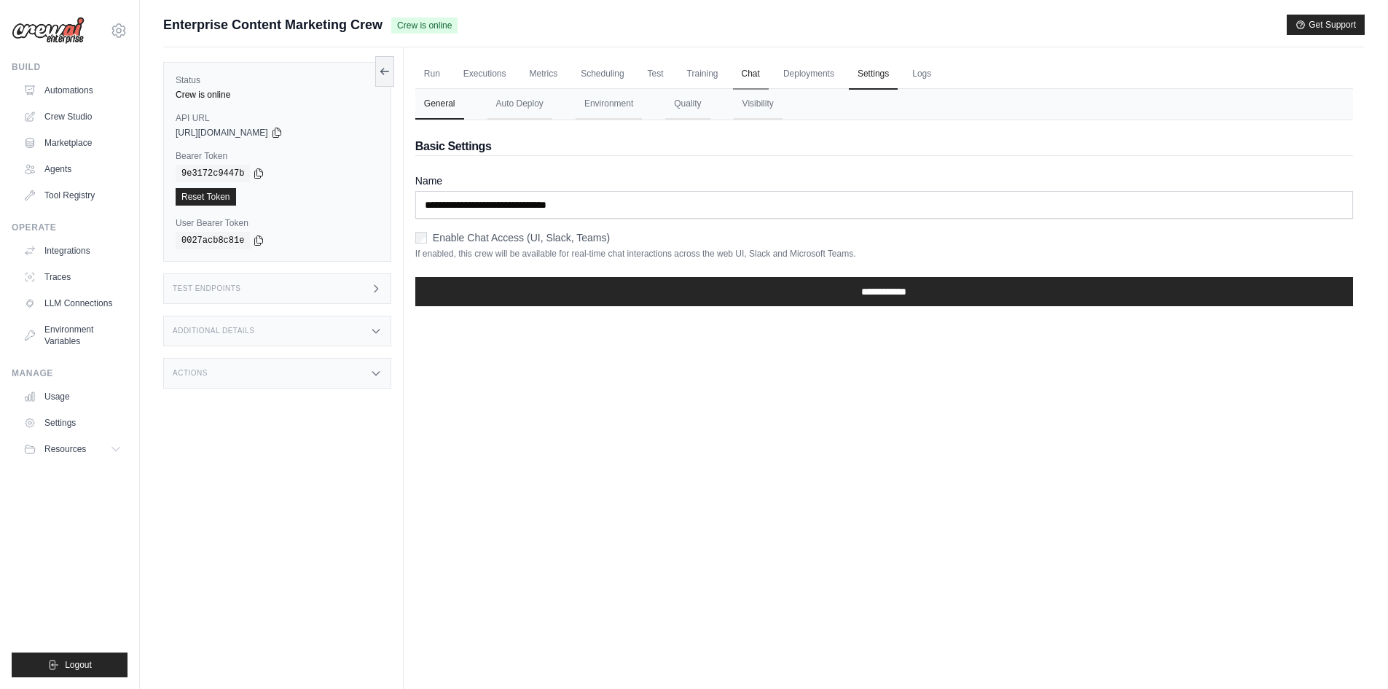
click at [733, 79] on link "Chat" at bounding box center [751, 74] width 36 height 31
click at [525, 108] on button "Auto Deploy" at bounding box center [519, 104] width 65 height 31
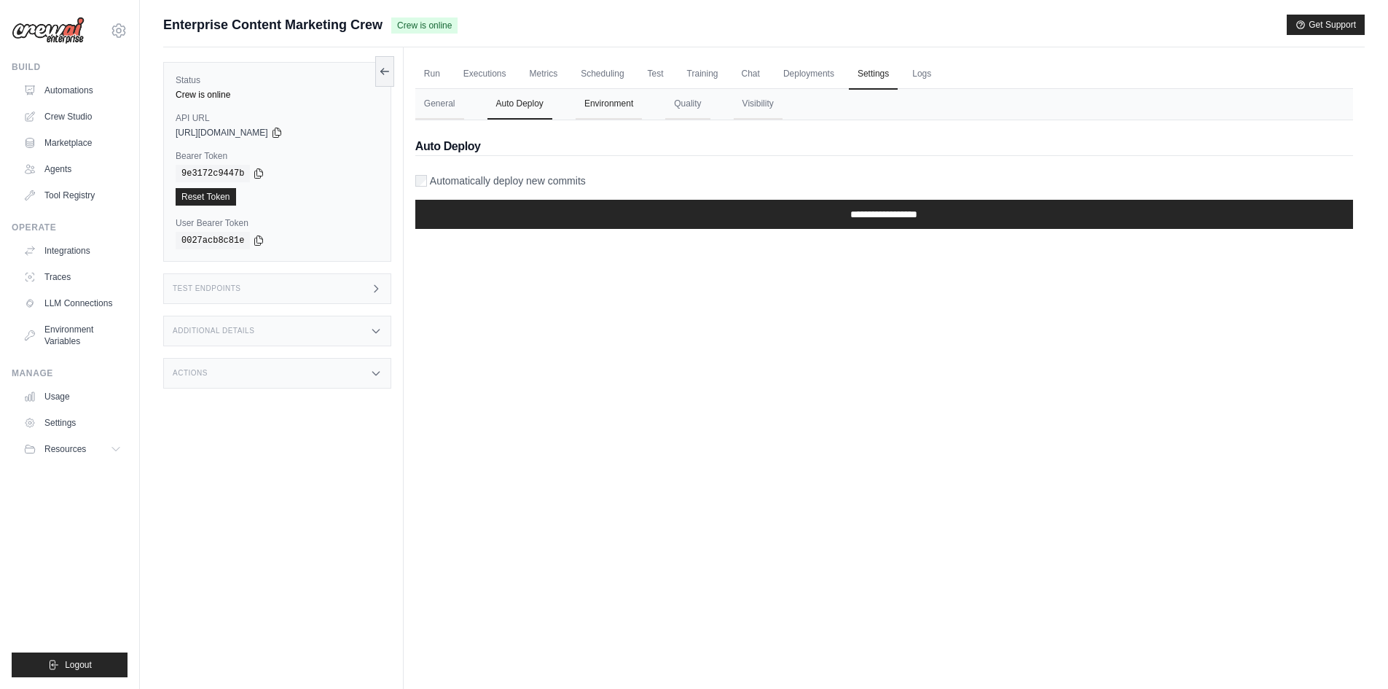
click at [615, 102] on button "Environment" at bounding box center [609, 104] width 66 height 31
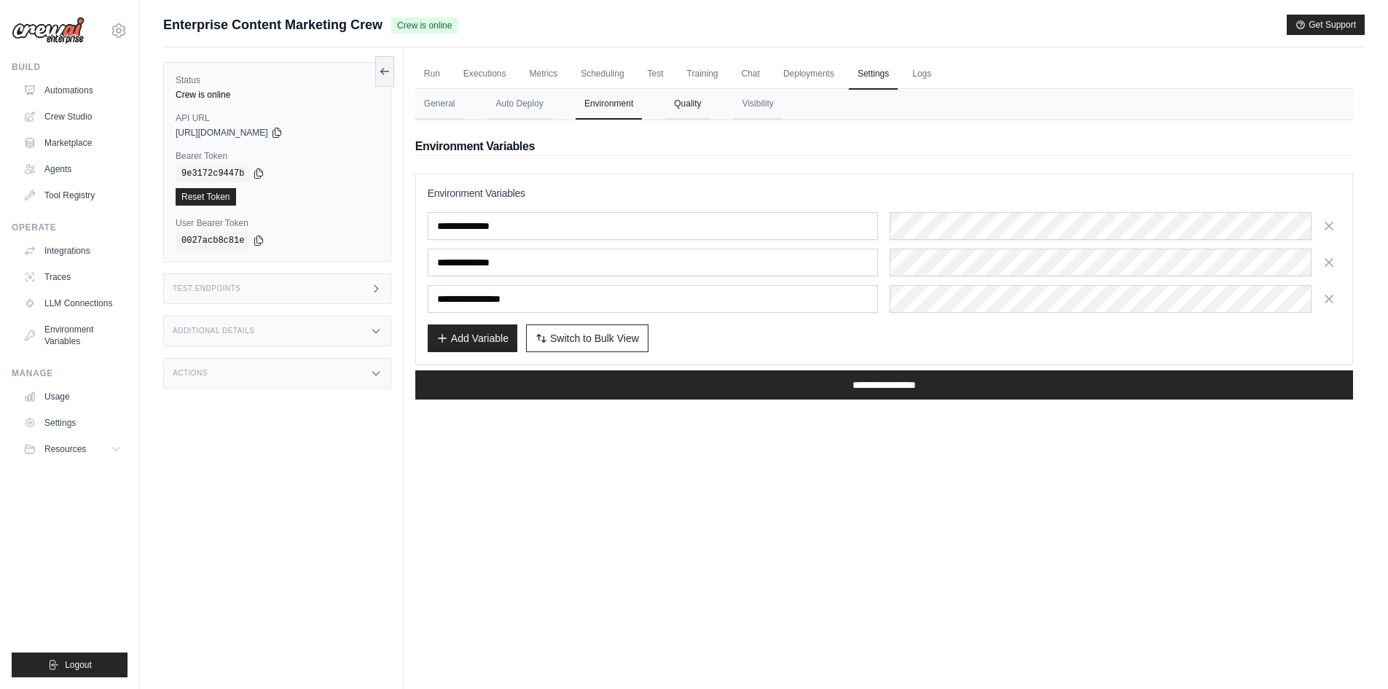
click at [690, 104] on button "Quality" at bounding box center [687, 104] width 44 height 31
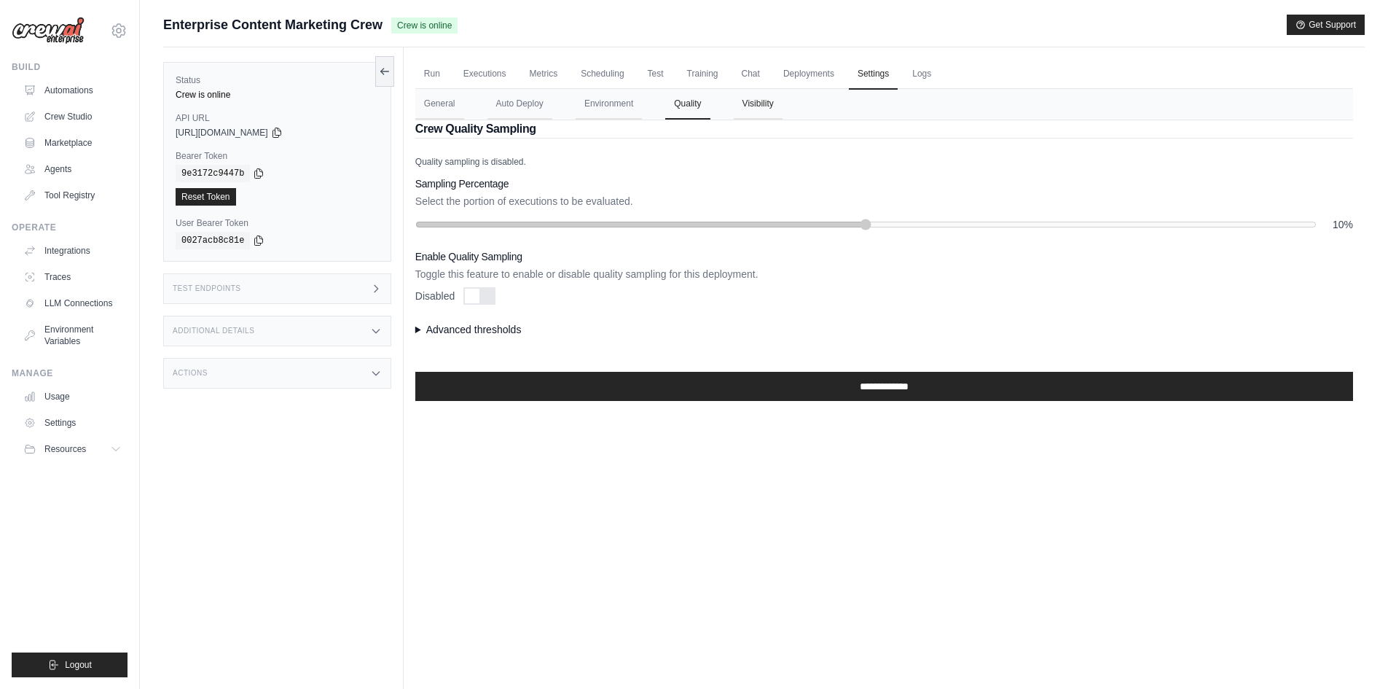
click at [751, 108] on button "Visibility" at bounding box center [758, 104] width 49 height 31
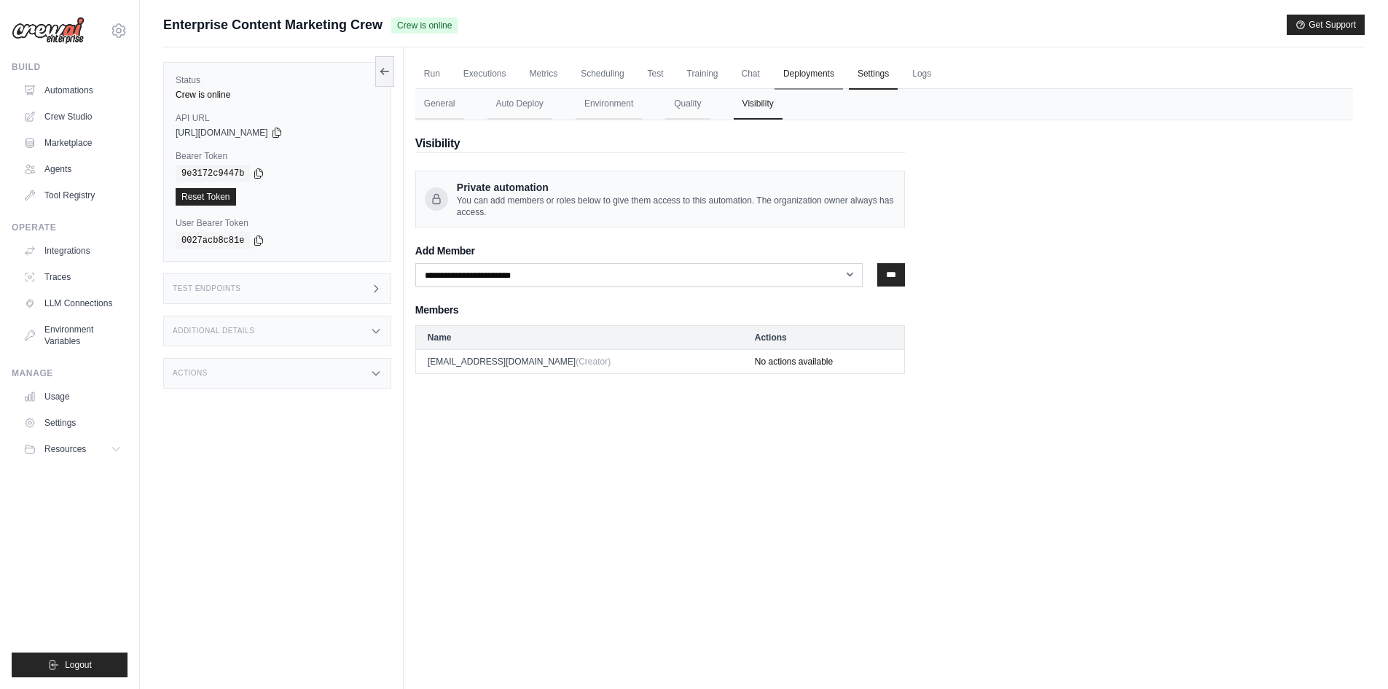
click at [811, 69] on link "Deployments" at bounding box center [809, 74] width 68 height 31
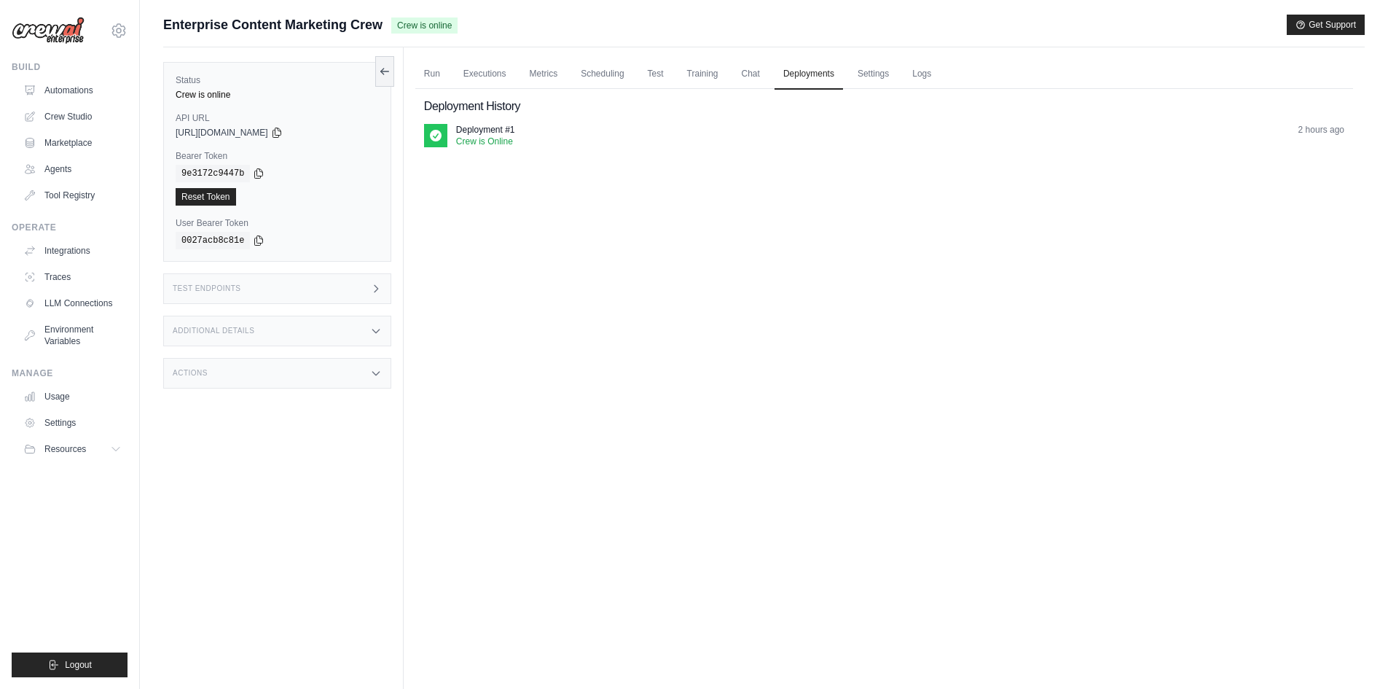
click at [729, 66] on ul "Run Executions Metrics Scheduling Test Training Chat Deployments Settings Logs" at bounding box center [884, 74] width 938 height 30
click at [742, 77] on link "Chat" at bounding box center [751, 74] width 36 height 31
click at [58, 34] on img at bounding box center [48, 31] width 73 height 28
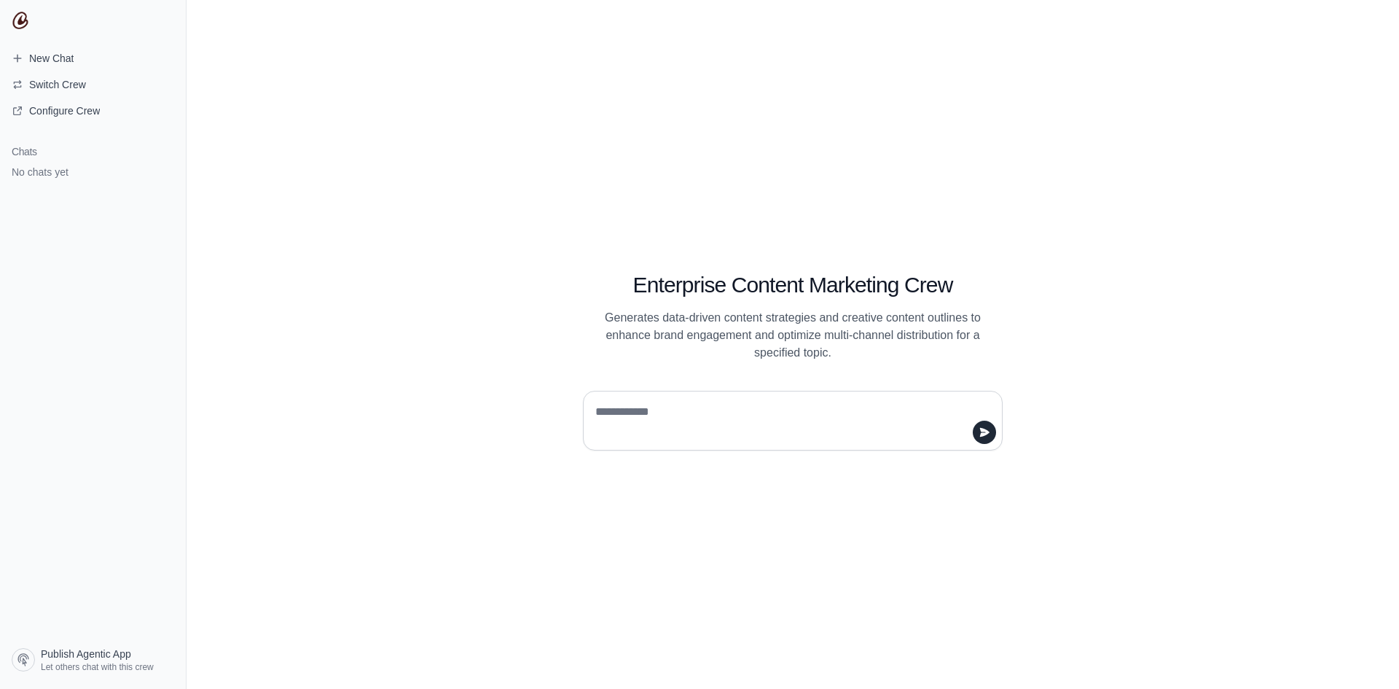
click at [729, 436] on textarea at bounding box center [788, 420] width 392 height 41
type textarea "**"
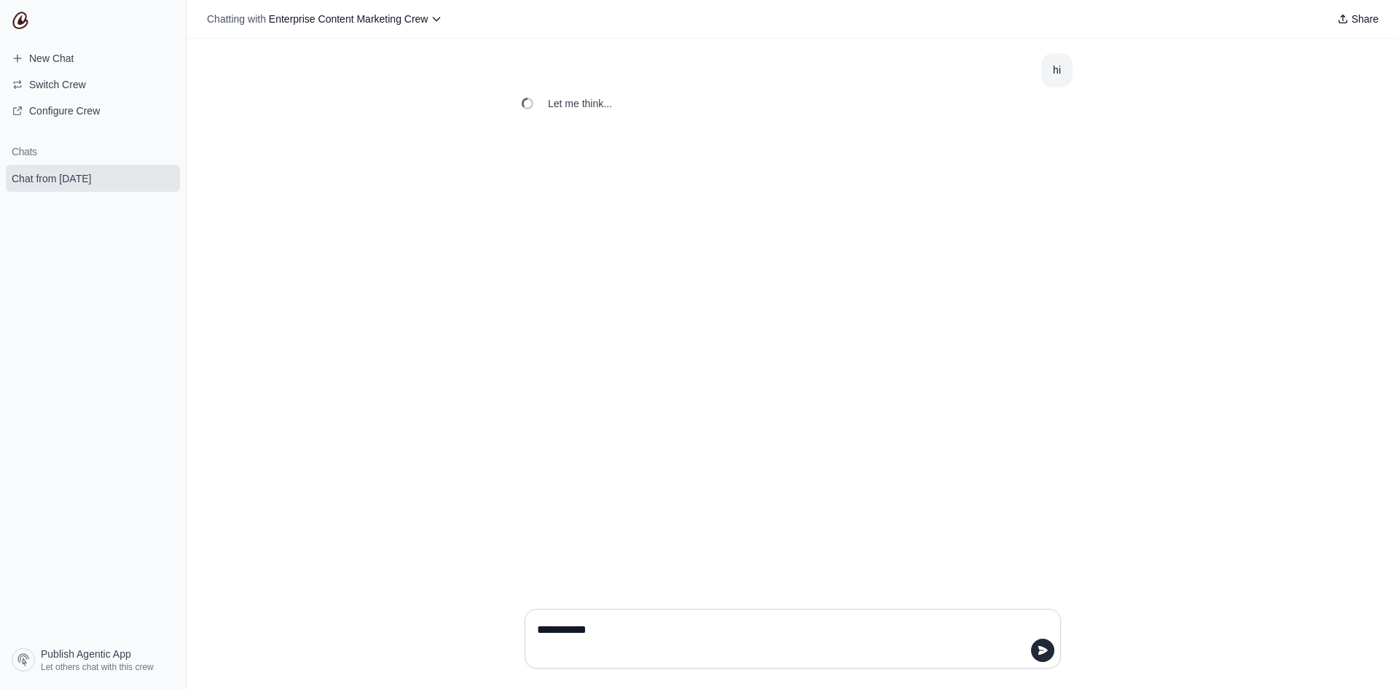
type textarea "**********"
